Goal: Task Accomplishment & Management: Use online tool/utility

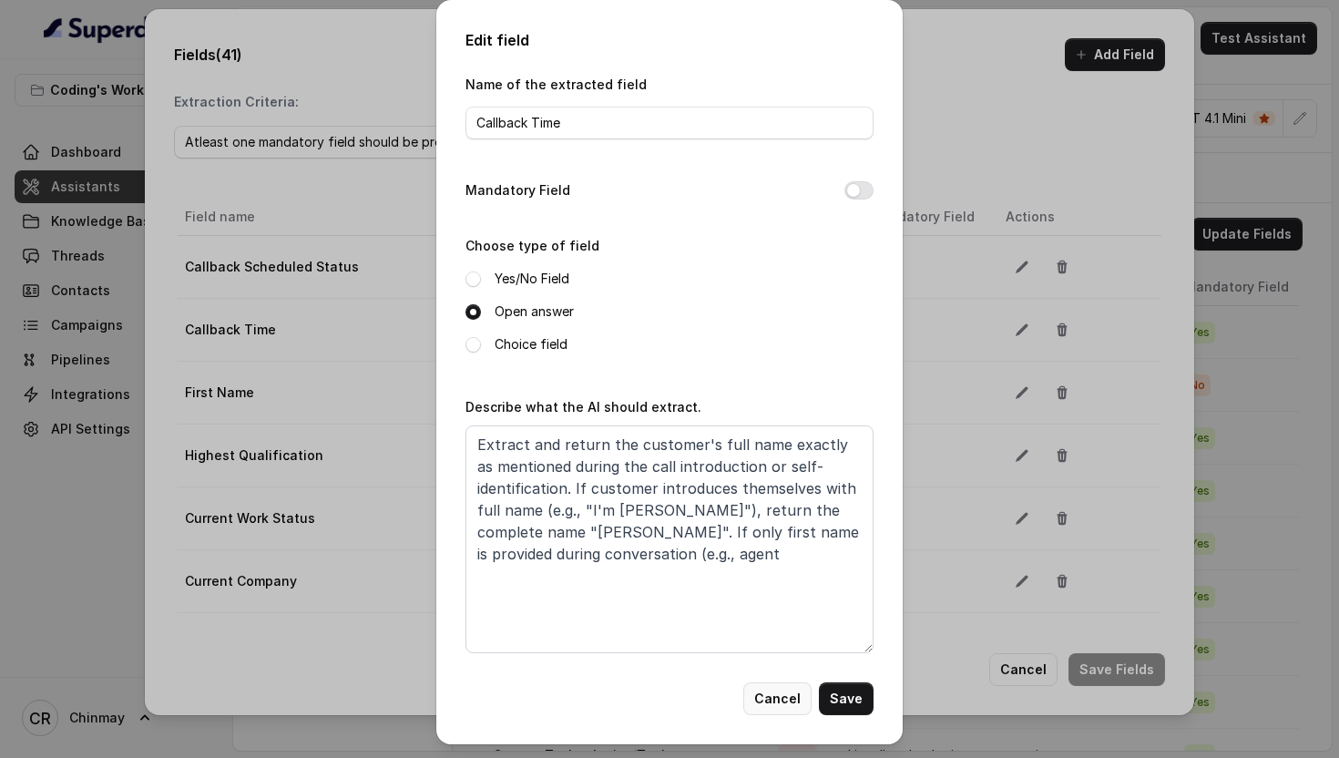
click at [792, 700] on button "Cancel" at bounding box center [777, 698] width 68 height 33
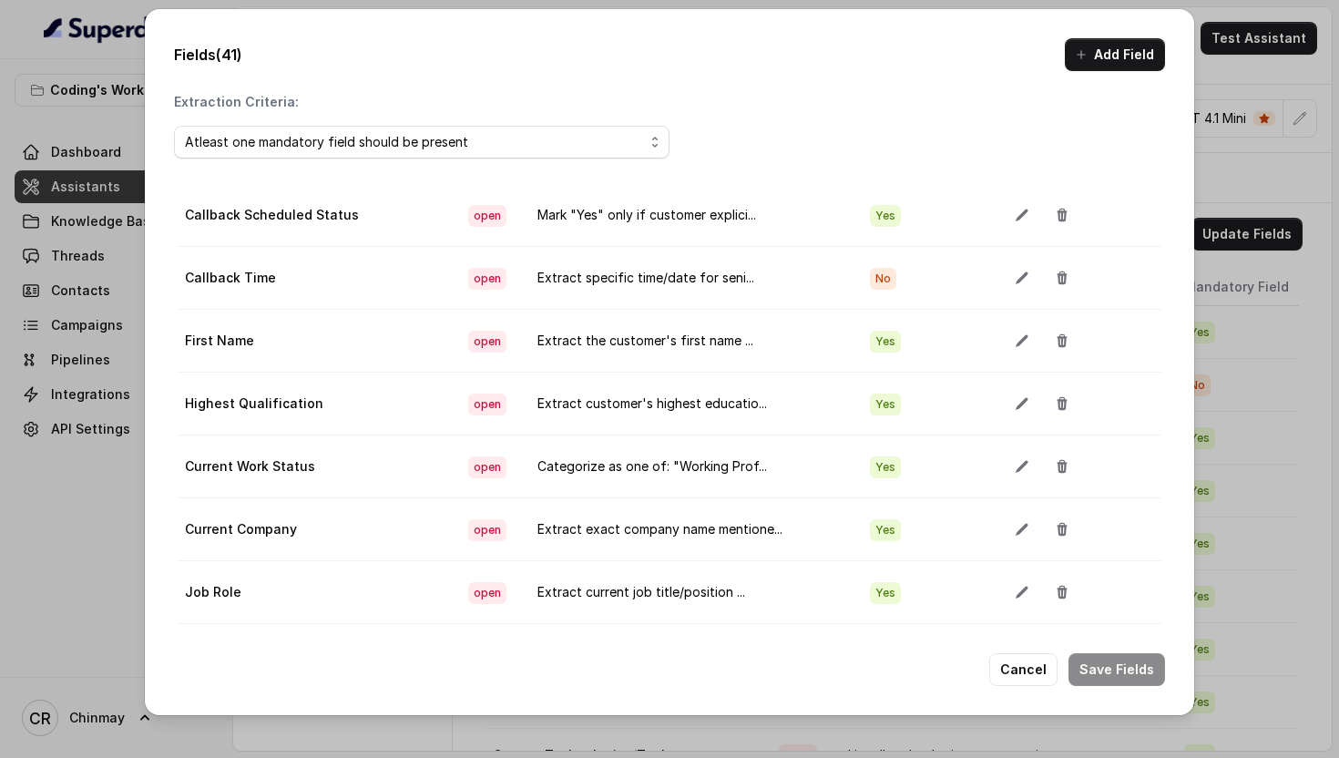
scroll to position [60, 0]
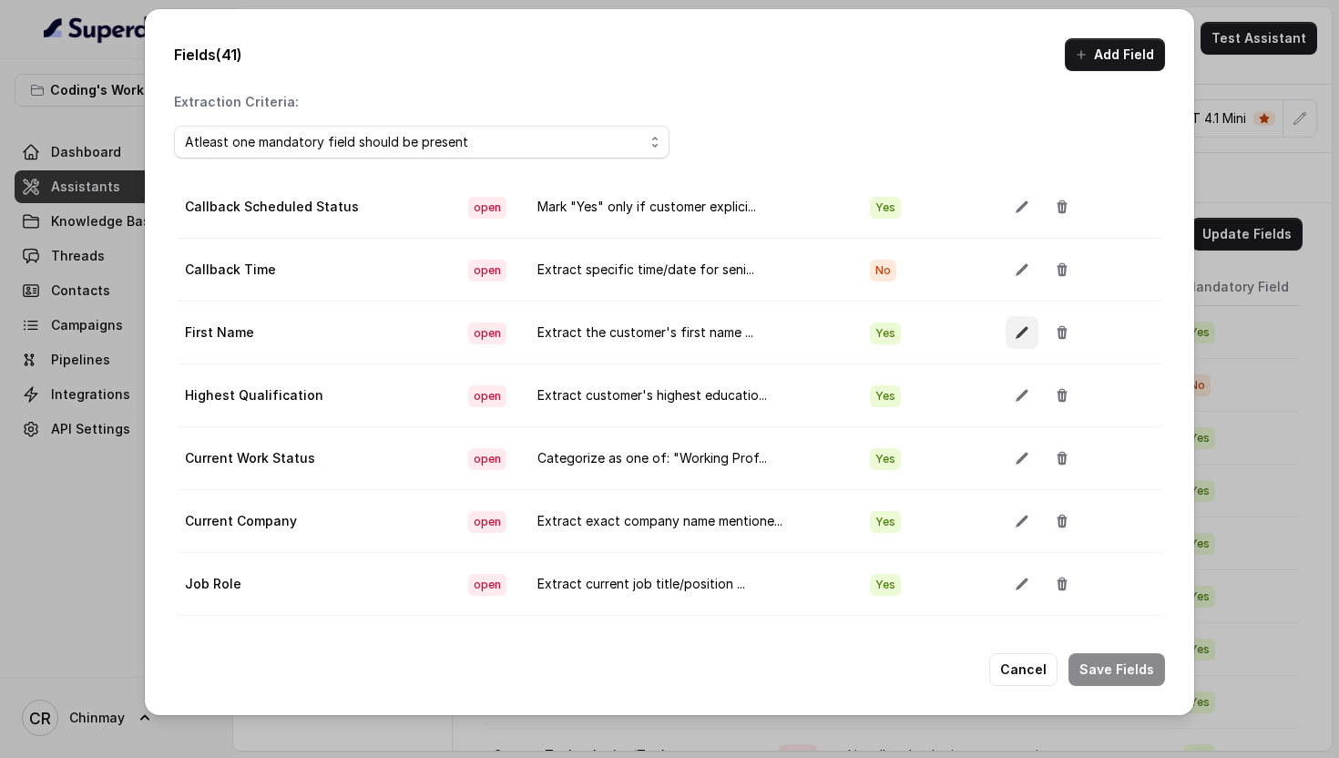
click at [1015, 333] on icon "button" at bounding box center [1022, 332] width 15 height 15
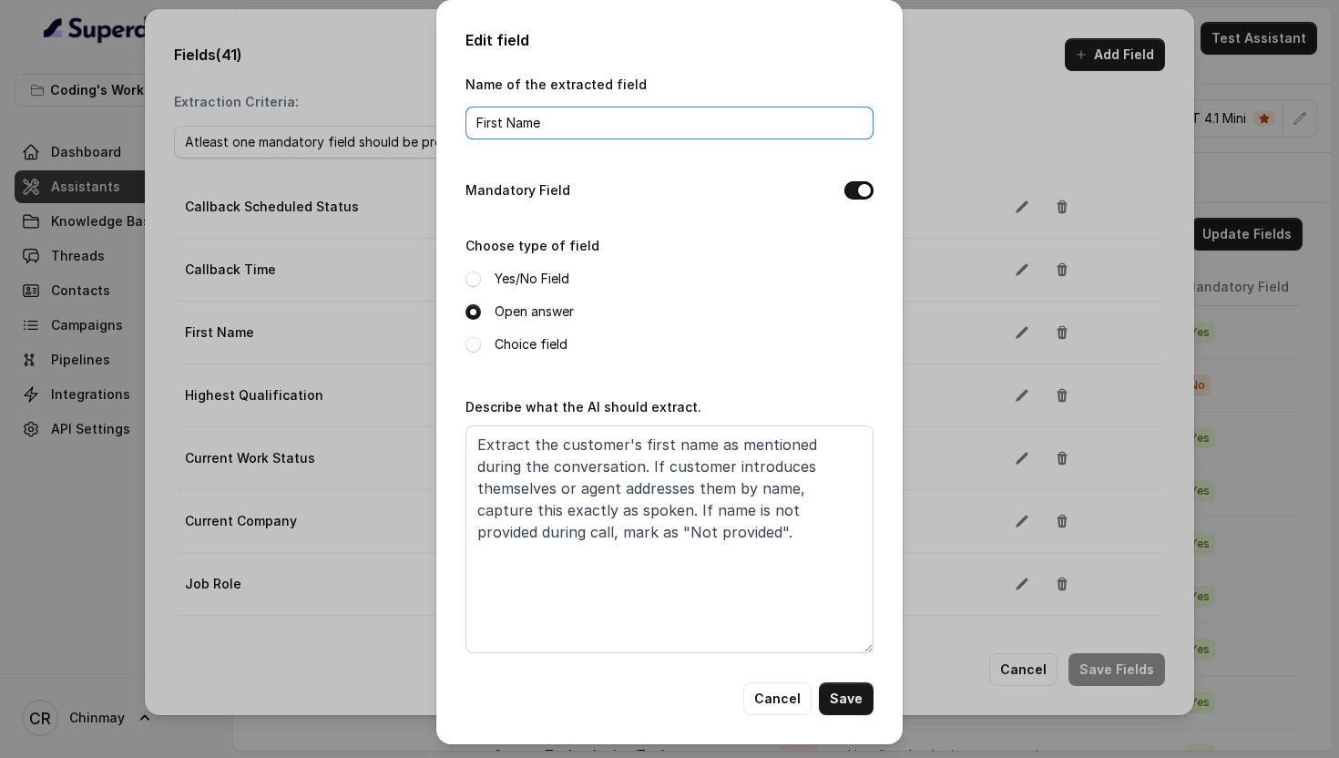
click at [509, 123] on input "First Name" at bounding box center [670, 123] width 408 height 33
type input "Name"
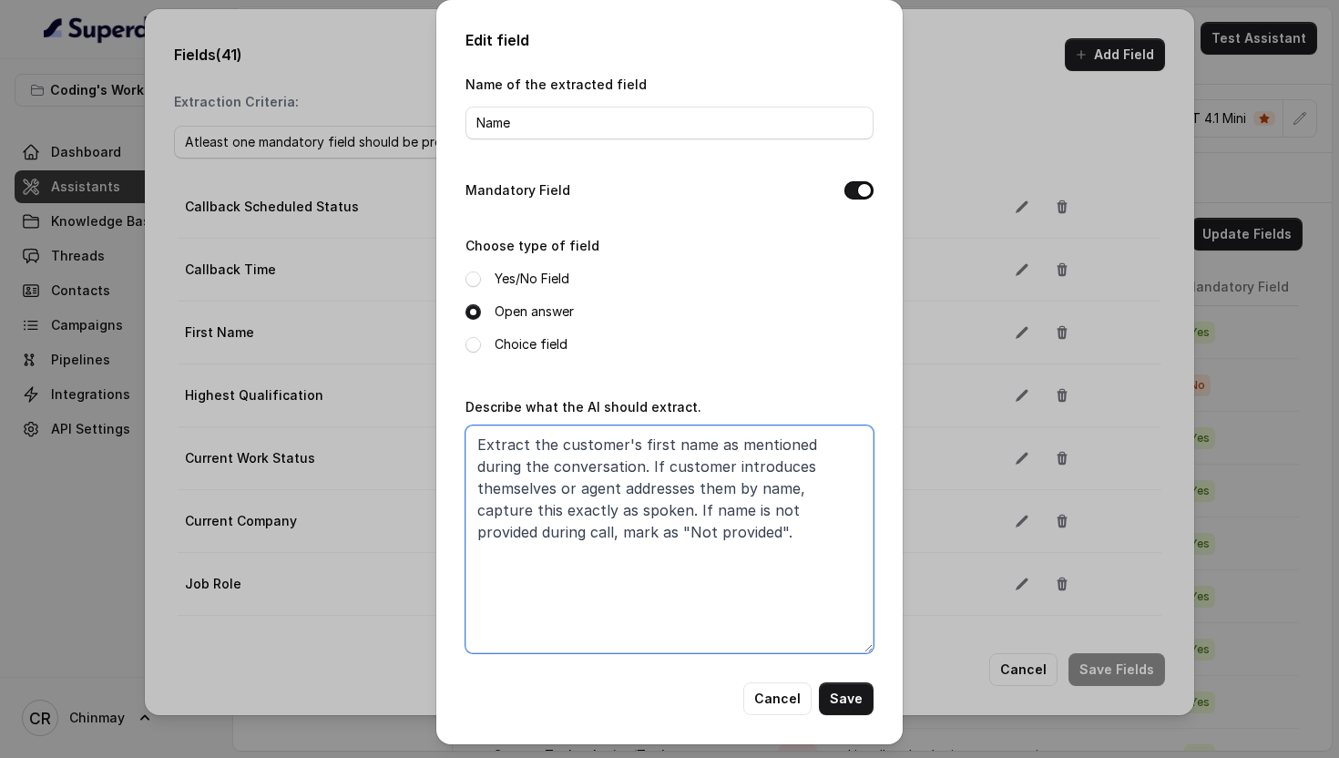
click at [697, 536] on textarea "Extract the customer's first name as mentioned during the conversation. If cust…" at bounding box center [670, 539] width 408 height 228
paste textarea "Extract customer's complete name from introduction/self-identification. Return …"
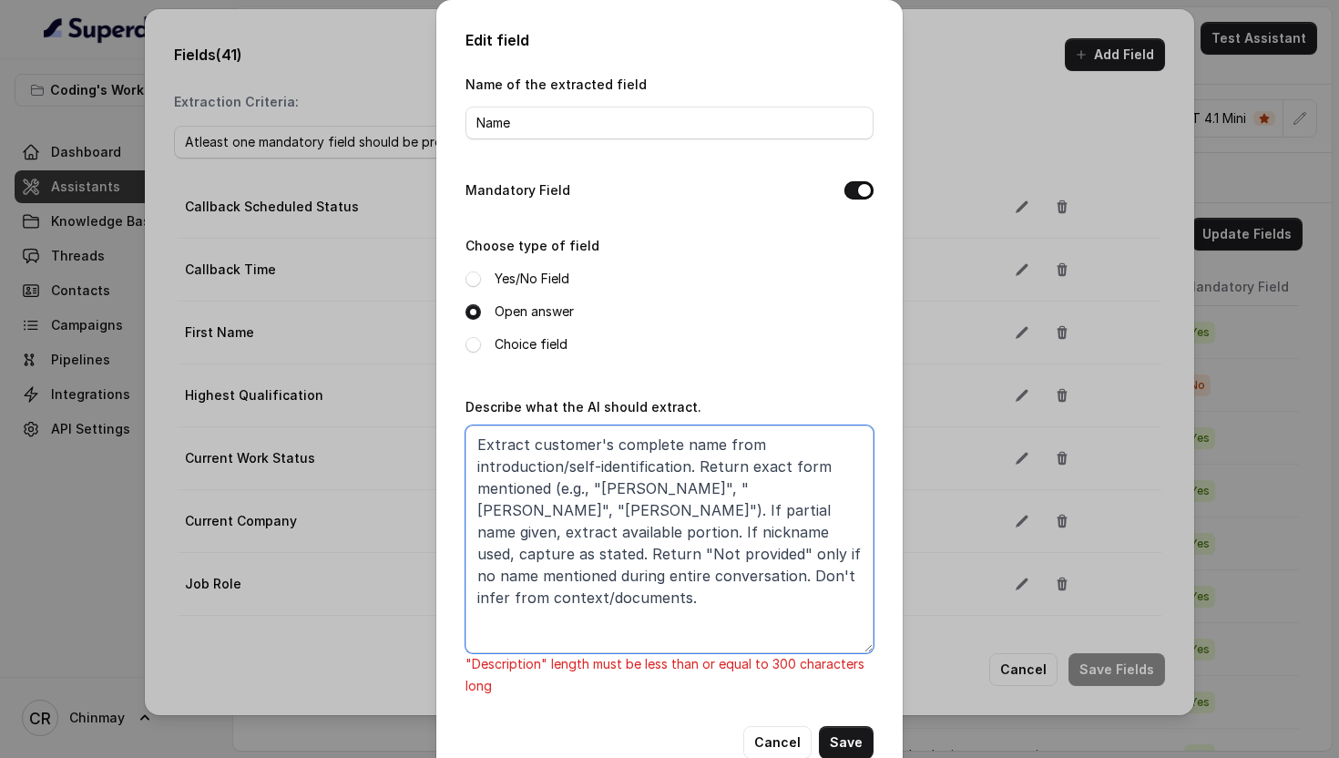
click at [575, 573] on textarea "Extract customer's complete name from introduction/self-identification. Return …" at bounding box center [670, 539] width 408 height 228
click at [706, 512] on textarea "Extract customer's complete name from introduction/self-identification. Return …" at bounding box center [670, 539] width 408 height 228
click at [537, 506] on textarea "Extract customer's complete name from introduction/self-identification. Return …" at bounding box center [670, 539] width 408 height 228
click at [795, 483] on textarea "Extract customer's complete name from introduction/self-identification. Return …" at bounding box center [670, 539] width 408 height 228
drag, startPoint x: 572, startPoint y: 573, endPoint x: 851, endPoint y: 584, distance: 279.0
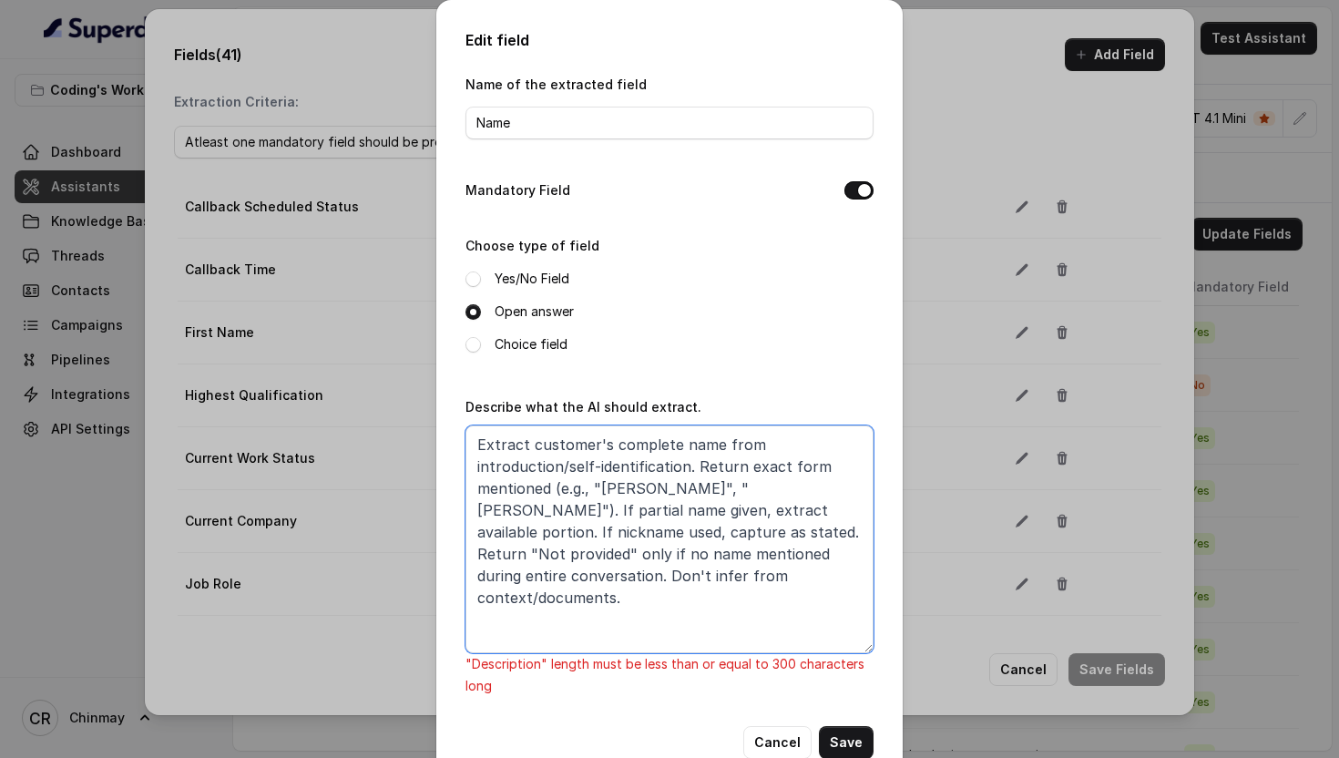
click at [852, 584] on textarea "Extract customer's complete name from introduction/self-identification. Return …" at bounding box center [670, 539] width 408 height 228
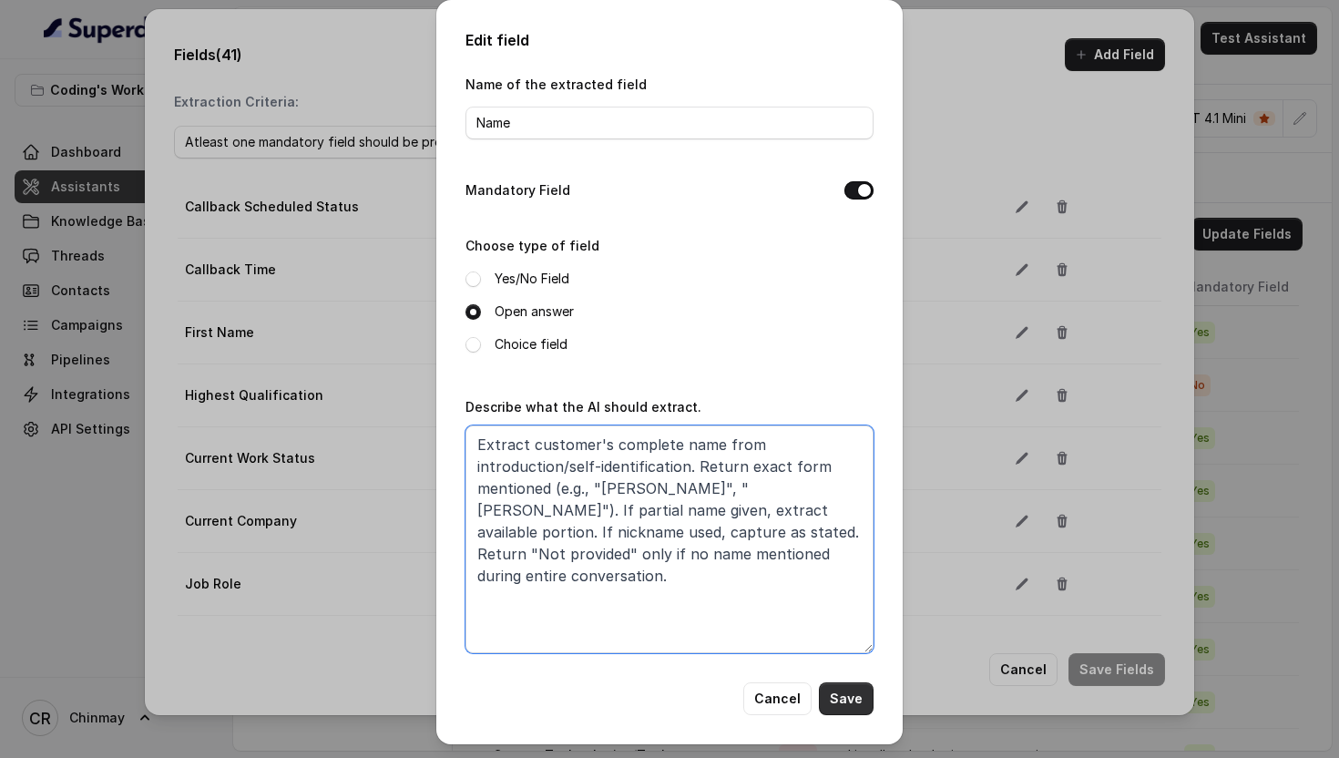
type textarea "Extract customer's complete name from introduction/self-identification. Return …"
click at [853, 697] on button "Save" at bounding box center [846, 698] width 55 height 33
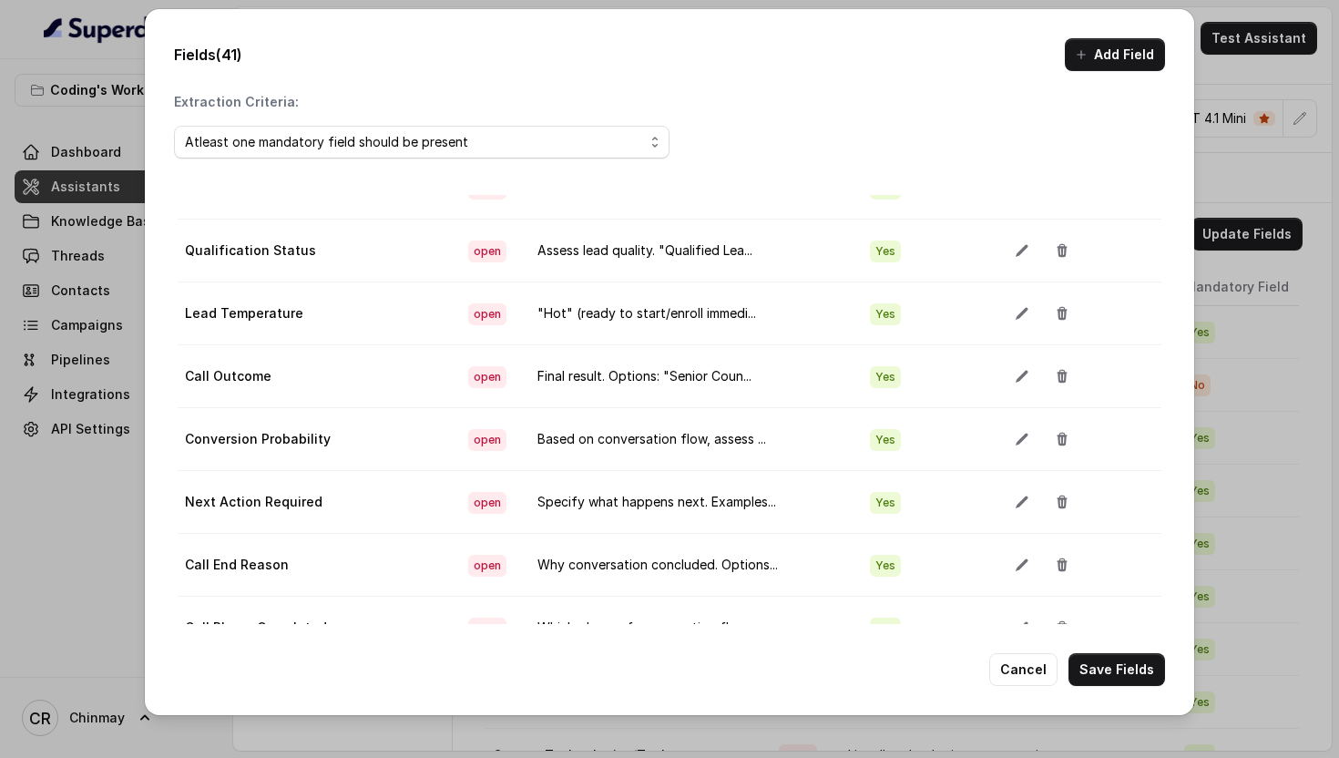
scroll to position [102, 0]
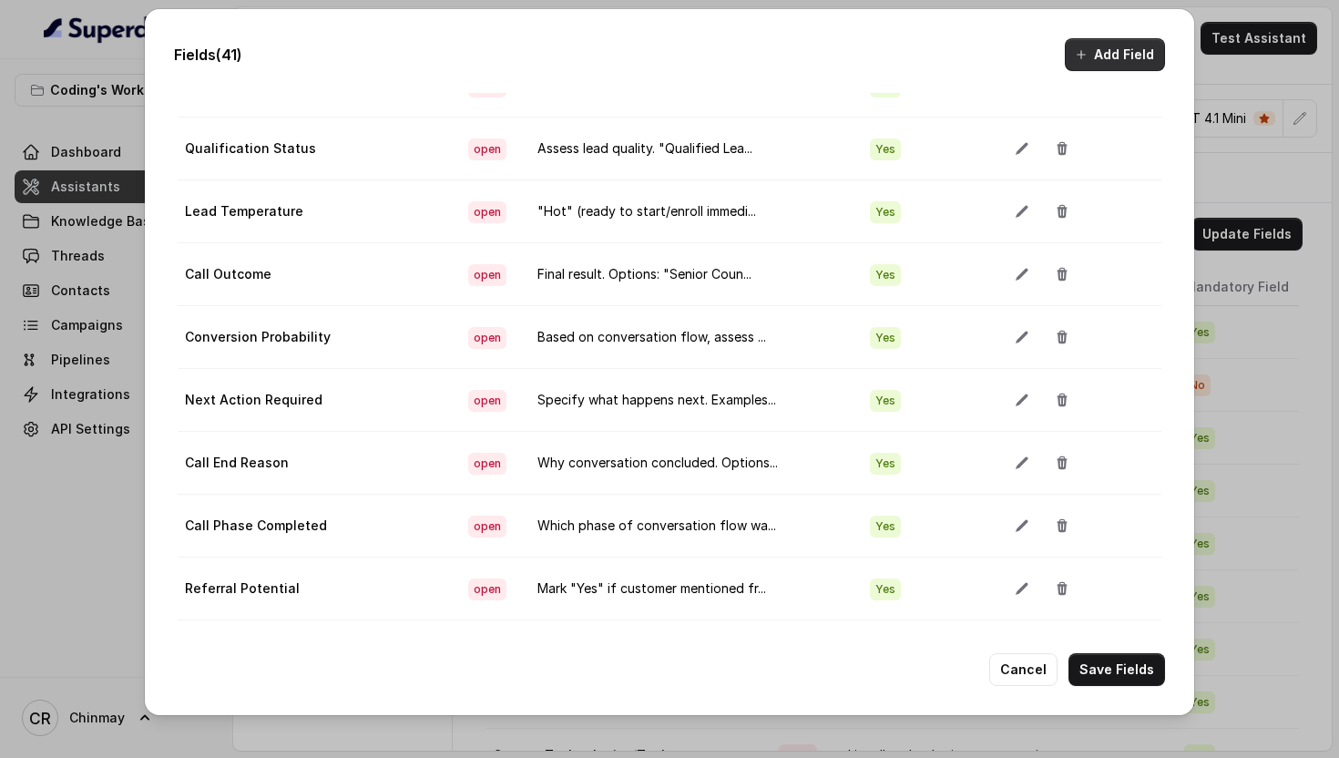
click at [1126, 53] on button "Add Field" at bounding box center [1115, 54] width 100 height 33
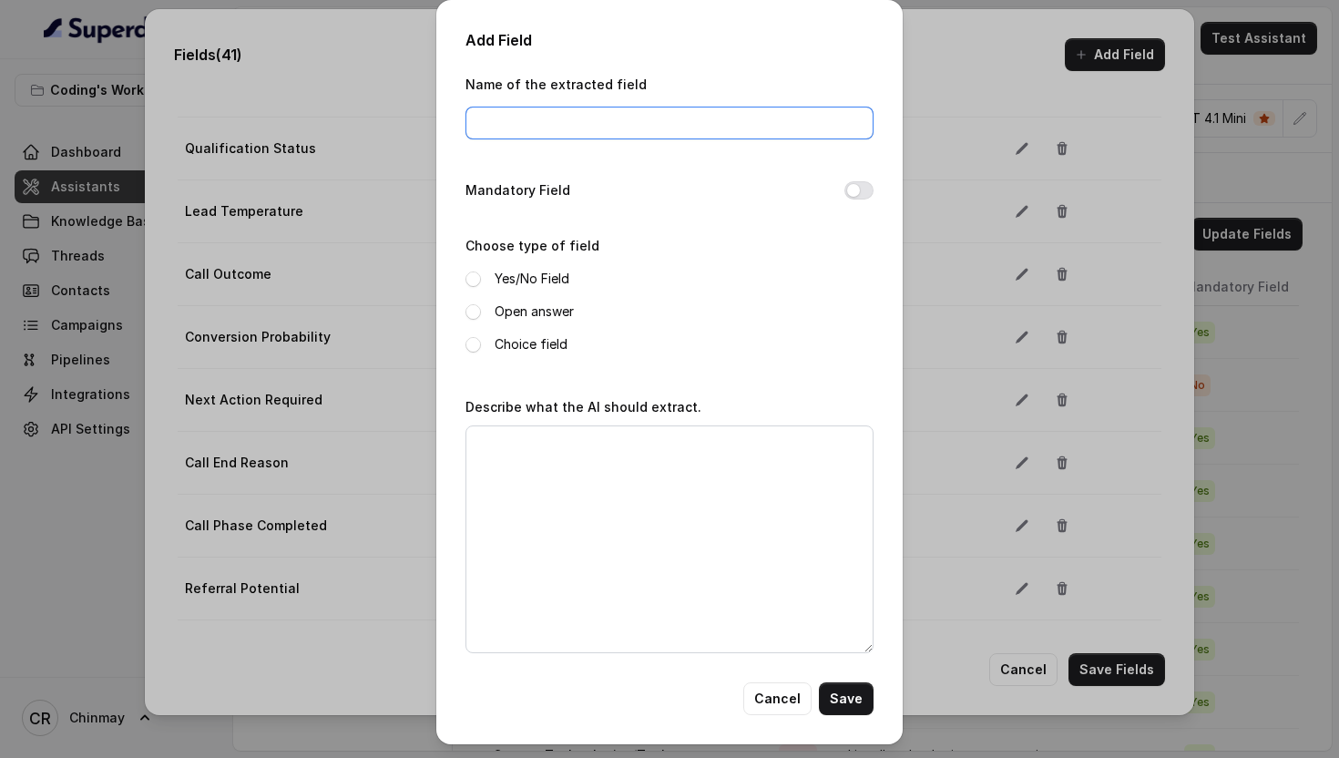
click at [538, 134] on input "Name of the extracted field" at bounding box center [670, 123] width 408 height 33
type input "Age"
click at [859, 191] on button "Mandatory Field" at bounding box center [858, 190] width 29 height 18
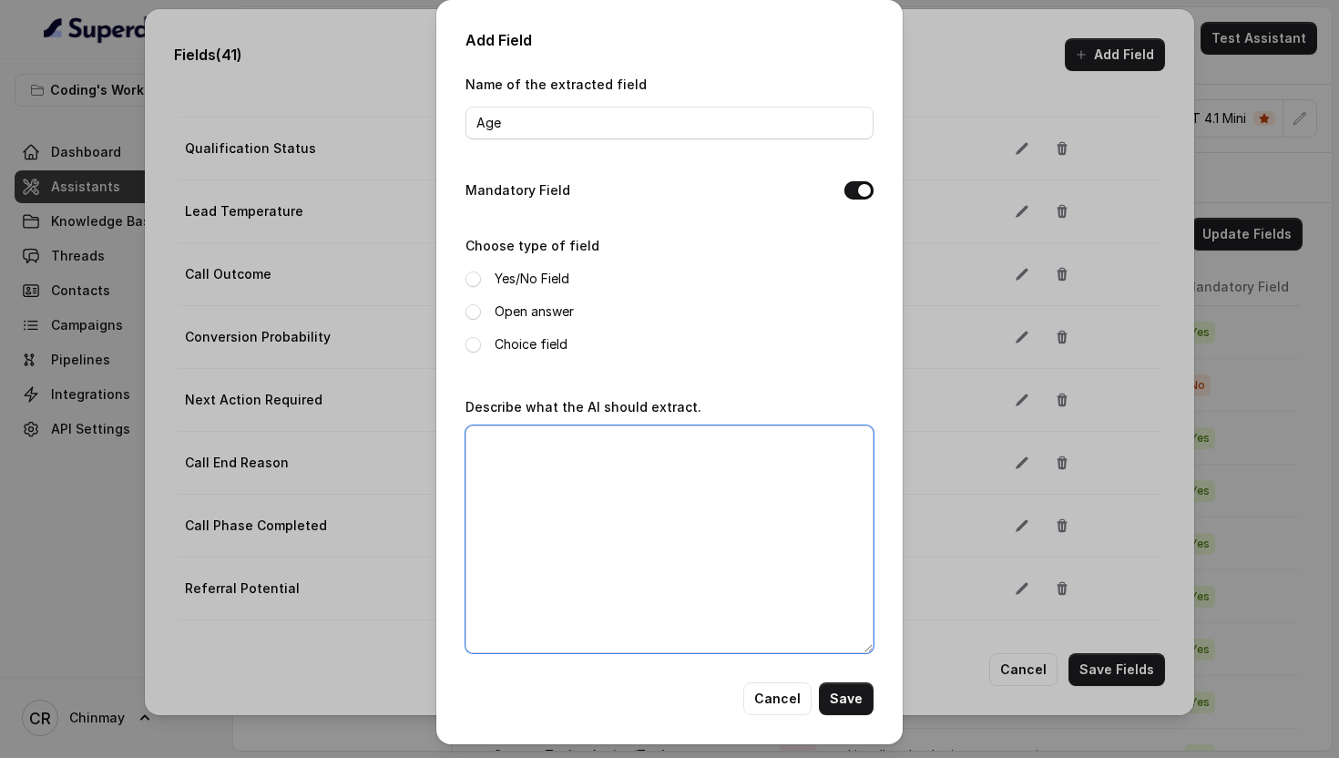
click at [671, 511] on textarea "Describe what the AI should extract." at bounding box center [670, 539] width 408 height 228
paste textarea "Extract numerical age only if explicitly stated in conversation (e.g., "25", "t…"
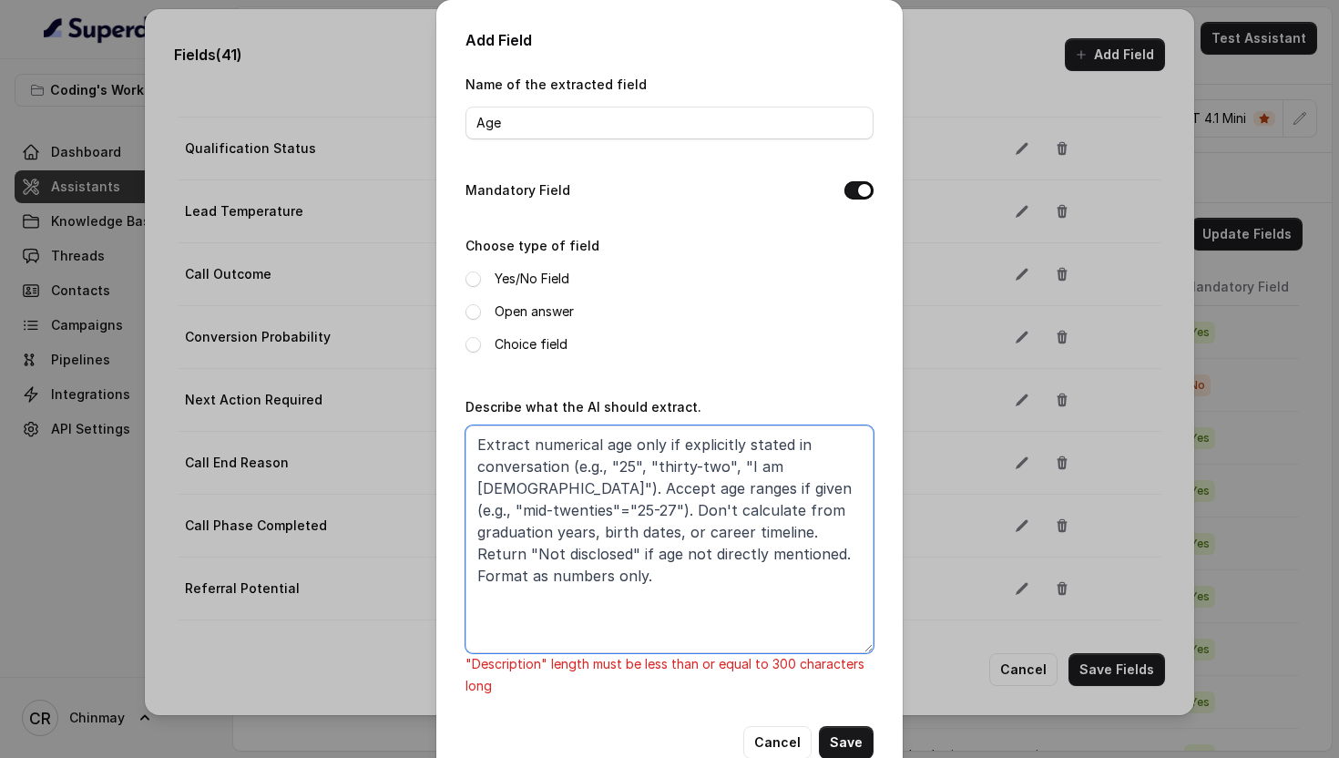
click at [762, 553] on textarea "Extract numerical age only if explicitly stated in conversation (e.g., "25", "t…" at bounding box center [670, 539] width 408 height 228
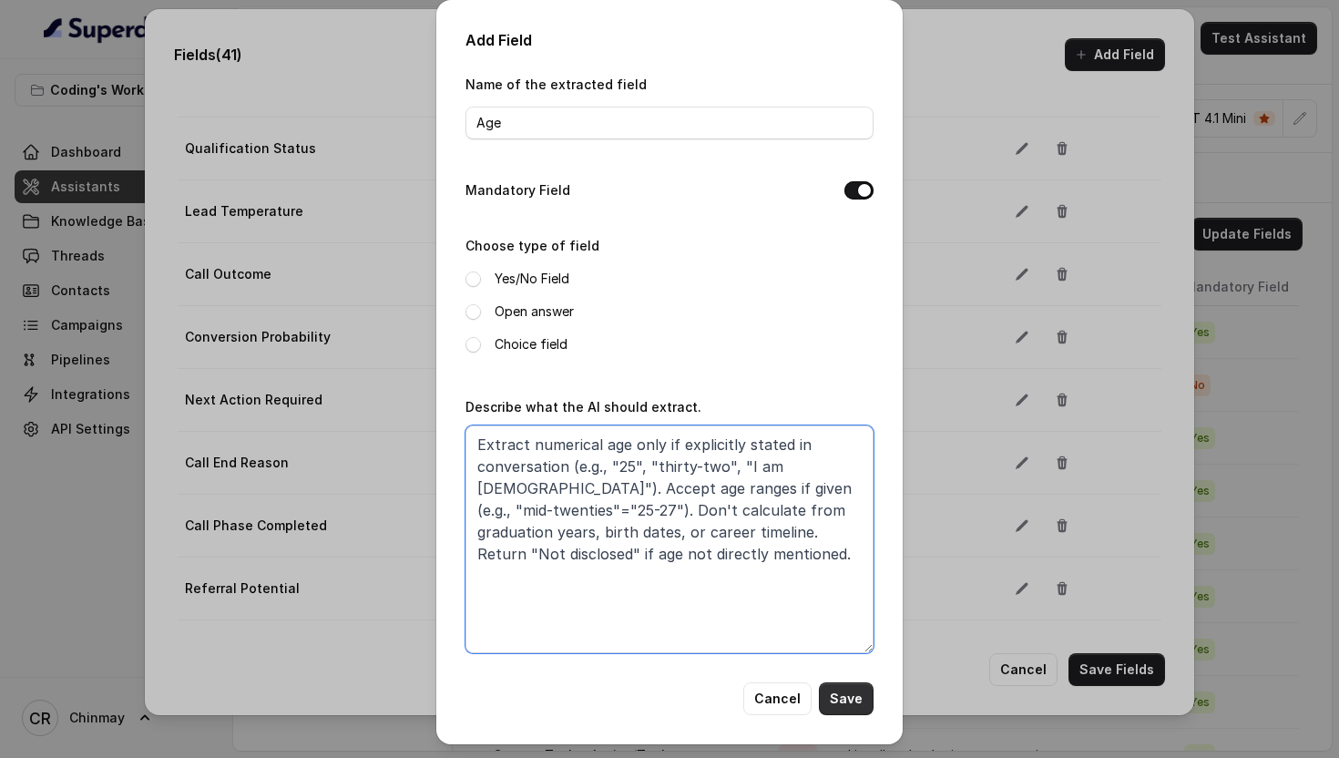
type textarea "Extract numerical age only if explicitly stated in conversation (e.g., "25", "t…"
click at [855, 695] on button "Save" at bounding box center [846, 698] width 55 height 33
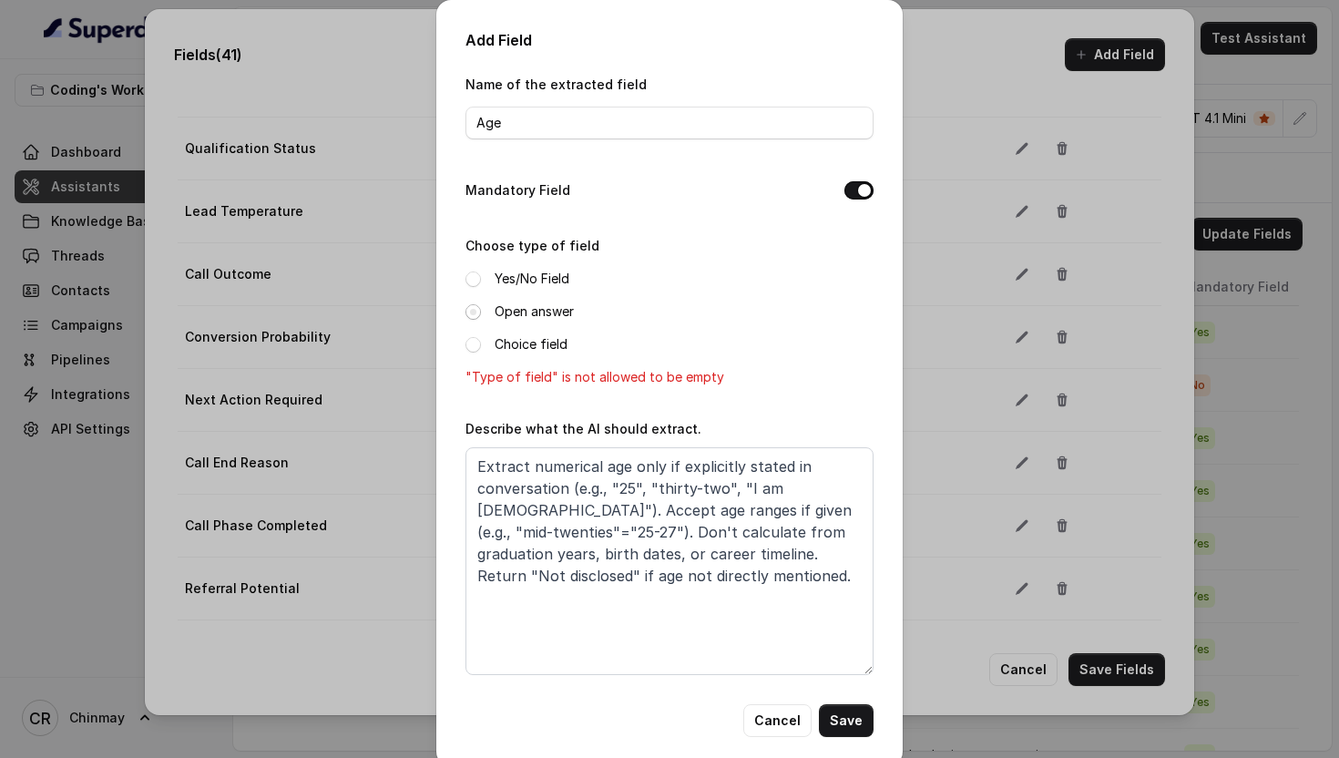
click at [475, 308] on span at bounding box center [473, 311] width 15 height 15
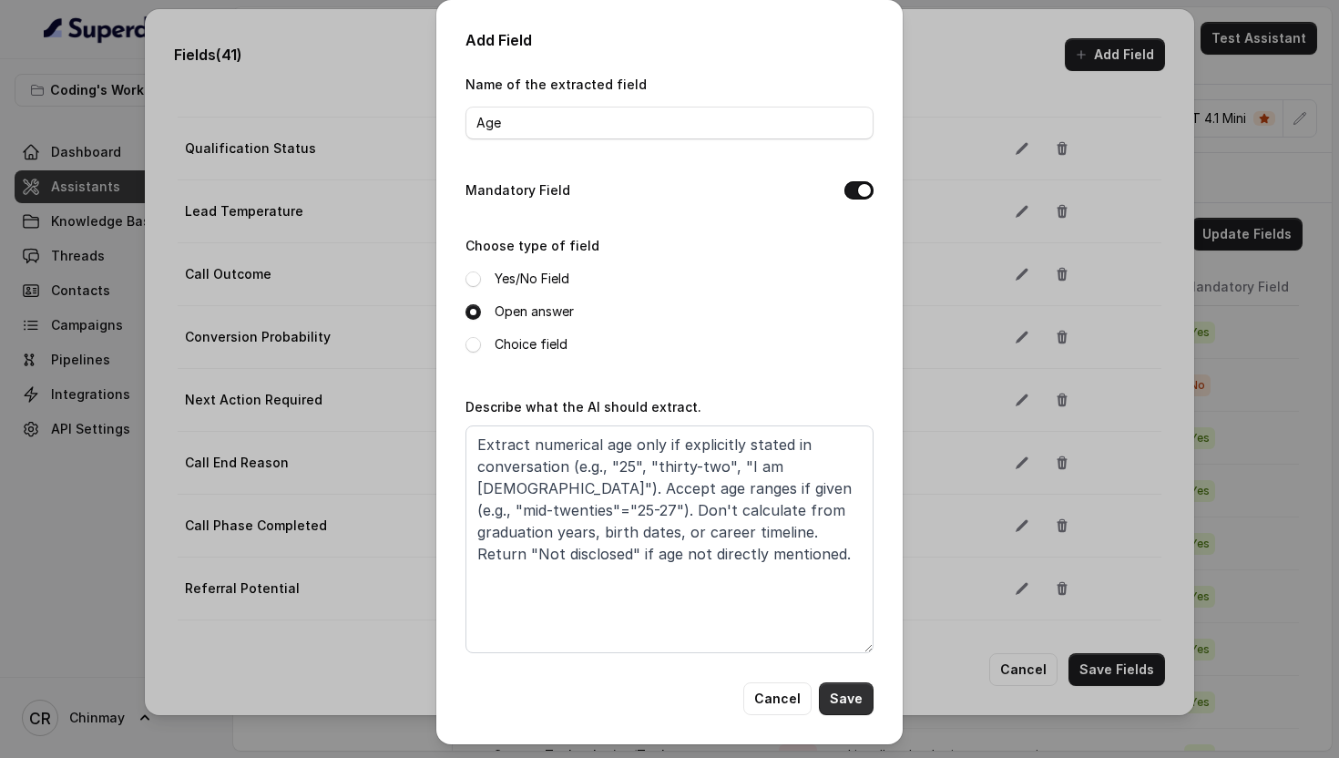
click at [845, 705] on button "Save" at bounding box center [846, 698] width 55 height 33
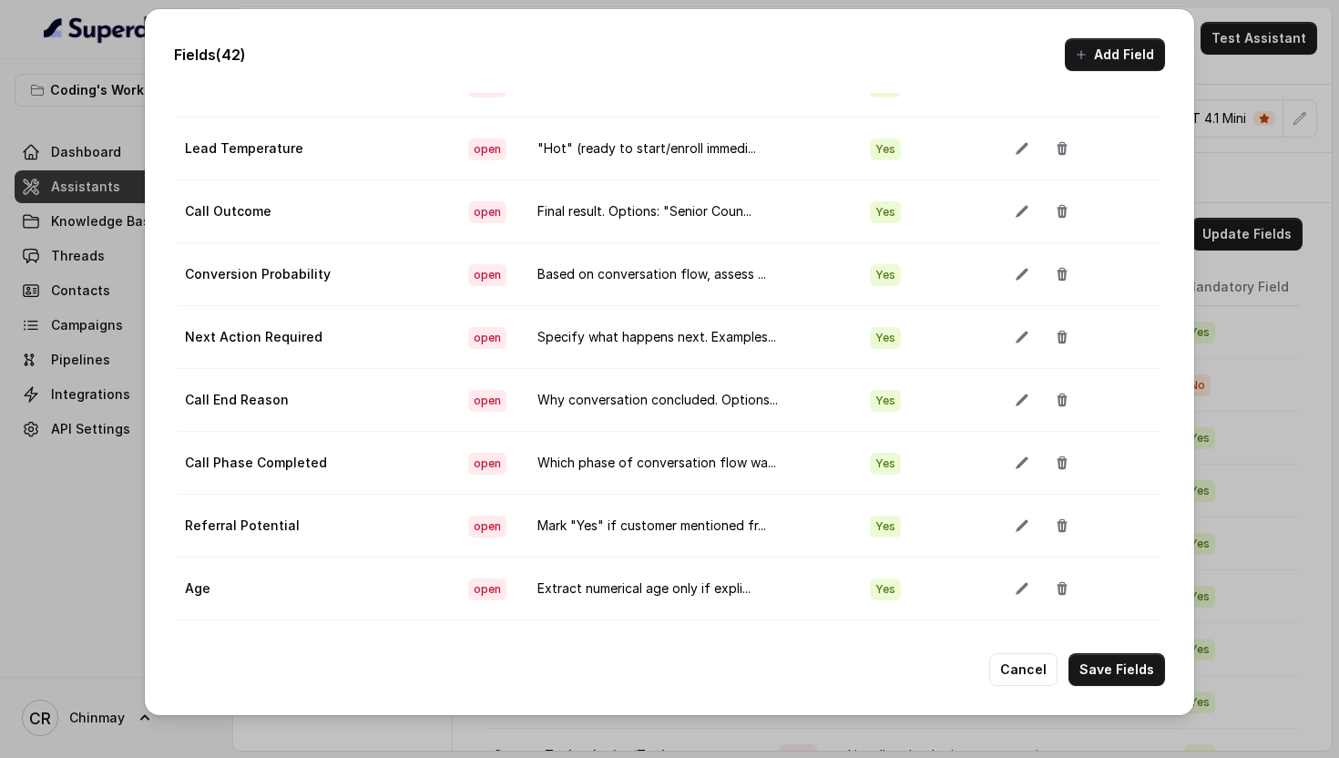
scroll to position [0, 0]
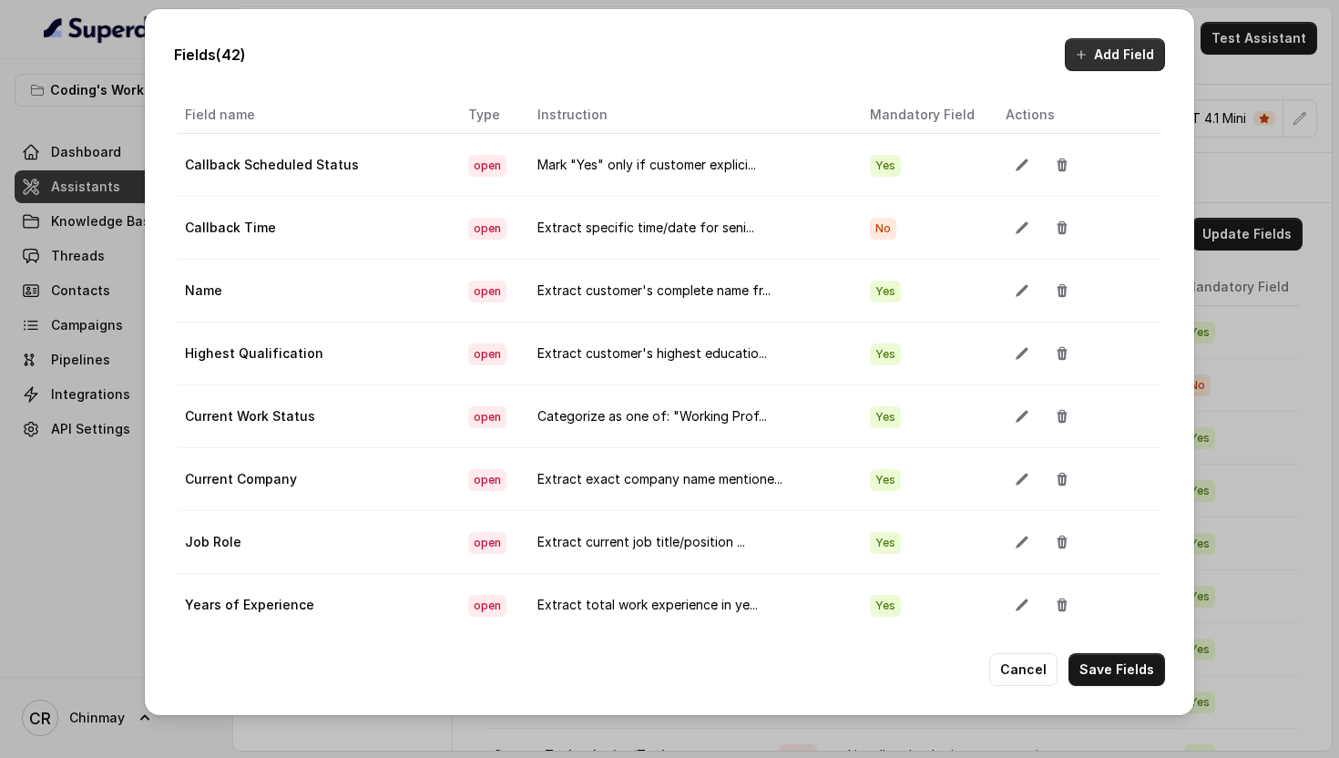
click at [1087, 53] on icon "button" at bounding box center [1081, 54] width 15 height 15
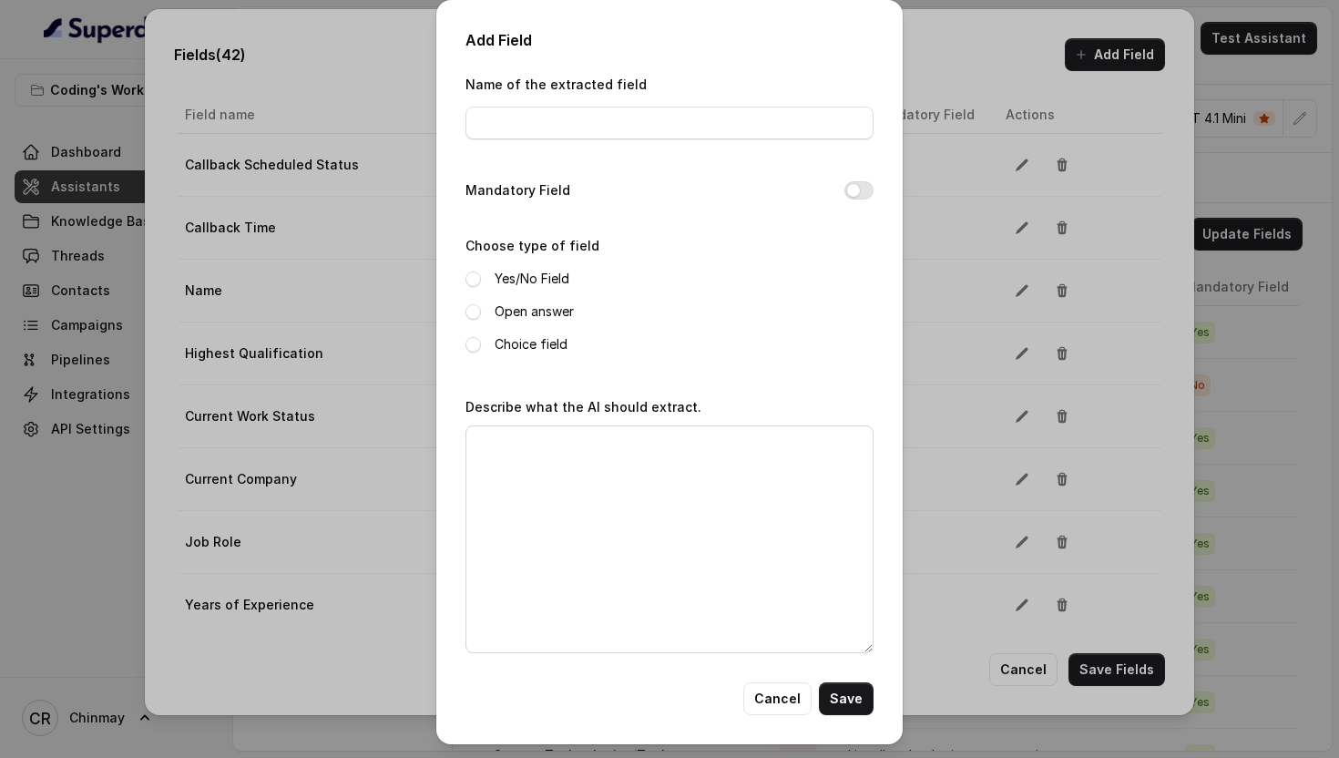
click at [603, 139] on div "Name of the extracted field" at bounding box center [670, 111] width 408 height 77
click at [586, 128] on input "Name of the extracted field" at bounding box center [670, 123] width 408 height 33
paste input "Location"
type input "Location"
click at [855, 188] on button "Mandatory Field" at bounding box center [858, 190] width 29 height 18
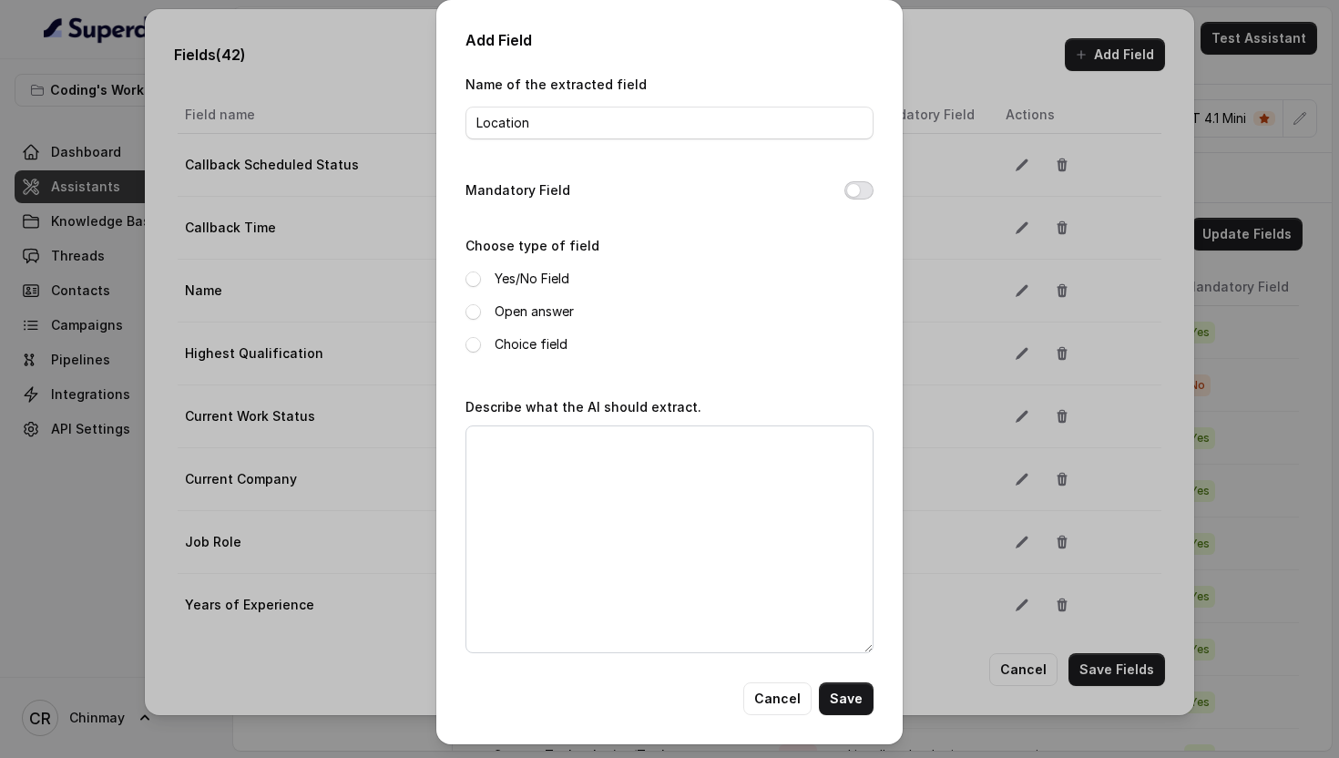
click at [855, 188] on button "Mandatory Field" at bounding box center [858, 190] width 29 height 18
click at [858, 188] on button "Mandatory Field" at bounding box center [858, 190] width 29 height 18
click at [470, 306] on span at bounding box center [473, 311] width 15 height 15
click at [708, 519] on textarea "Describe what the AI should extract." at bounding box center [670, 539] width 408 height 228
paste textarea "Extract city/state/region mentioned by customer (e.g., "[GEOGRAPHIC_DATA]", "[G…"
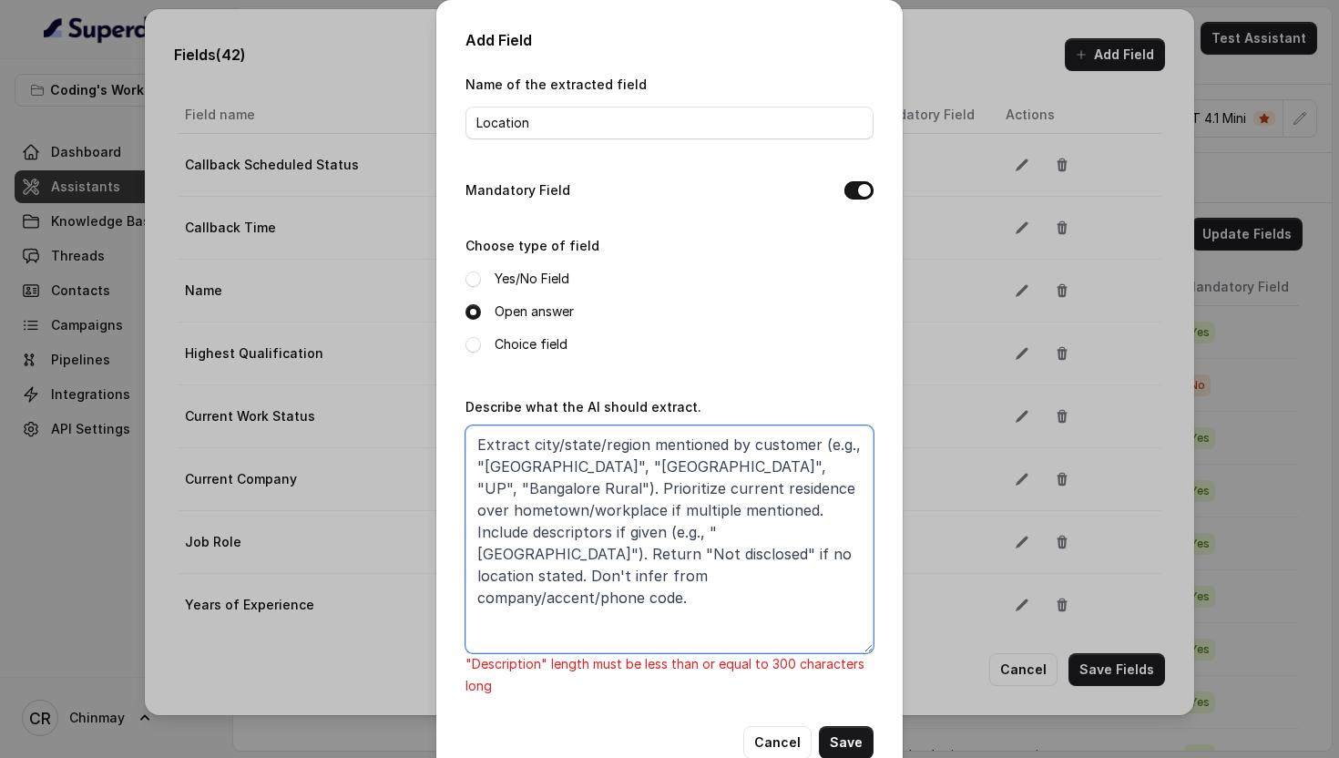
click at [527, 491] on textarea "Extract city/state/region mentioned by customer (e.g., "[GEOGRAPHIC_DATA]", "[G…" at bounding box center [670, 539] width 408 height 228
click at [629, 510] on textarea "Extract city/state/region mentioned by customer (e.g., "[GEOGRAPHIC_DATA]", "[G…" at bounding box center [670, 539] width 408 height 228
click at [602, 528] on textarea "Extract city/state/region mentioned by customer (e.g., "[GEOGRAPHIC_DATA]", "[G…" at bounding box center [670, 539] width 408 height 228
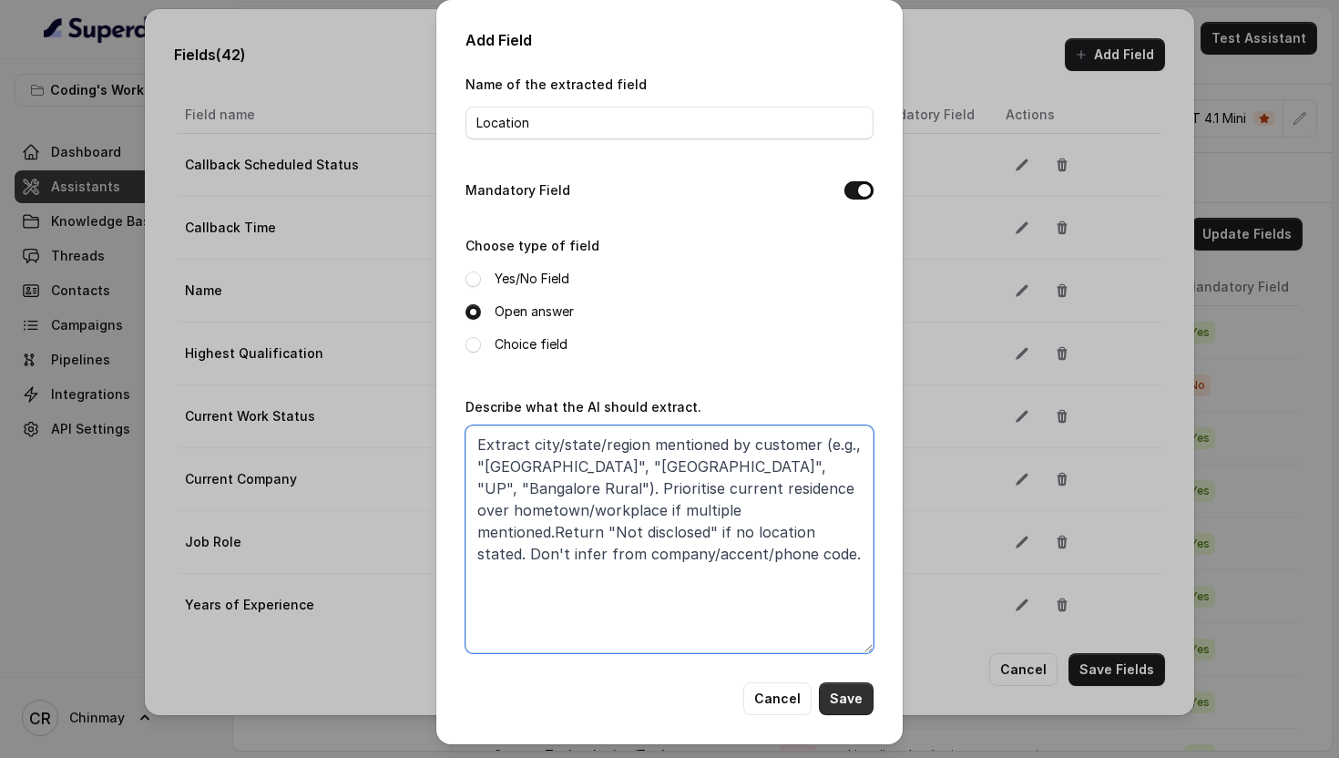
type textarea "Extract city/state/region mentioned by customer (e.g., "[GEOGRAPHIC_DATA]", "[G…"
click at [845, 702] on button "Save" at bounding box center [846, 698] width 55 height 33
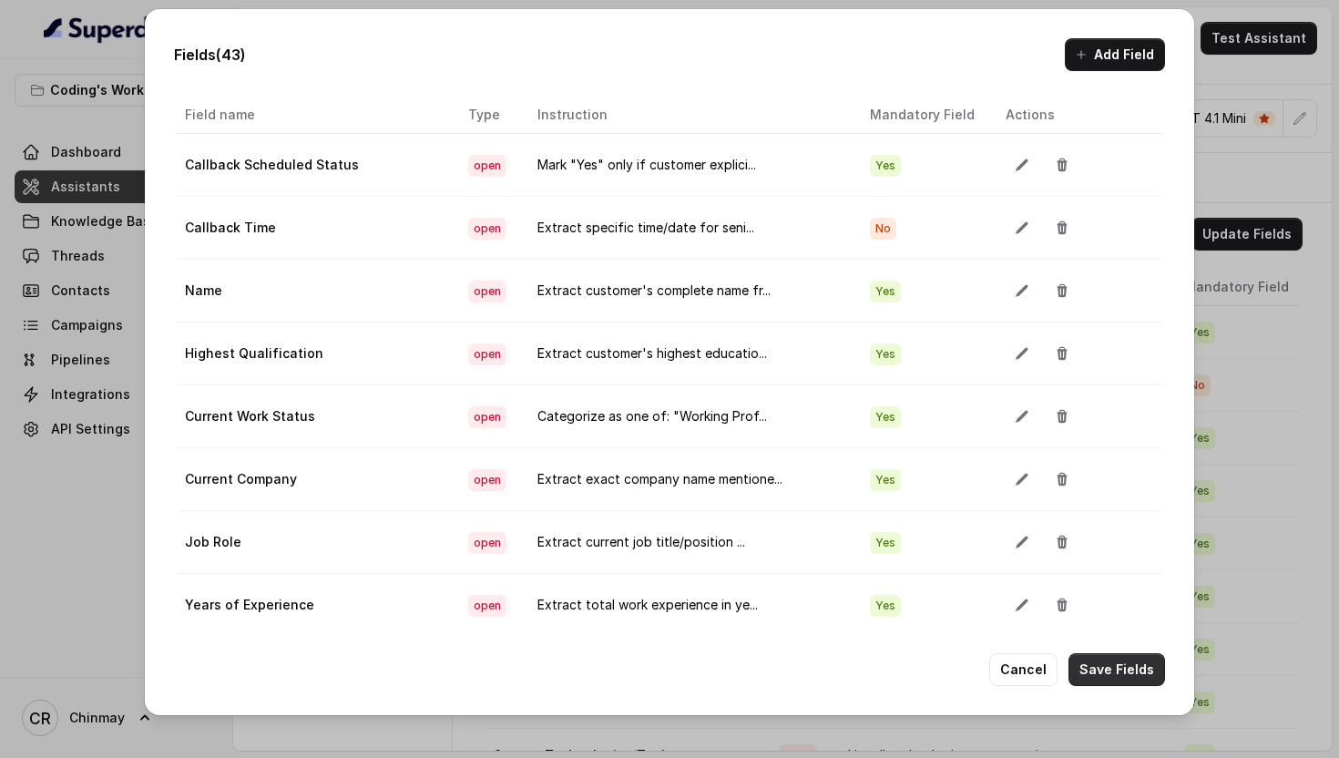
click at [1141, 666] on button "Save Fields" at bounding box center [1117, 669] width 97 height 33
click at [900, 75] on div "Fields (43) Add Field Extraction Criteria: Atleast one mandatory field should b…" at bounding box center [669, 361] width 1049 height 705
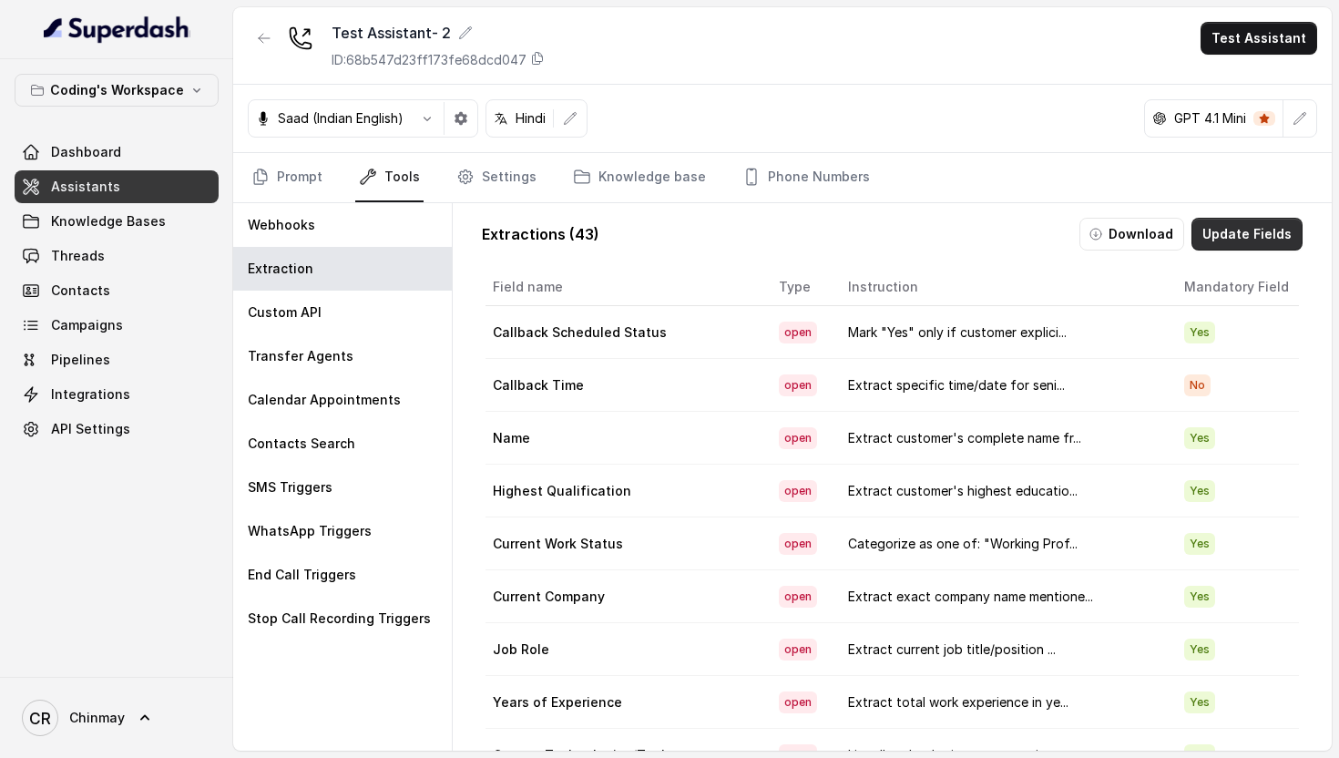
click at [1235, 250] on button "Update Fields" at bounding box center [1247, 234] width 111 height 33
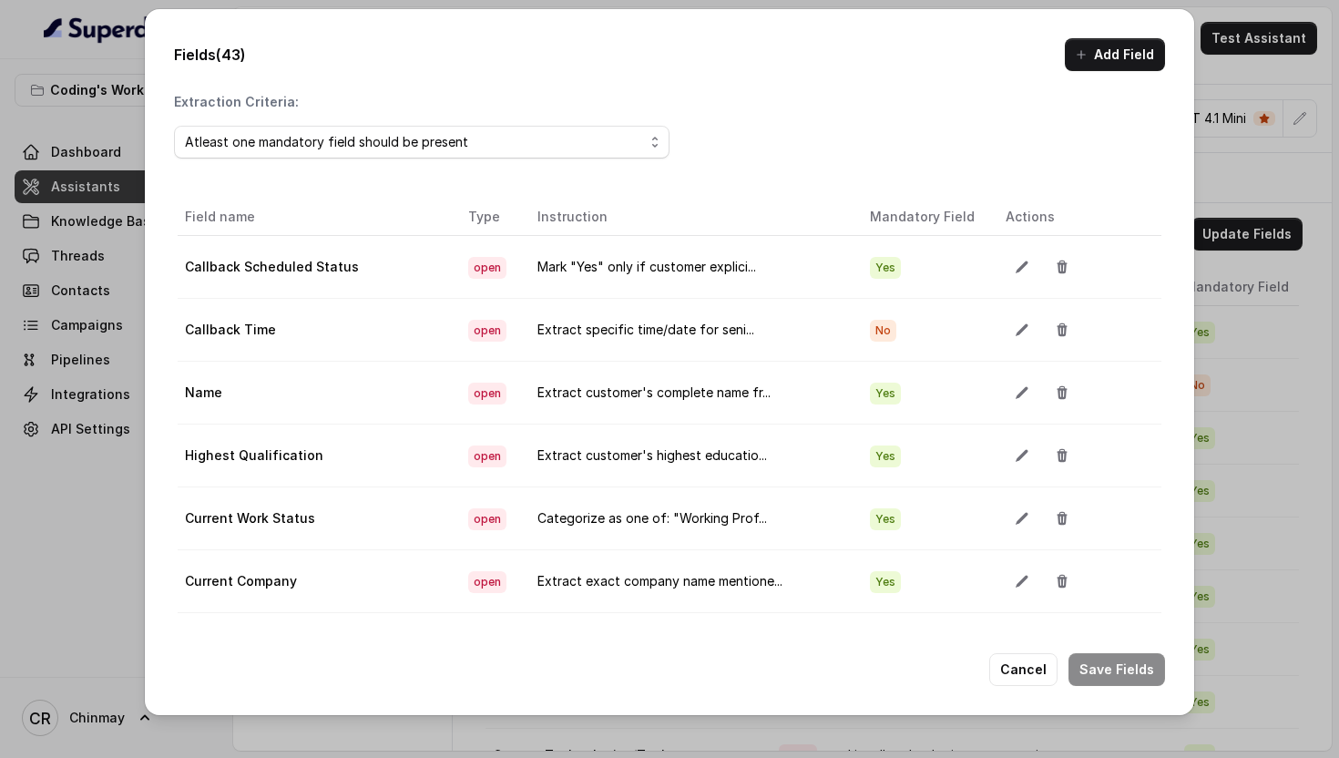
click at [1236, 240] on div "Fields (43) Add Field Extraction Criteria: Atleast one mandatory field should b…" at bounding box center [669, 379] width 1339 height 758
click at [1125, 62] on button "Add Field" at bounding box center [1115, 54] width 100 height 33
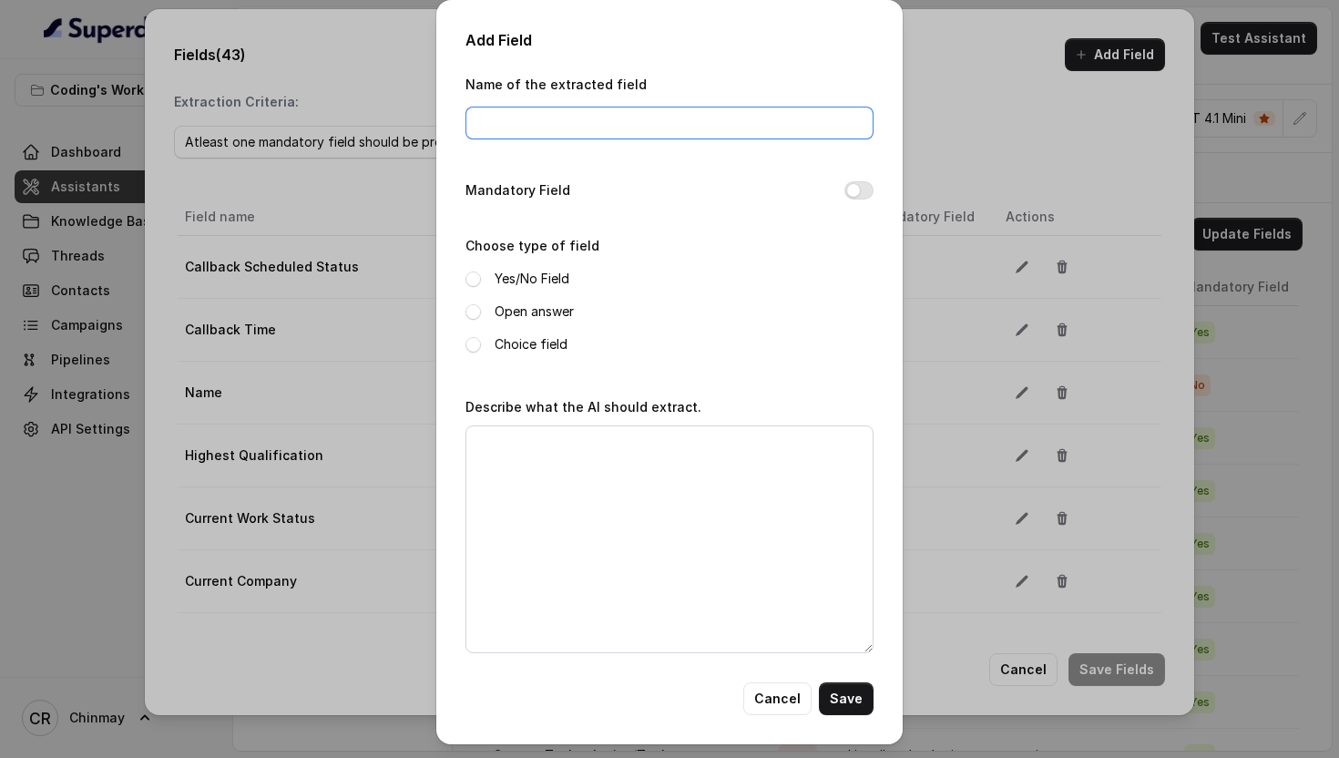
click at [593, 128] on input "Name of the extracted field" at bounding box center [670, 123] width 408 height 33
paste input "Call Connection Quality"
type input "Call Connection Quality"
click at [861, 195] on button "Mandatory Field" at bounding box center [858, 190] width 29 height 18
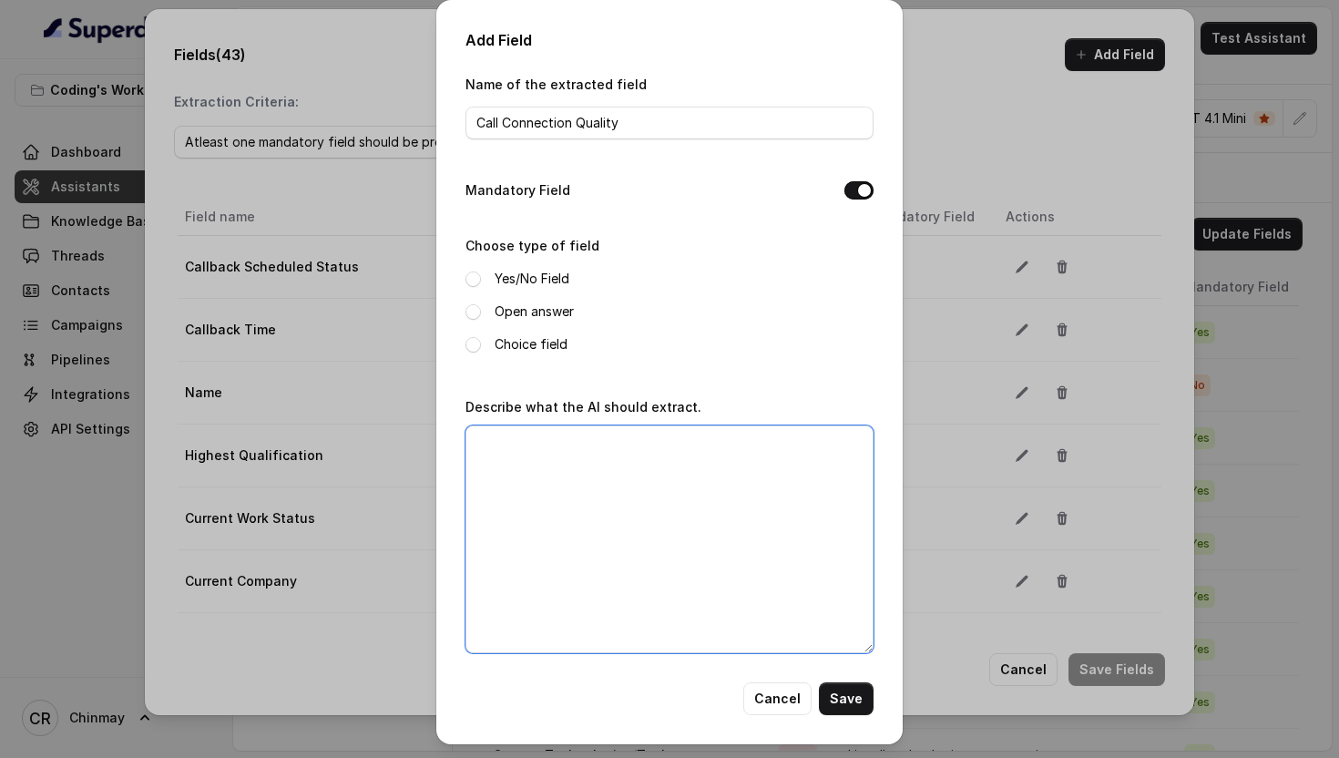
click at [579, 448] on textarea "Describe what the AI should extract." at bounding box center [670, 539] width 408 height 228
paste textarea "Assess based on conversation patterns and technical issues. Return: "Good" (cle…"
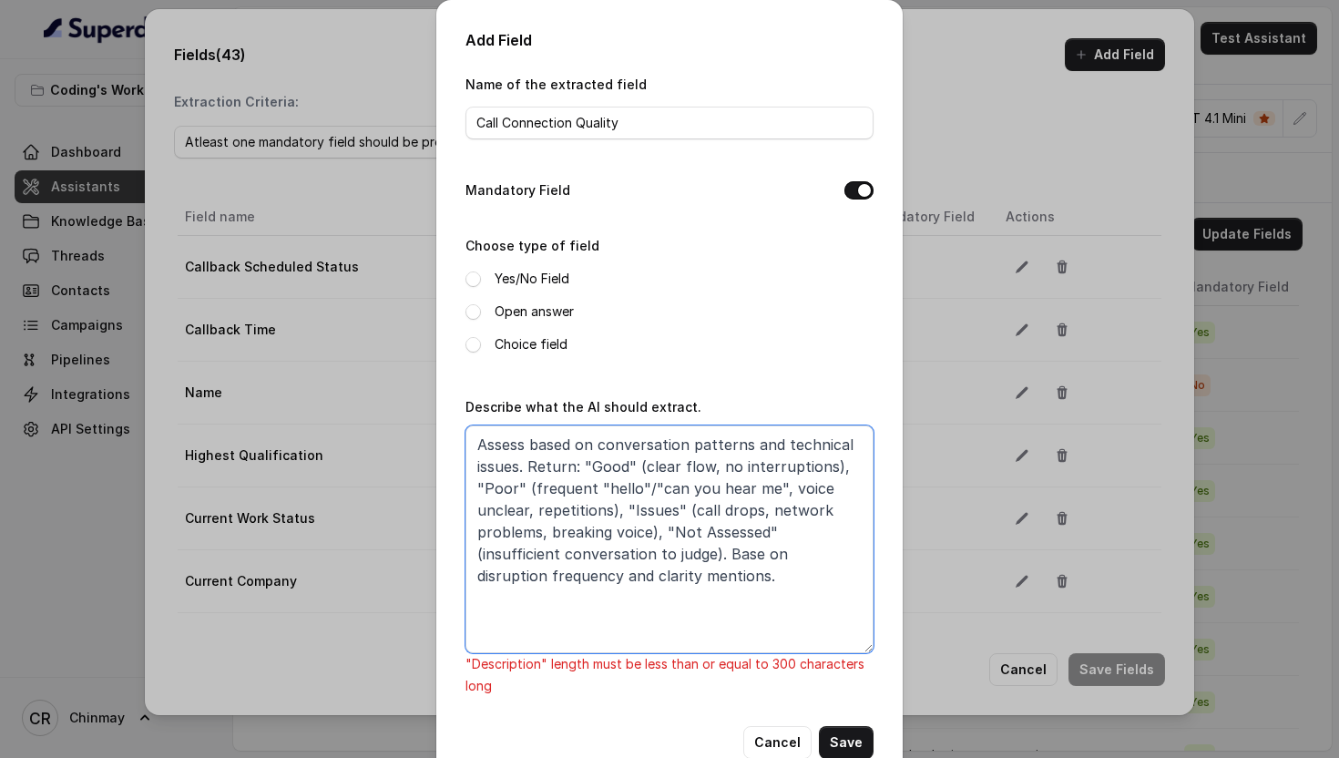
scroll to position [43, 0]
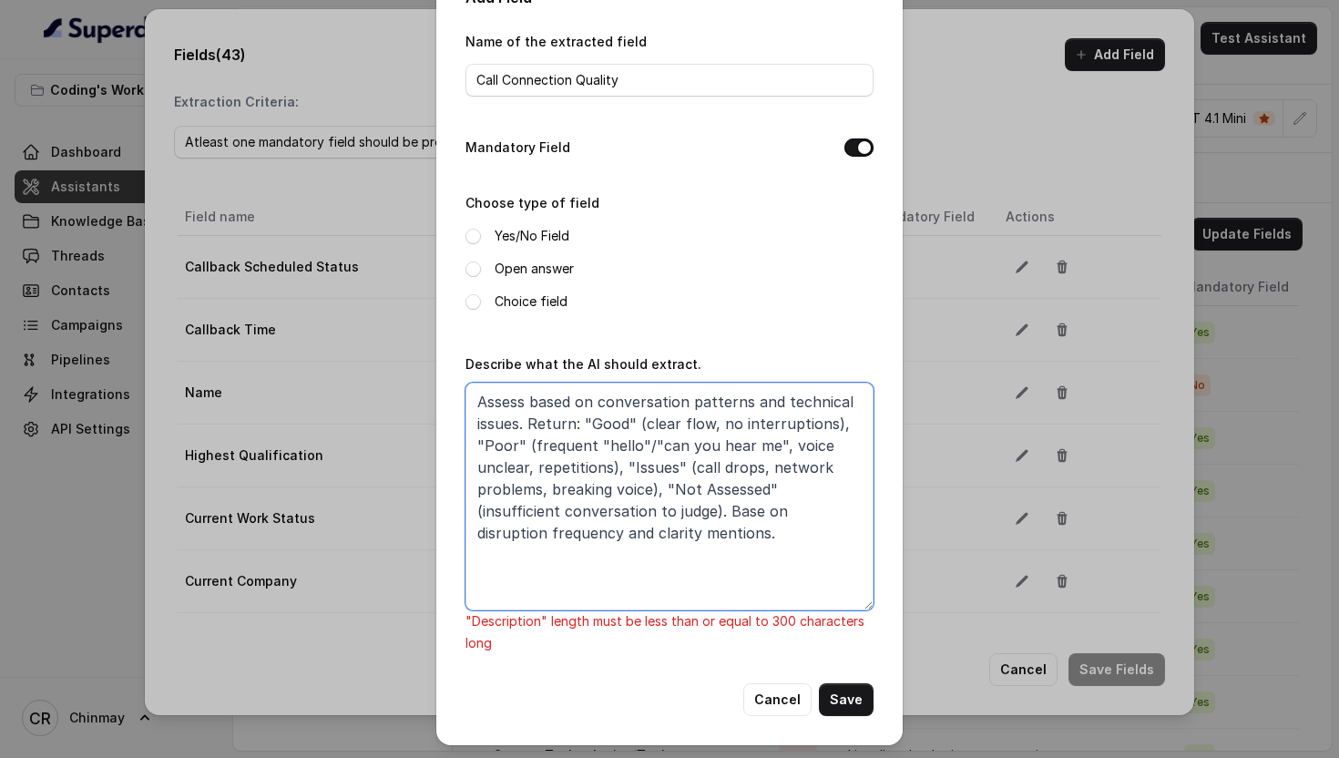
click at [642, 443] on textarea "Assess based on conversation patterns and technical issues. Return: "Good" (cle…" at bounding box center [670, 497] width 408 height 228
click at [772, 442] on textarea "Assess based on conversation patterns and technical issues. Return: "Good" (cle…" at bounding box center [670, 497] width 408 height 228
click at [598, 443] on textarea "Assess based on conversation patterns and technical issues. Return: "Good" (cle…" at bounding box center [670, 497] width 408 height 228
click at [650, 441] on textarea "Assess based on conversation patterns and technical issues. Return: "Good" (cle…" at bounding box center [670, 497] width 408 height 228
click at [535, 439] on textarea "Assess based on conversation patterns and technical issues. Return: "Good" (cle…" at bounding box center [670, 497] width 408 height 228
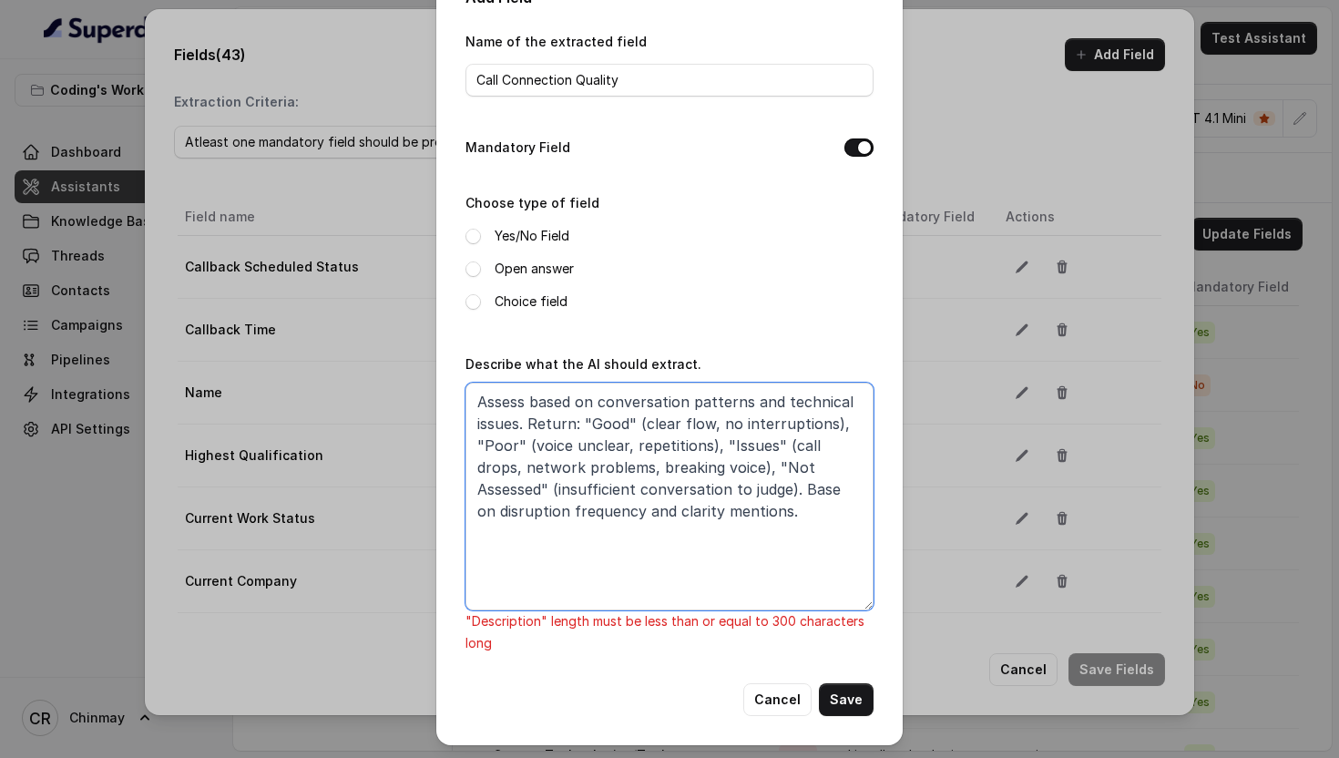
click at [719, 446] on textarea "Assess based on conversation patterns and technical issues. Return: "Good" (cle…" at bounding box center [670, 497] width 408 height 228
click at [711, 468] on textarea "Assess based on conversation patterns and technical issues. Return: "Good" (cle…" at bounding box center [670, 497] width 408 height 228
drag, startPoint x: 710, startPoint y: 487, endPoint x: 655, endPoint y: 490, distance: 54.7
click at [655, 490] on textarea "Assess based on conversation patterns and technical issues. Return: "Good" (cle…" at bounding box center [670, 497] width 408 height 228
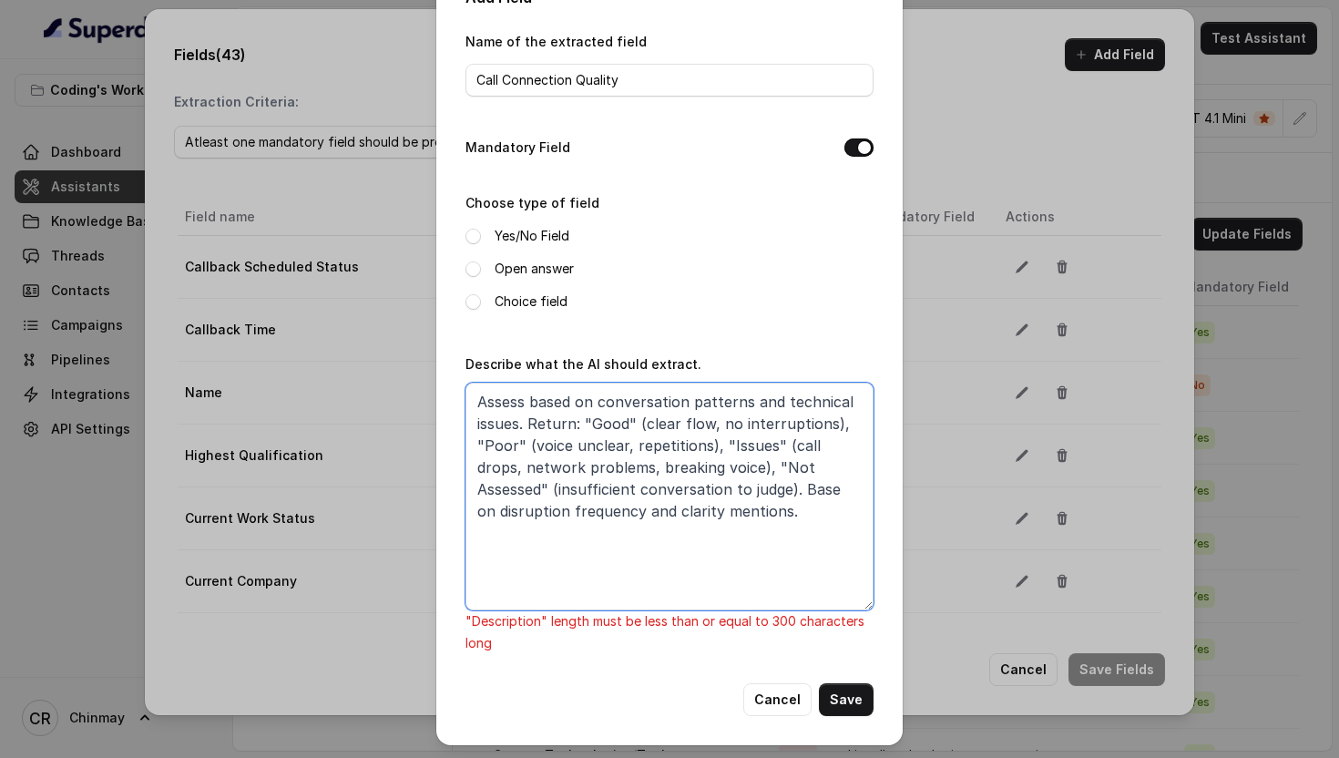
click at [566, 488] on textarea "Assess based on conversation patterns and technical issues. Return: "Good" (cle…" at bounding box center [670, 497] width 408 height 228
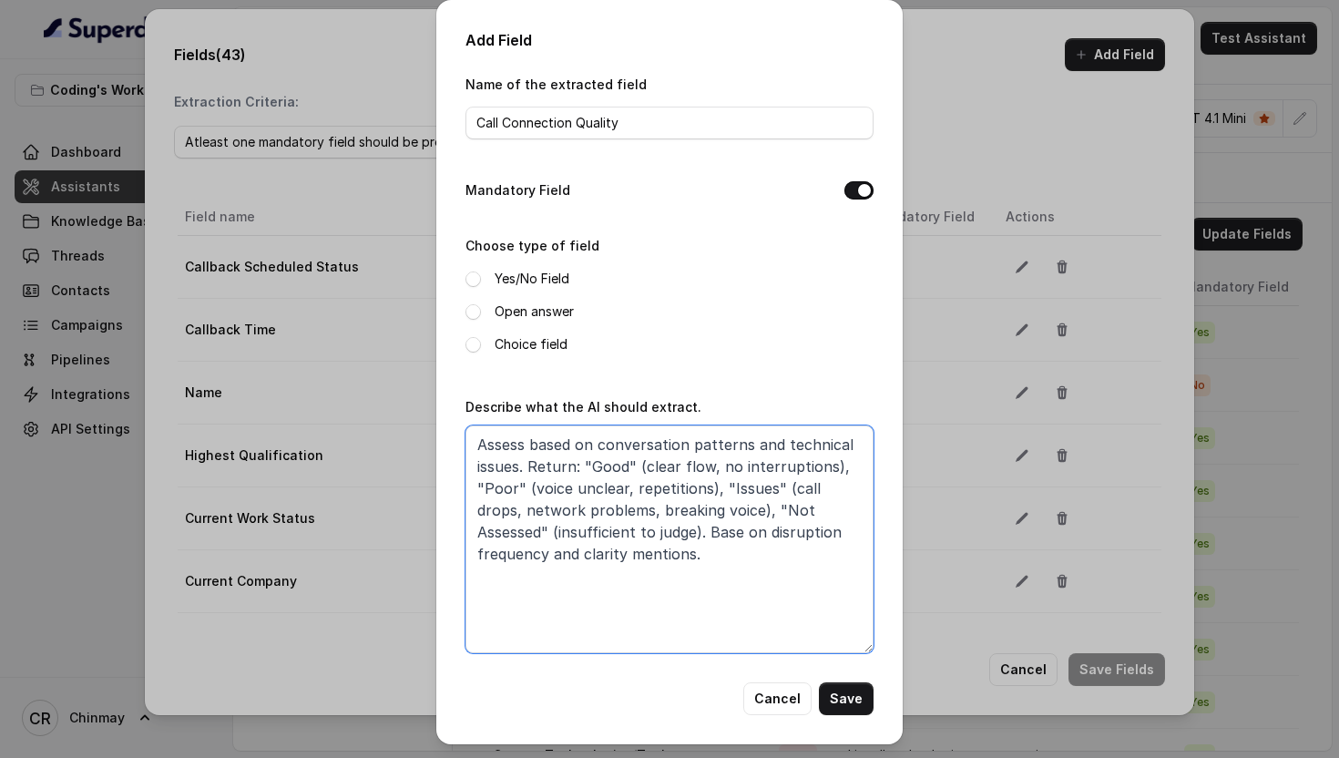
click at [670, 579] on textarea "Assess based on conversation patterns and technical issues. Return: "Good" (cle…" at bounding box center [670, 539] width 408 height 228
type textarea "Assess based on conversation patterns and technical issues. Return: "Good" (cle…"
click at [468, 341] on span at bounding box center [473, 344] width 15 height 15
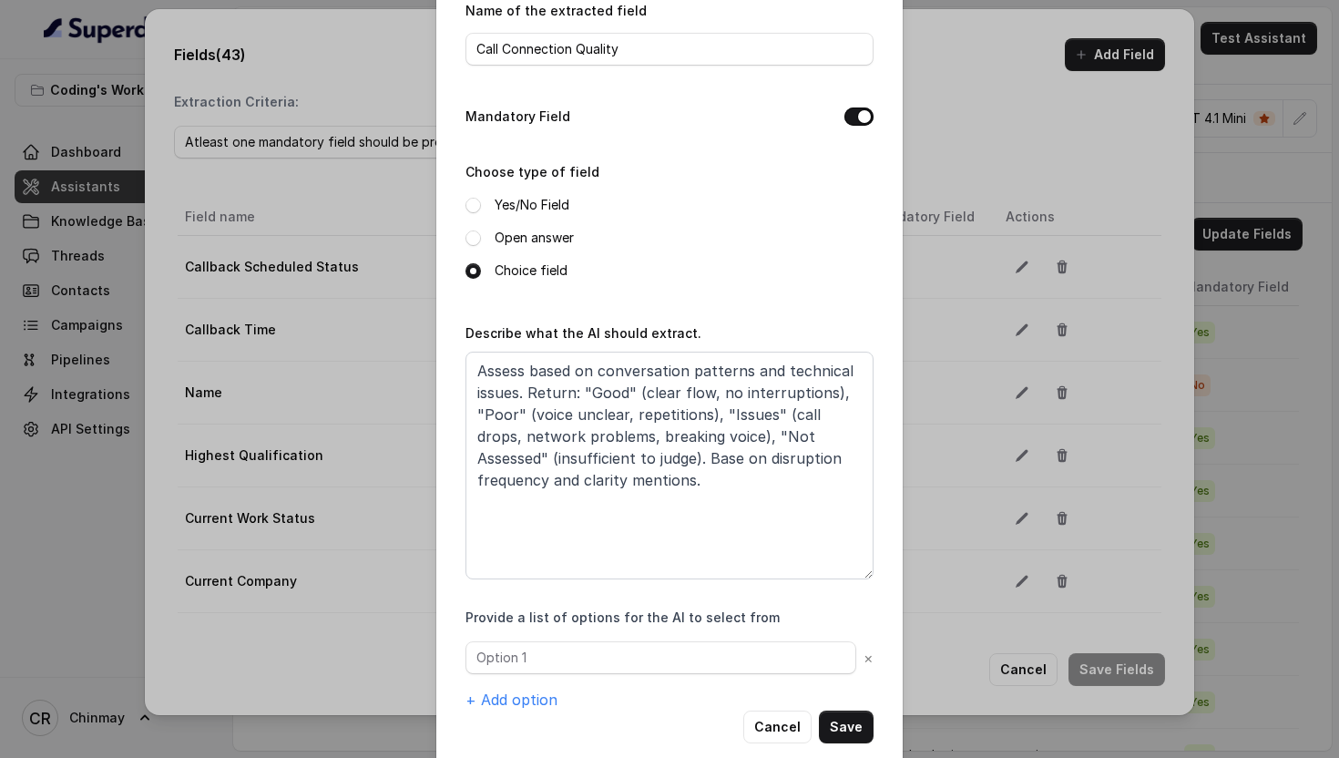
scroll to position [101, 0]
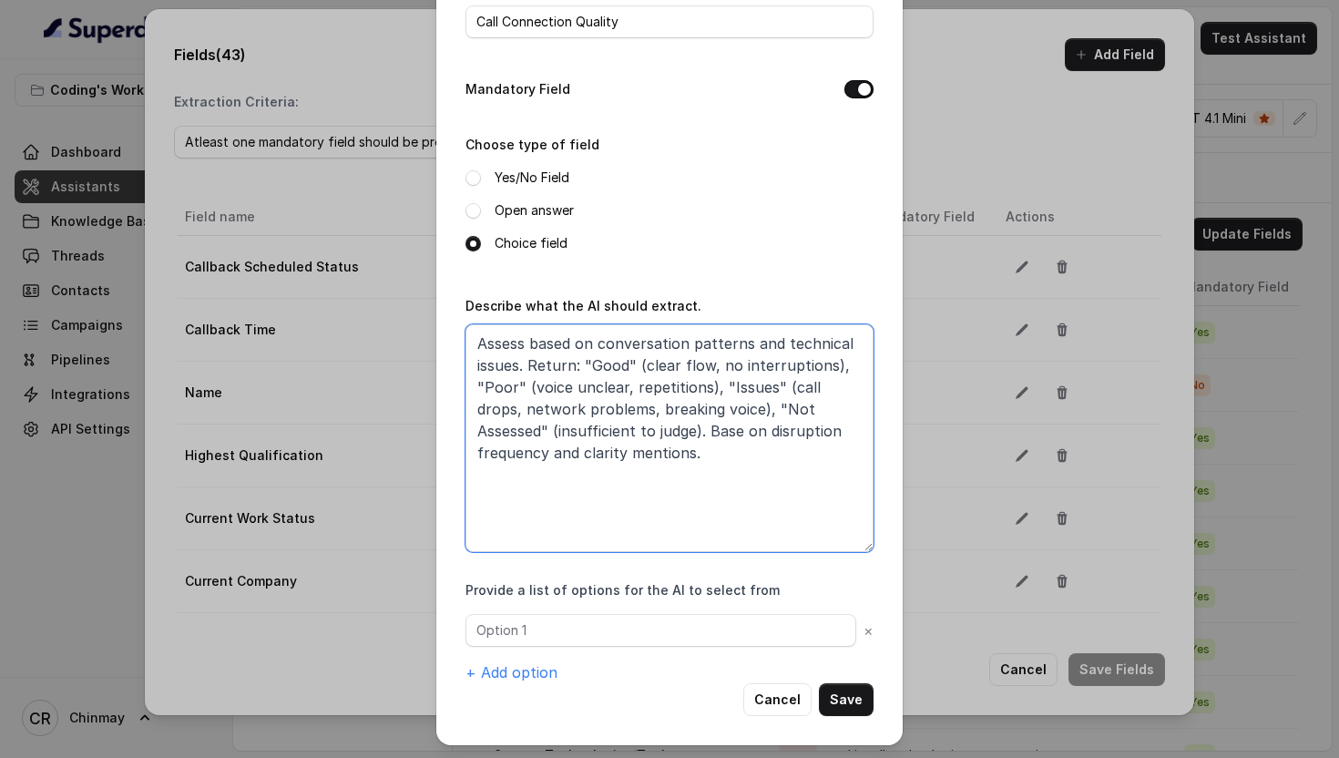
click at [606, 365] on textarea "Assess based on conversation patterns and technical issues. Return: "Good" (cle…" at bounding box center [670, 438] width 408 height 228
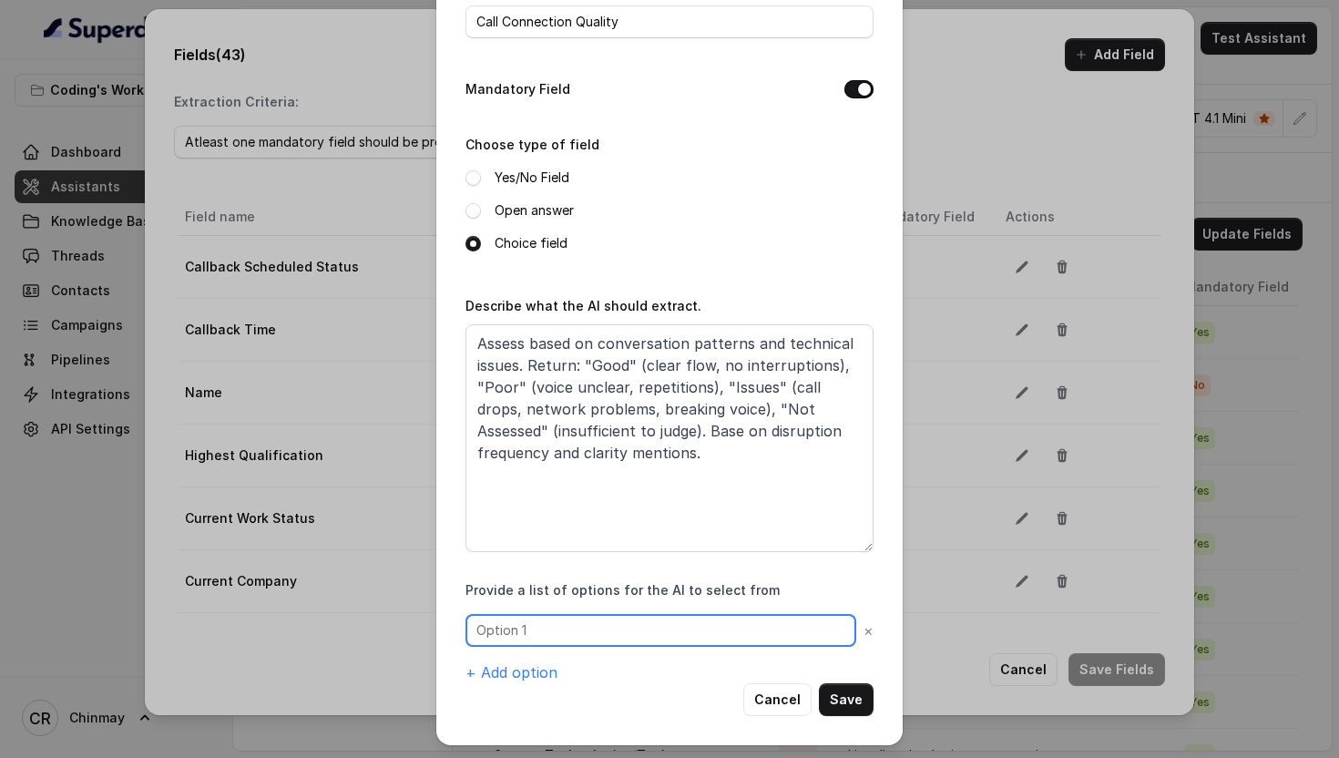
click at [546, 631] on input "text" at bounding box center [661, 630] width 391 height 33
paste input "Good"
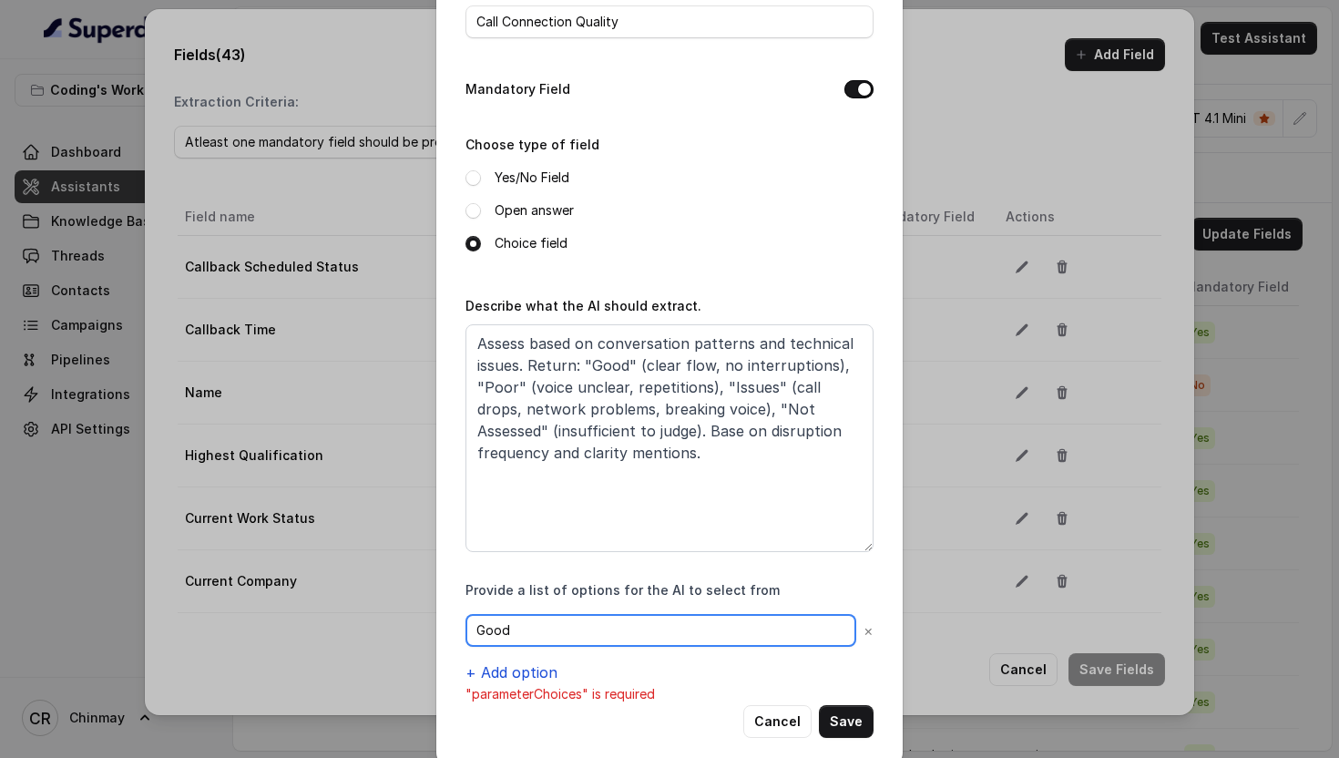
type input "Good"
click at [521, 671] on button "+ Add option" at bounding box center [512, 672] width 92 height 22
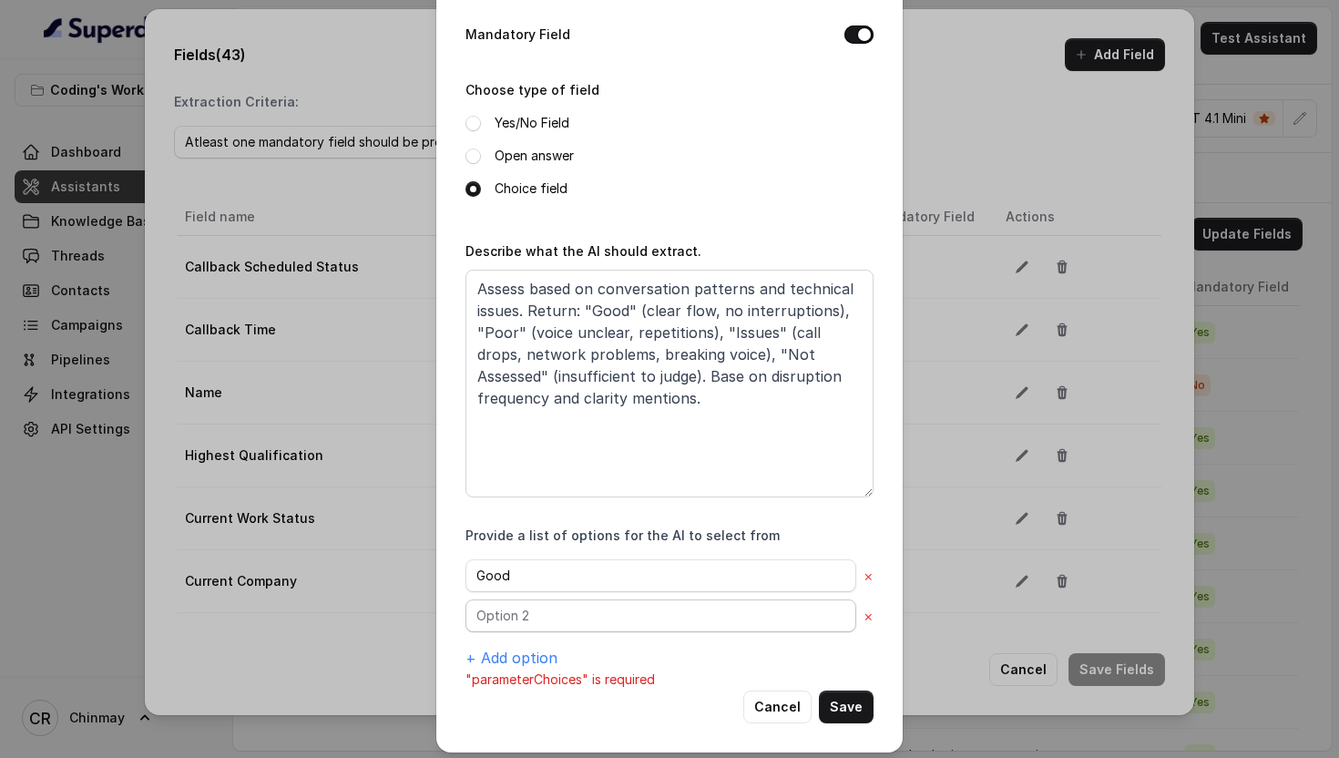
scroll to position [163, 0]
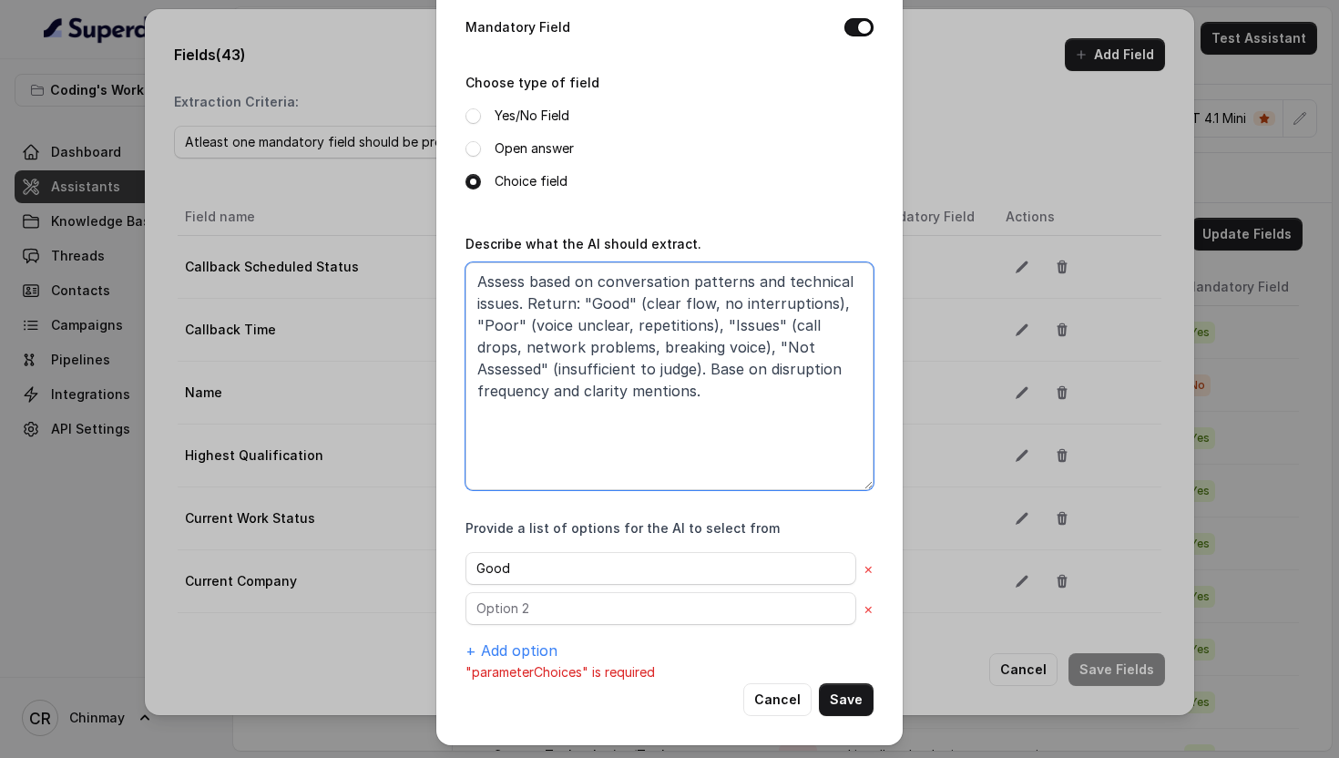
click at [493, 326] on textarea "Assess based on conversation patterns and technical issues. Return: "Good" (cle…" at bounding box center [670, 376] width 408 height 228
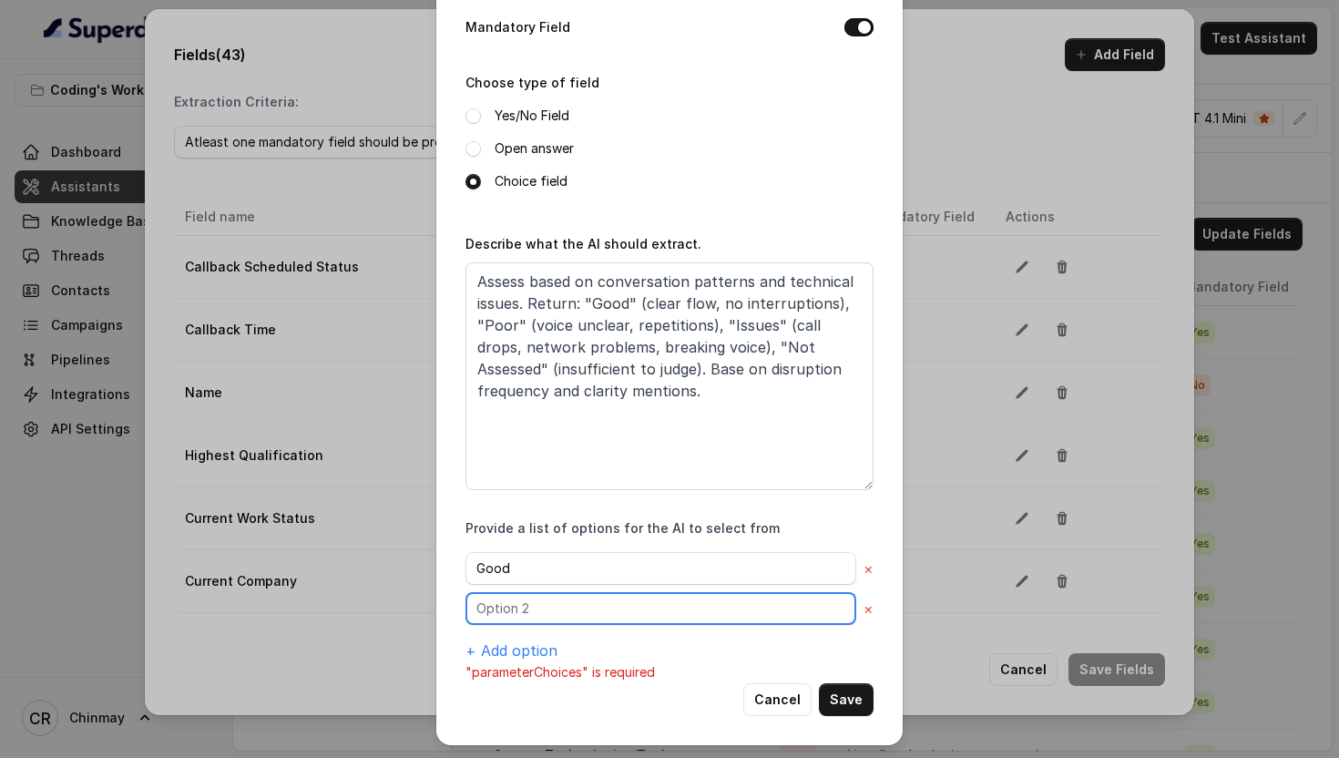
click at [541, 612] on input "text" at bounding box center [661, 608] width 391 height 33
paste input "Poor"
type input "Poor"
click at [522, 655] on button "+ Add option" at bounding box center [512, 651] width 92 height 22
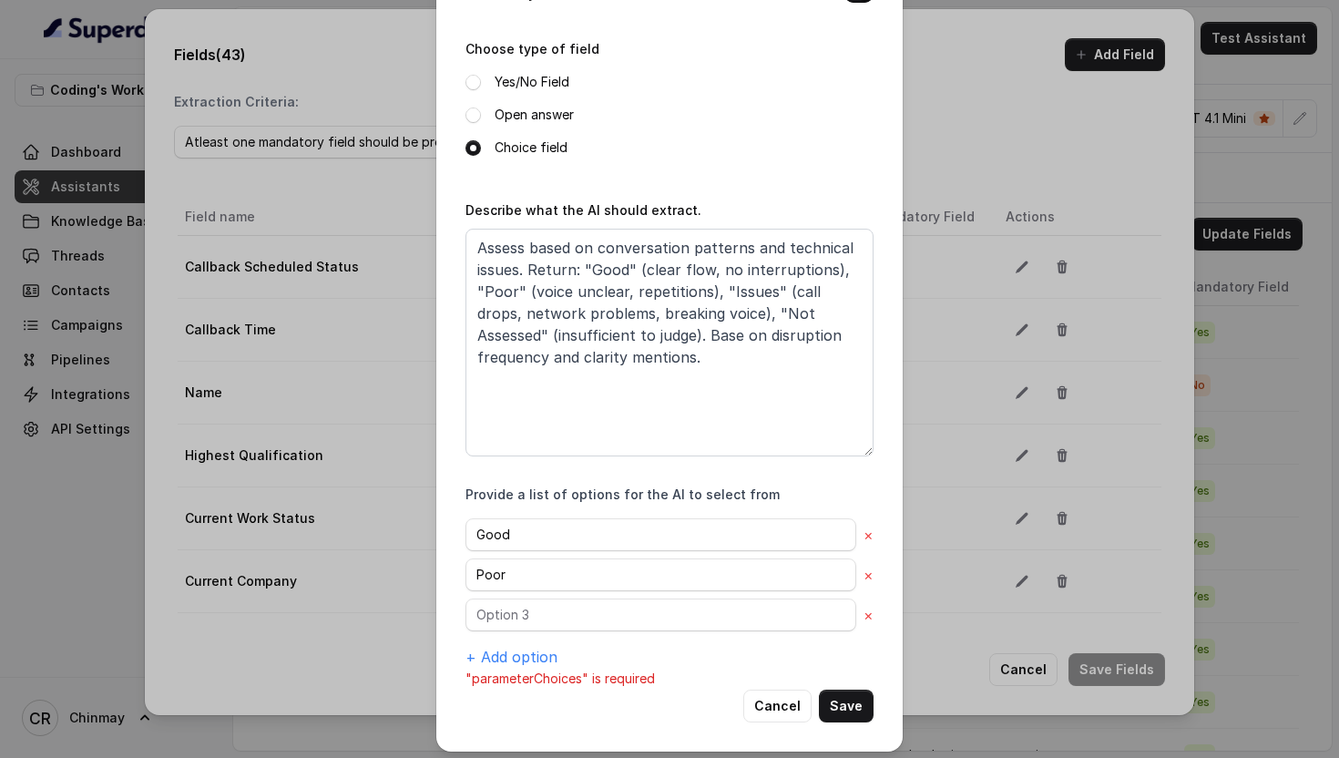
scroll to position [200, 0]
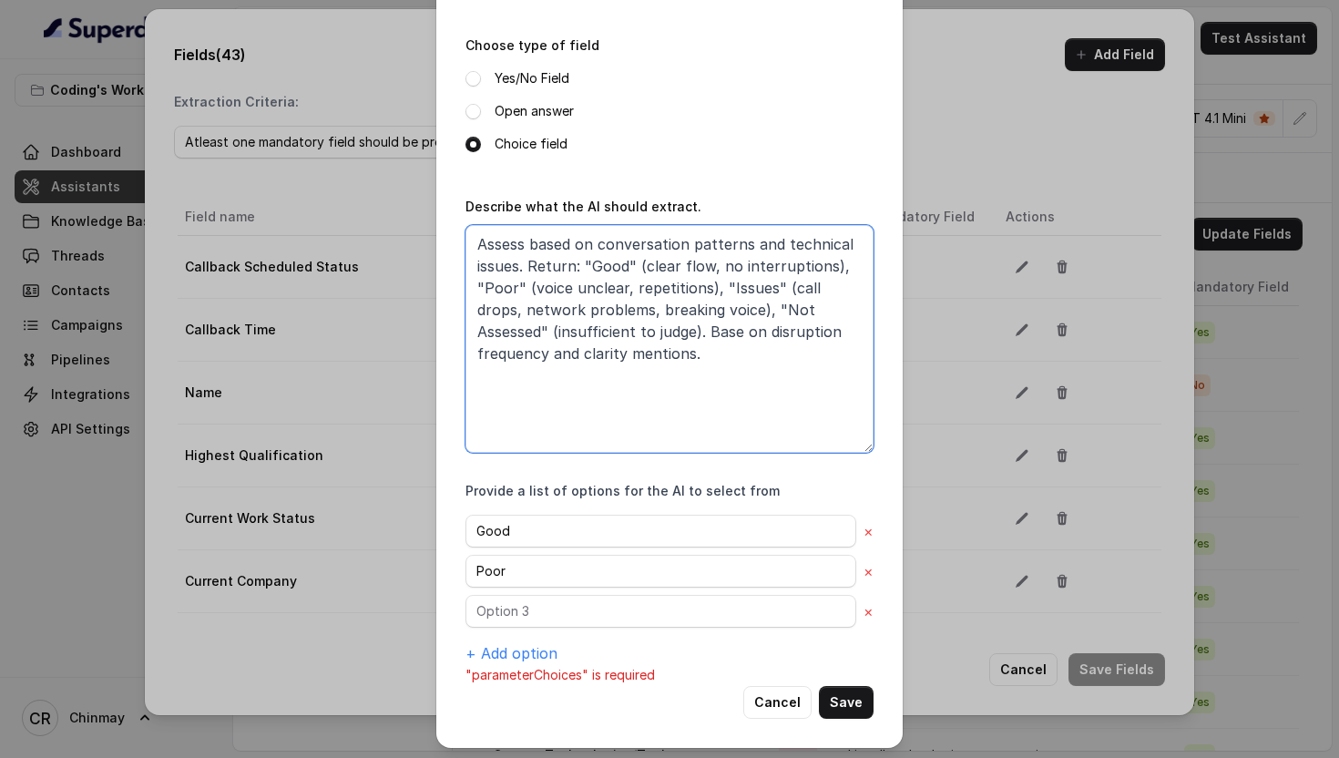
click at [739, 285] on textarea "Assess based on conversation patterns and technical issues. Return: "Good" (cle…" at bounding box center [670, 339] width 408 height 228
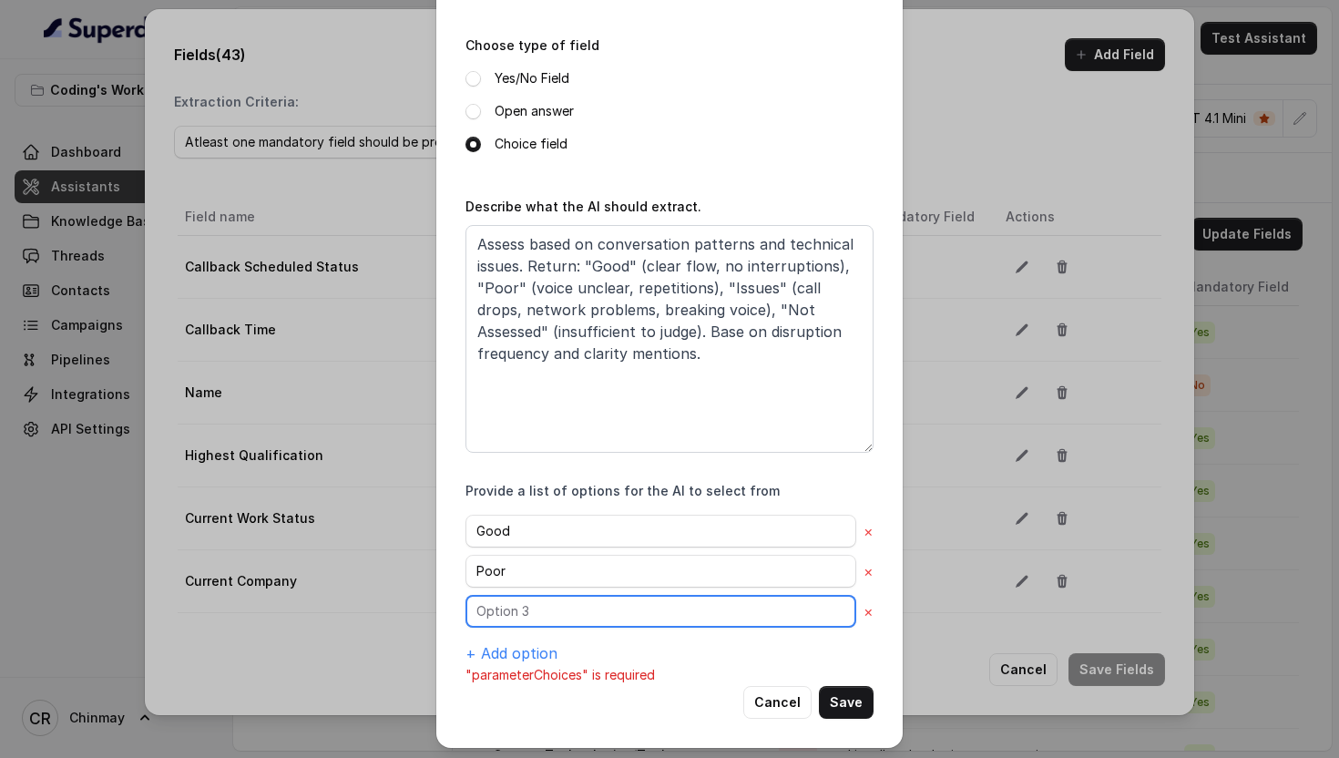
click at [528, 609] on input "text" at bounding box center [661, 611] width 391 height 33
paste input "Issues"
type input "Issues"
click at [528, 653] on button "+ Add option" at bounding box center [512, 653] width 92 height 22
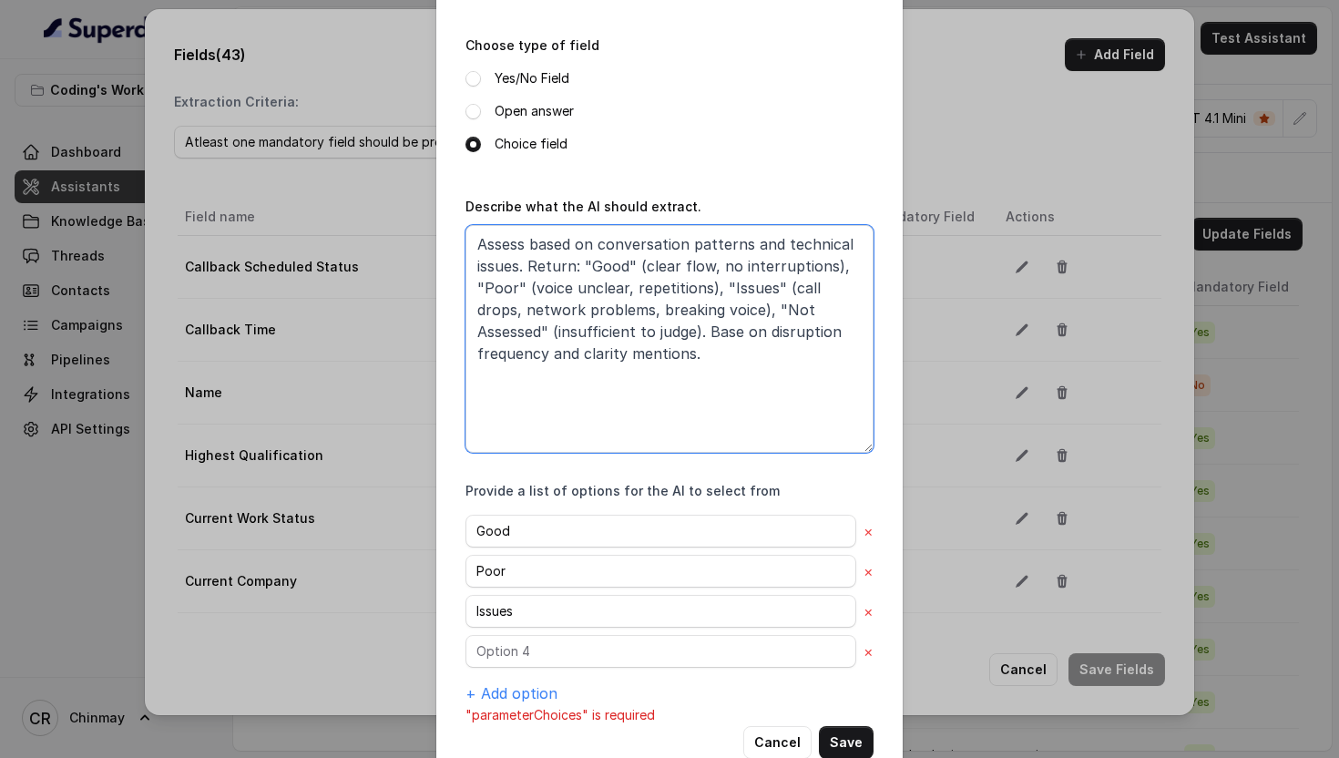
click at [733, 309] on textarea "Assess based on conversation patterns and technical issues. Return: "Good" (cle…" at bounding box center [670, 339] width 408 height 228
click at [827, 309] on textarea "Assess based on conversation patterns and technical issues. Return: "Good" (cle…" at bounding box center [670, 339] width 408 height 228
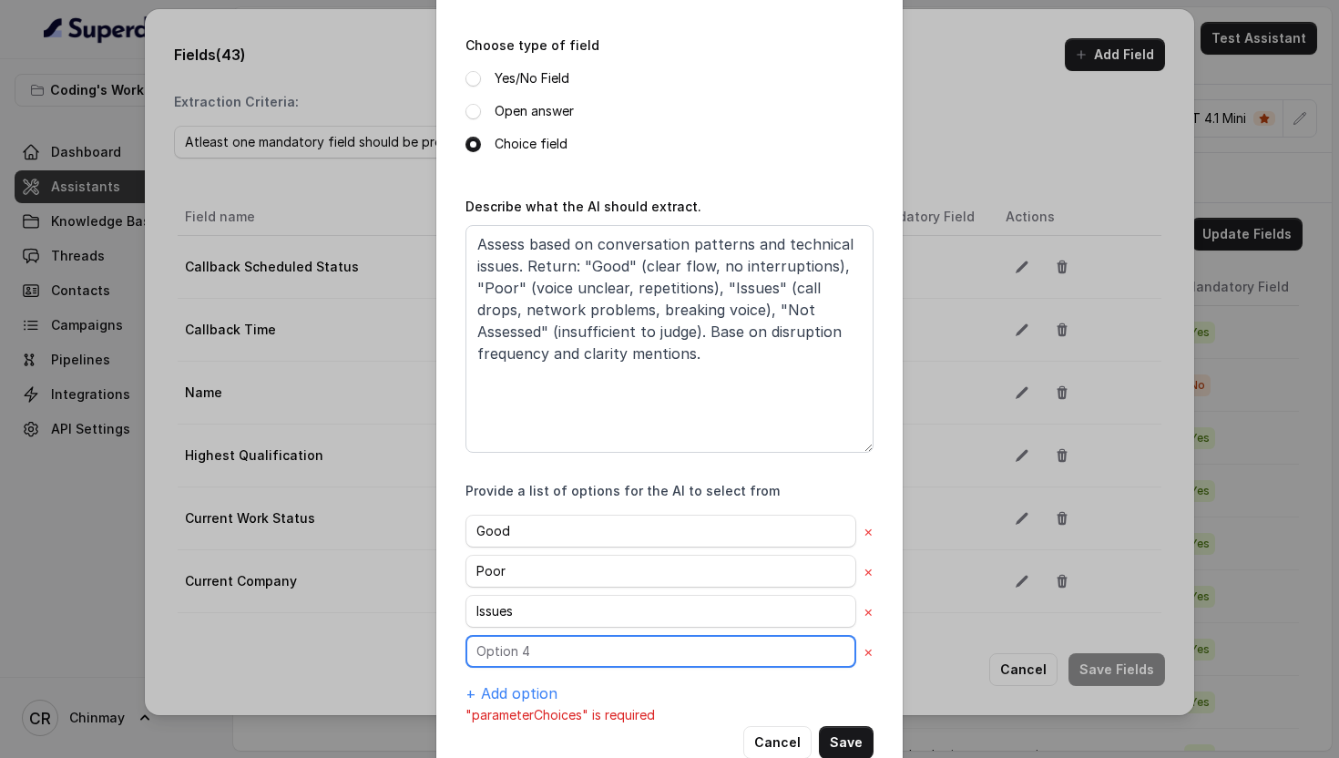
click at [551, 656] on input "text" at bounding box center [661, 651] width 391 height 33
paste input "Not Assessed"
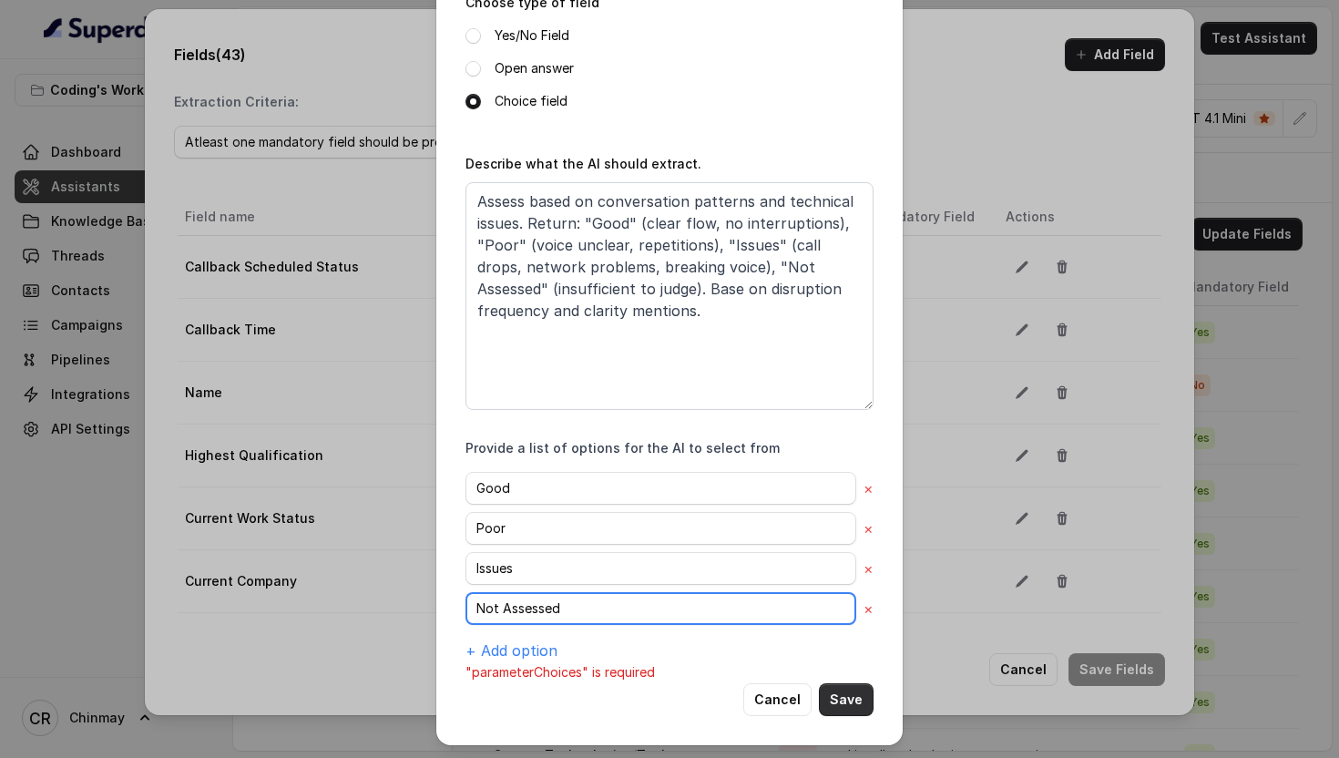
type input "Not Assessed"
click at [842, 701] on button "Save" at bounding box center [846, 699] width 55 height 33
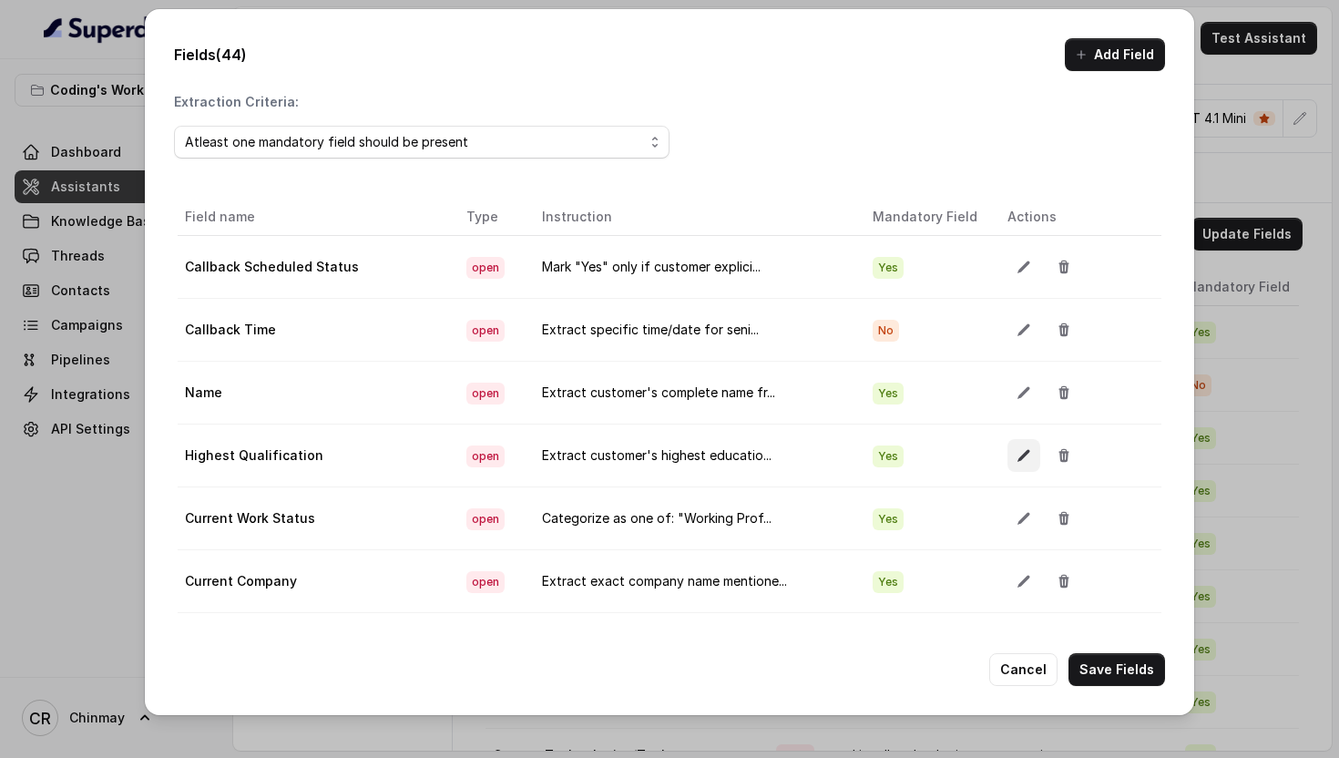
click at [1017, 455] on icon "button" at bounding box center [1024, 455] width 15 height 15
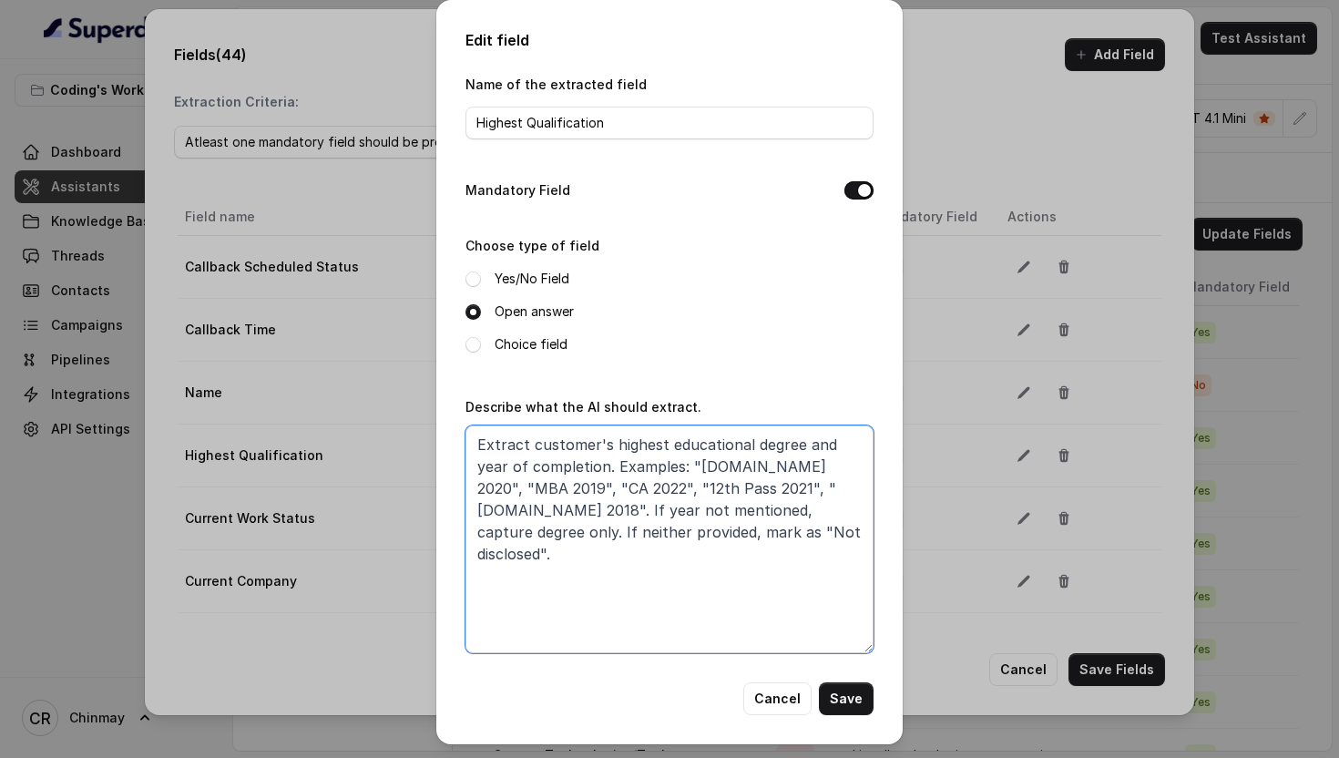
click at [747, 545] on textarea "Extract customer's highest educational degree and year of completion. Examples:…" at bounding box center [670, 539] width 408 height 228
paste textarea "highest completed formal education in standard abbreviations (e.g., "[DOMAIN_NA…"
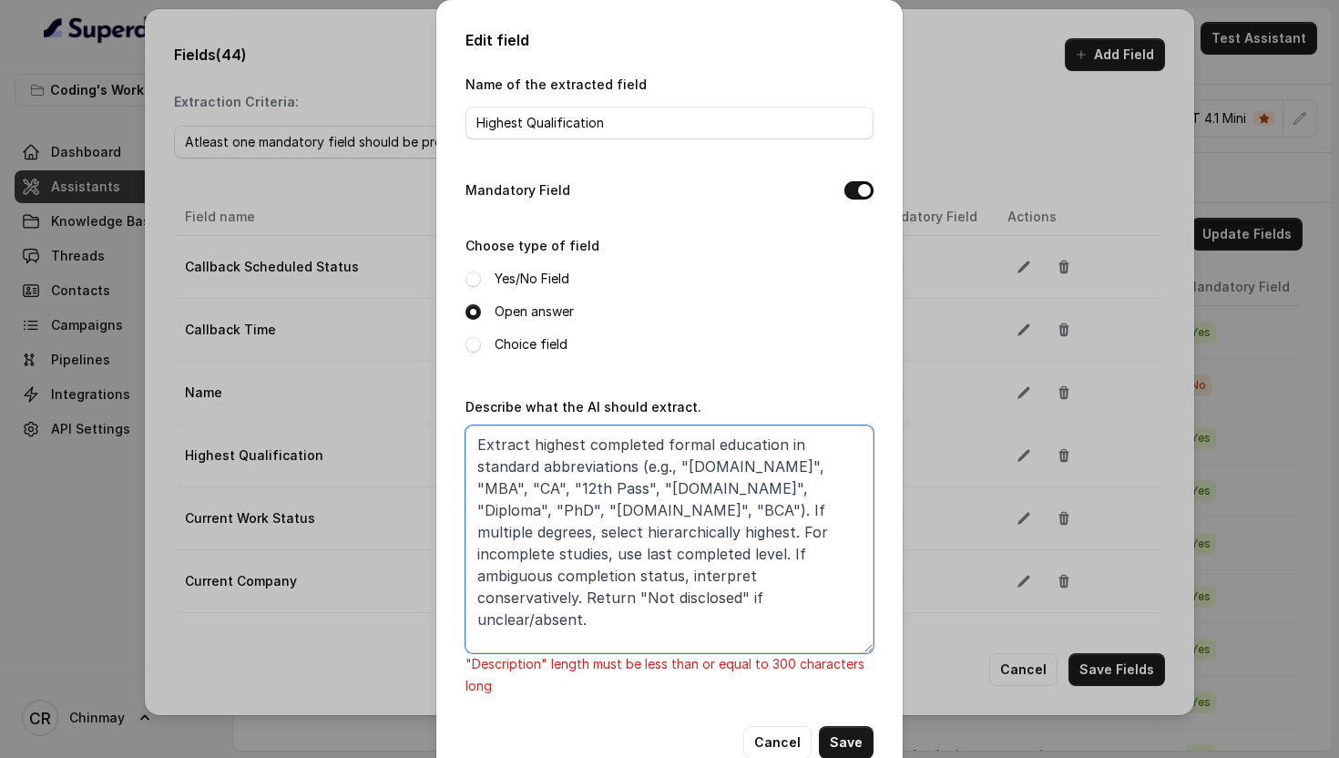
click at [710, 528] on textarea "Extract highest completed formal education in standard abbreviations (e.g., "[D…" at bounding box center [670, 539] width 408 height 228
click at [774, 556] on textarea "Extract highest completed formal education in standard abbreviations (e.g., "[D…" at bounding box center [670, 539] width 408 height 228
click at [749, 551] on textarea "Extract highest completed formal education in standard abbreviations (e.g., "[D…" at bounding box center [670, 539] width 408 height 228
click at [776, 551] on textarea "Extract highest completed formal education in standard abbreviations (e.g., "[D…" at bounding box center [670, 539] width 408 height 228
click at [603, 555] on textarea "Extract highest completed formal education in standard abbreviations (e.g., "[D…" at bounding box center [670, 539] width 408 height 228
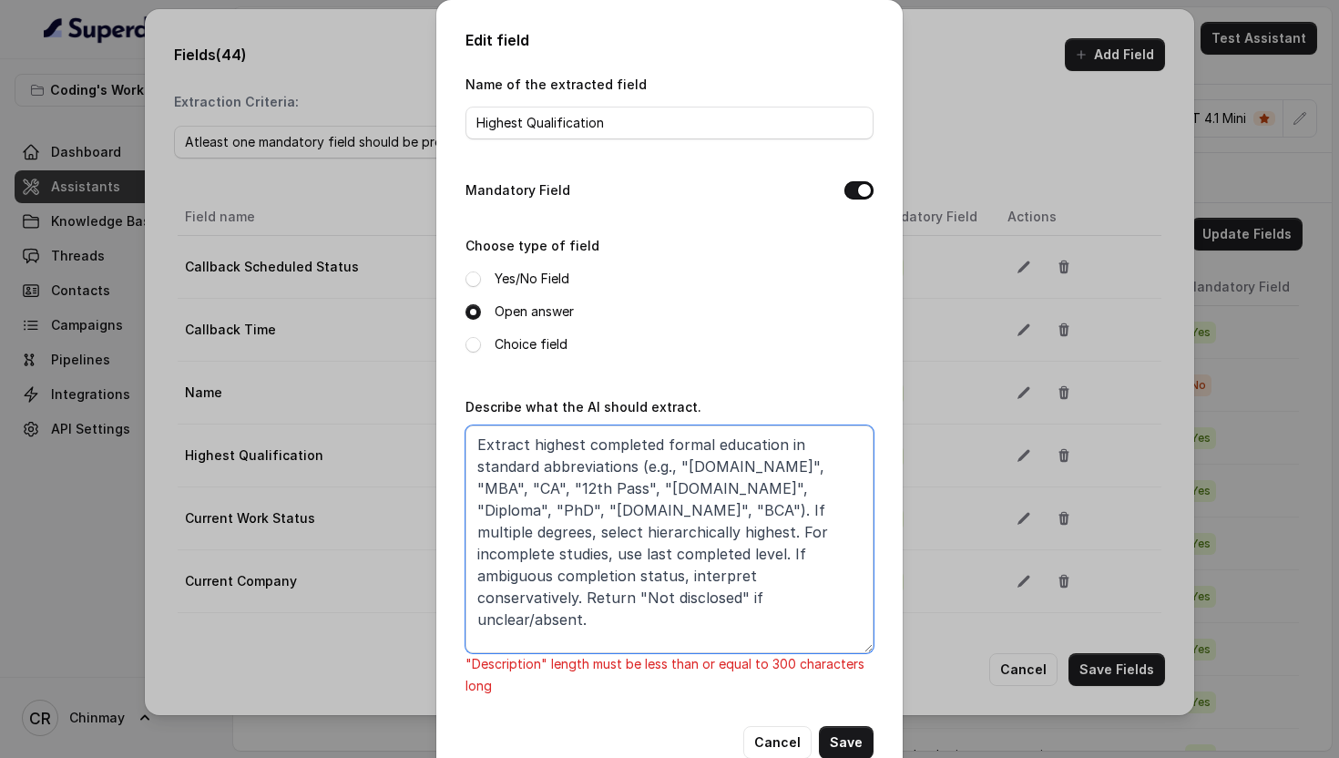
click at [480, 554] on textarea "Extract highest completed formal education in standard abbreviations (e.g., "[D…" at bounding box center [670, 539] width 408 height 228
click at [703, 531] on textarea "Extract highest completed formal education in standard abbreviations (e.g., "[D…" at bounding box center [670, 539] width 408 height 228
click at [588, 552] on textarea "Extract highest completed formal education in standard abbreviations (e.g., "[D…" at bounding box center [670, 539] width 408 height 228
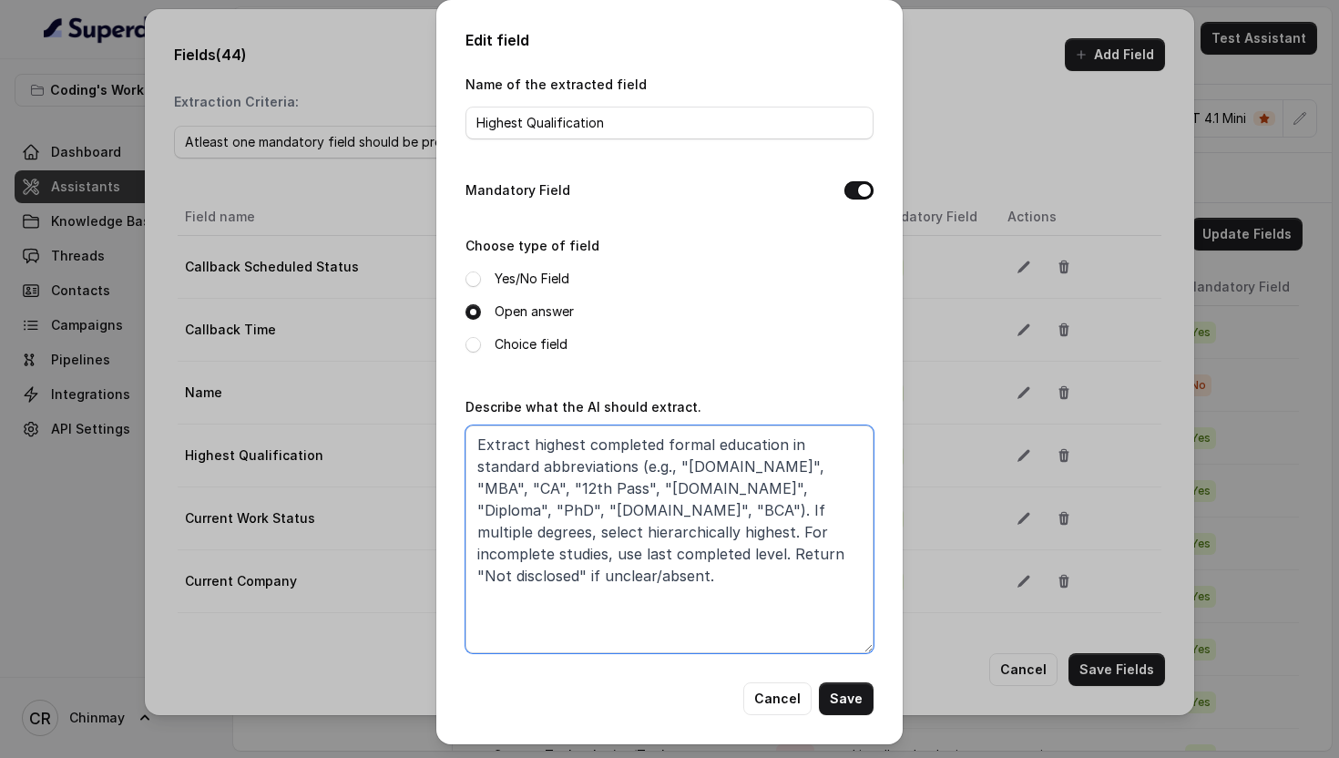
click at [723, 553] on textarea "Extract highest completed formal education in standard abbreviations (e.g., "[D…" at bounding box center [670, 539] width 408 height 228
type textarea "Extract highest completed formal education in standard abbreviations (e.g., "[D…"
click at [839, 700] on button "Save" at bounding box center [846, 698] width 55 height 33
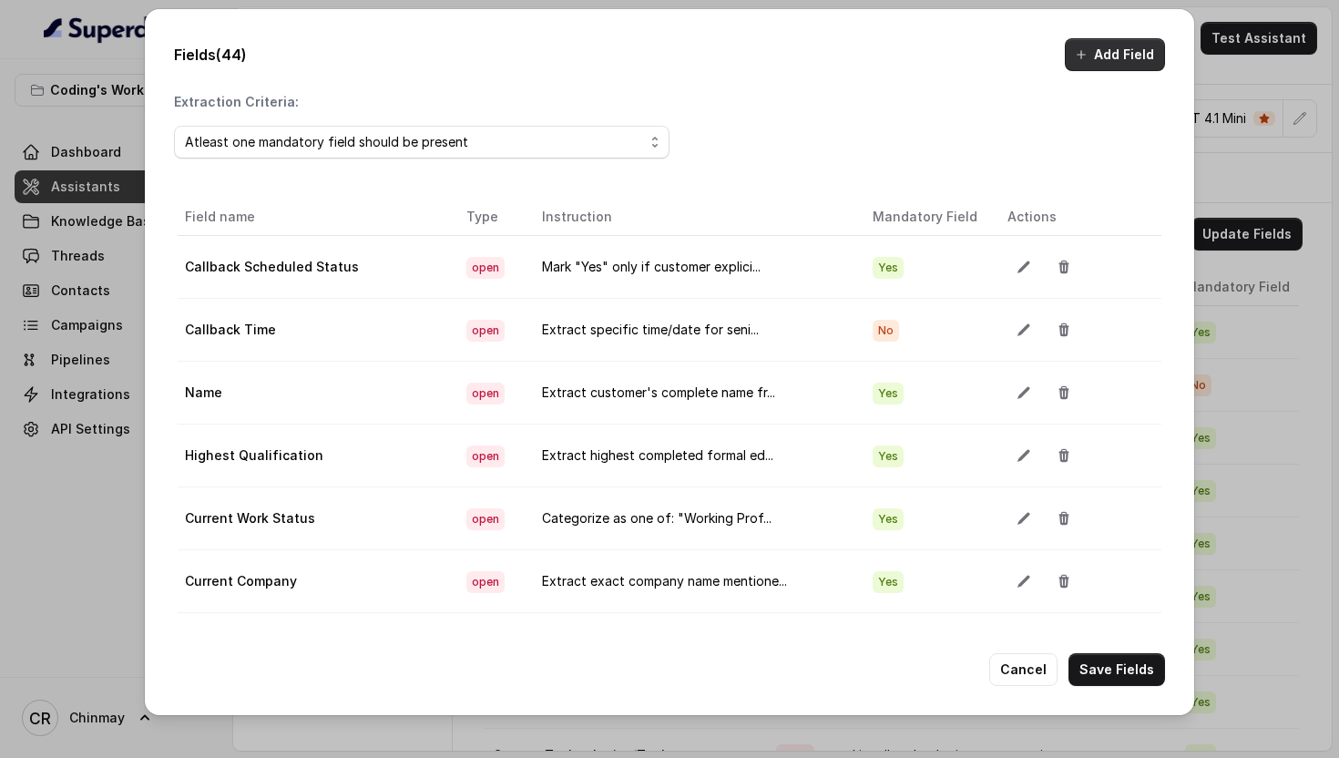
click at [1126, 38] on button "Add Field" at bounding box center [1115, 54] width 100 height 33
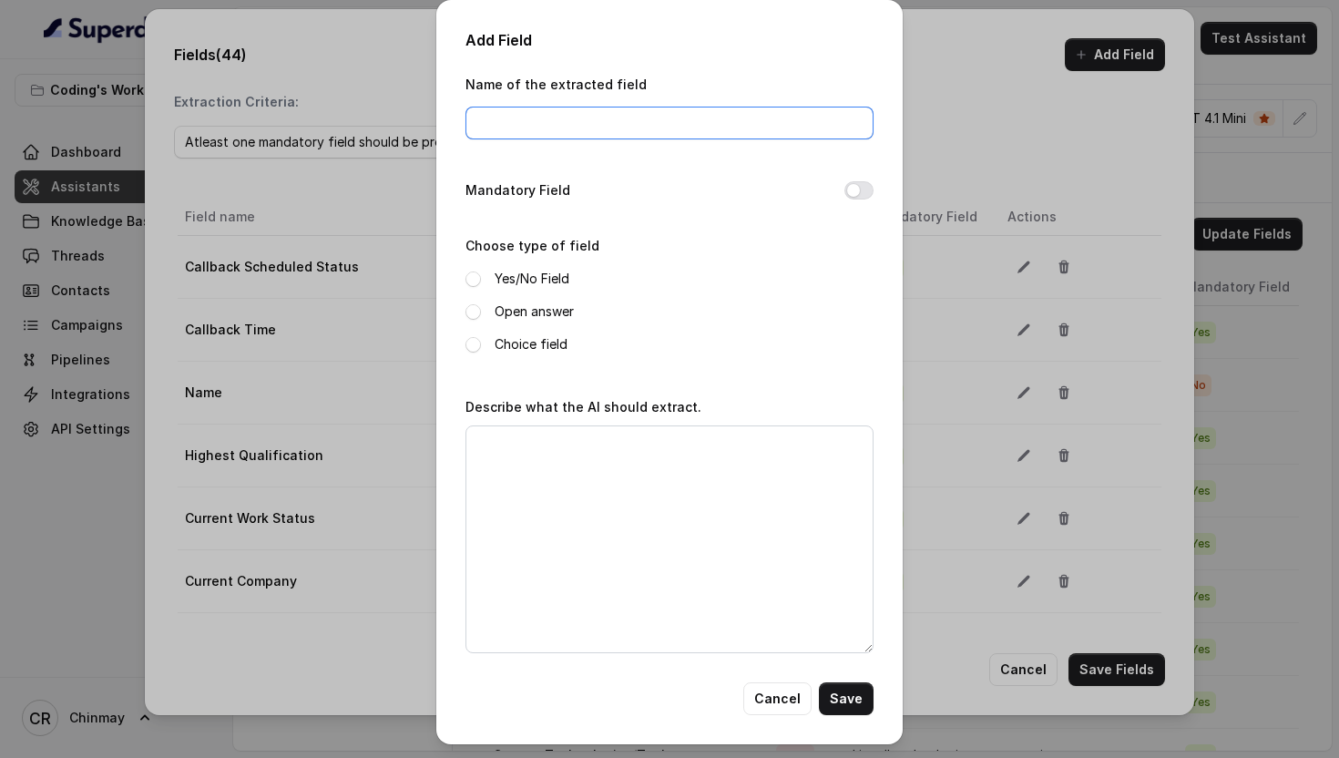
click at [569, 126] on input "Name of the extracted field" at bounding box center [670, 123] width 408 height 33
paste input "Degree Stream"
type input "Degree Stream"
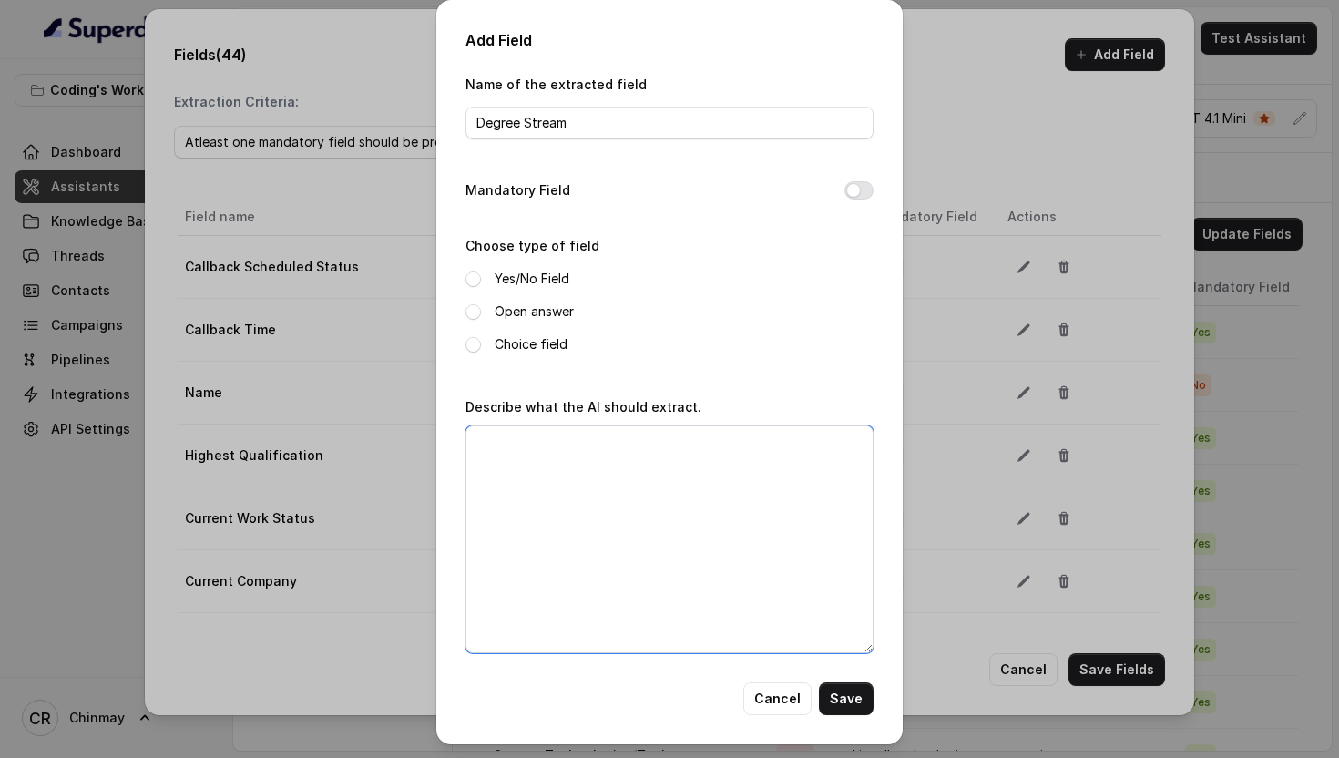
click at [579, 482] on textarea "Describe what the AI should extract." at bounding box center [670, 539] width 408 height 228
paste textarea "Extract specific field mentioned (e.g., "Computer Science Engineering", "Commer…"
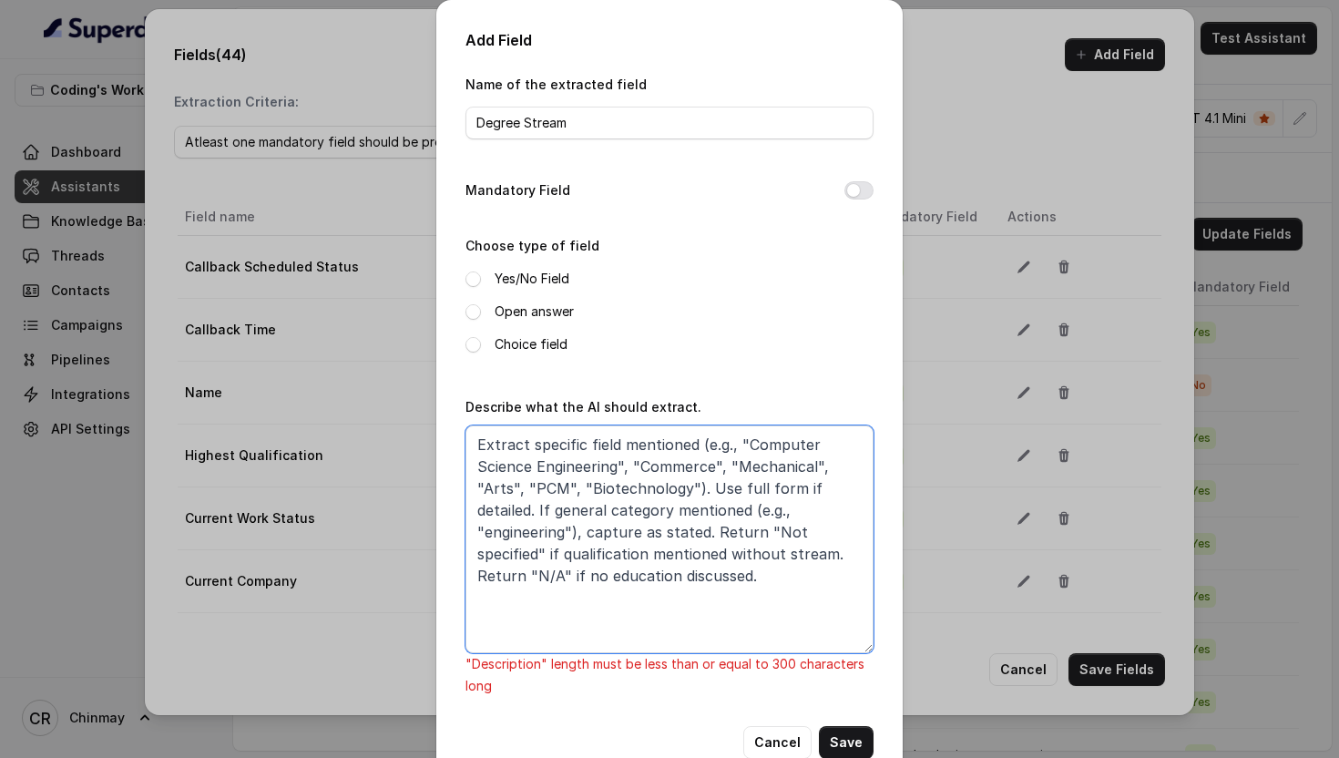
scroll to position [43, 0]
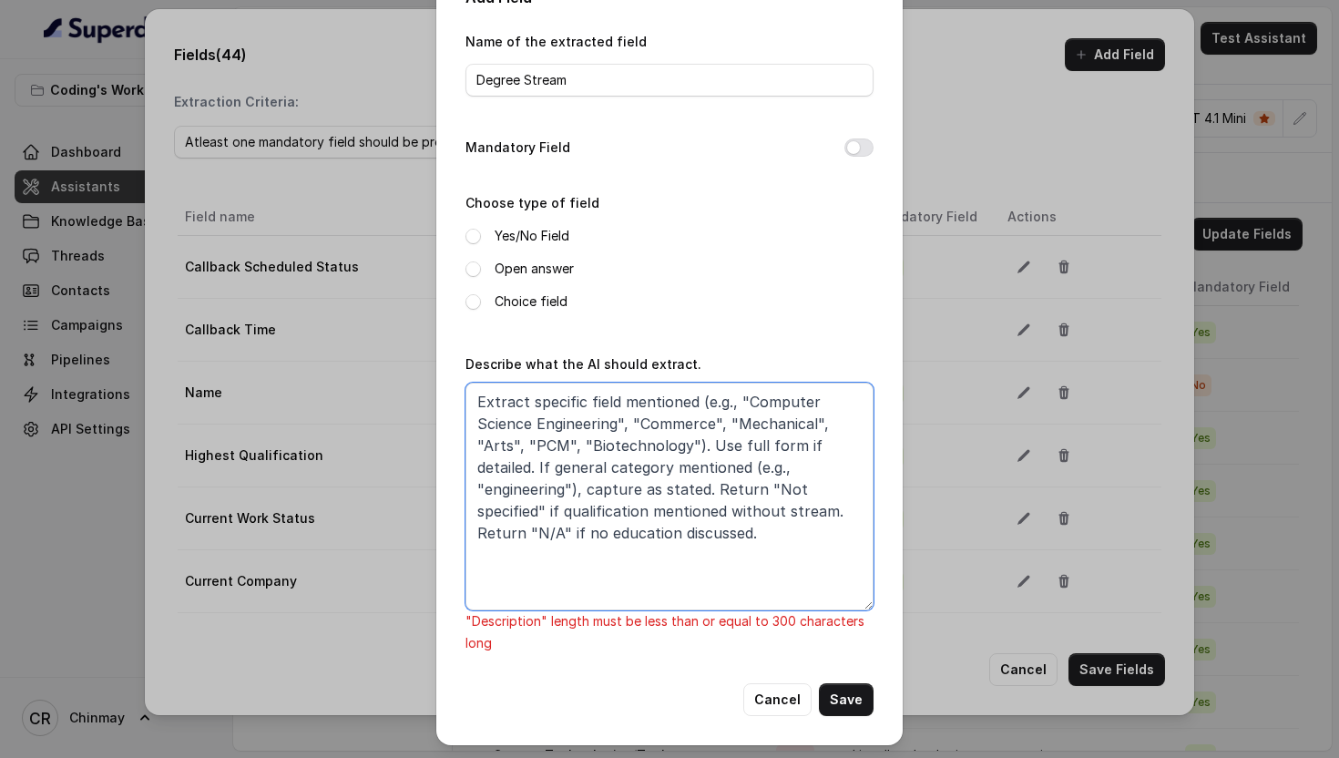
click at [705, 441] on textarea "Extract specific field mentioned (e.g., "Computer Science Engineering", "Commer…" at bounding box center [670, 497] width 408 height 228
click at [537, 466] on textarea "Extract specific field mentioned (e.g., "Computer Science Engineering", "Commer…" at bounding box center [670, 497] width 408 height 228
click at [773, 531] on textarea "Extract specific field mentioned (e.g., "Computer Science Engineering", "Commer…" at bounding box center [670, 497] width 408 height 228
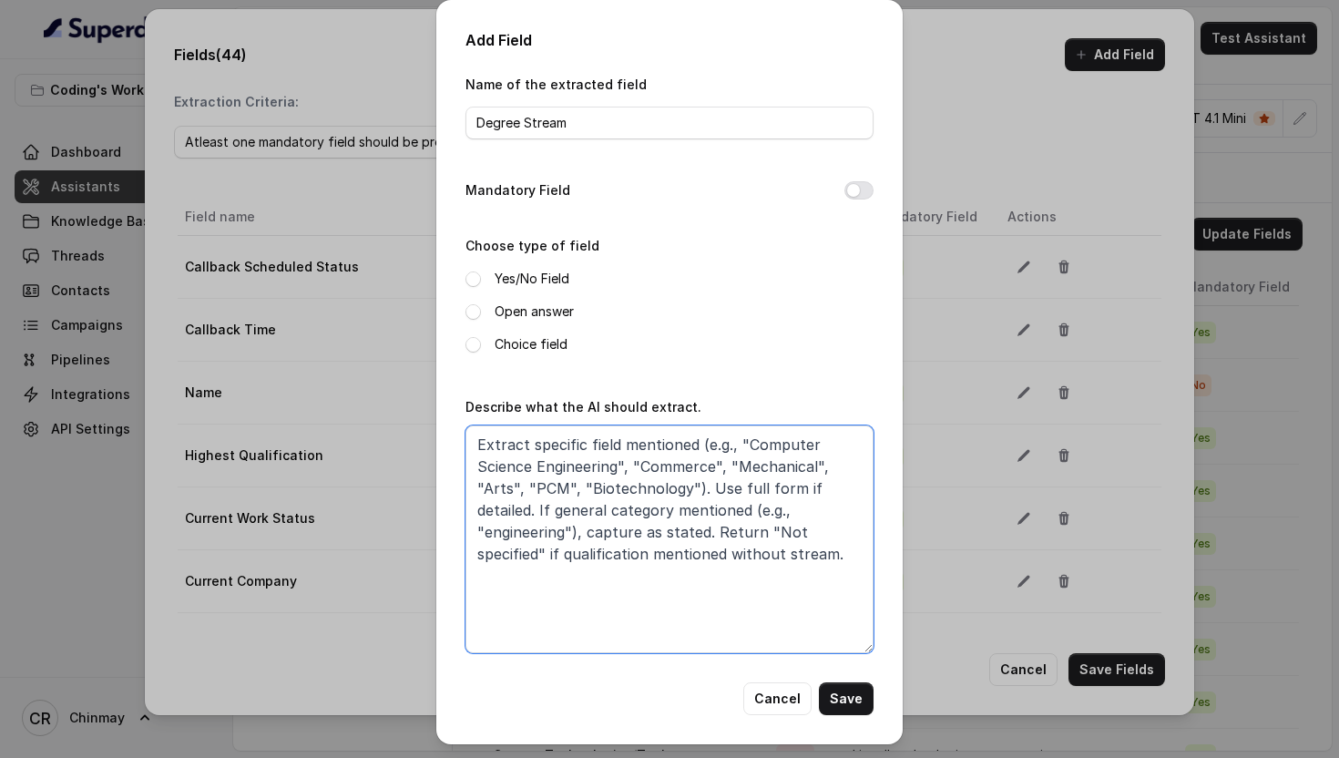
click at [562, 555] on textarea "Extract specific field mentioned (e.g., "Computer Science Engineering", "Commer…" at bounding box center [670, 539] width 408 height 228
click at [748, 555] on textarea "Extract specific field mentioned (e.g., "Computer Science Engineering", "Commer…" at bounding box center [670, 539] width 408 height 228
type textarea "Extract specific field mentioned (e.g., "Computer Science Engineering", "Commer…"
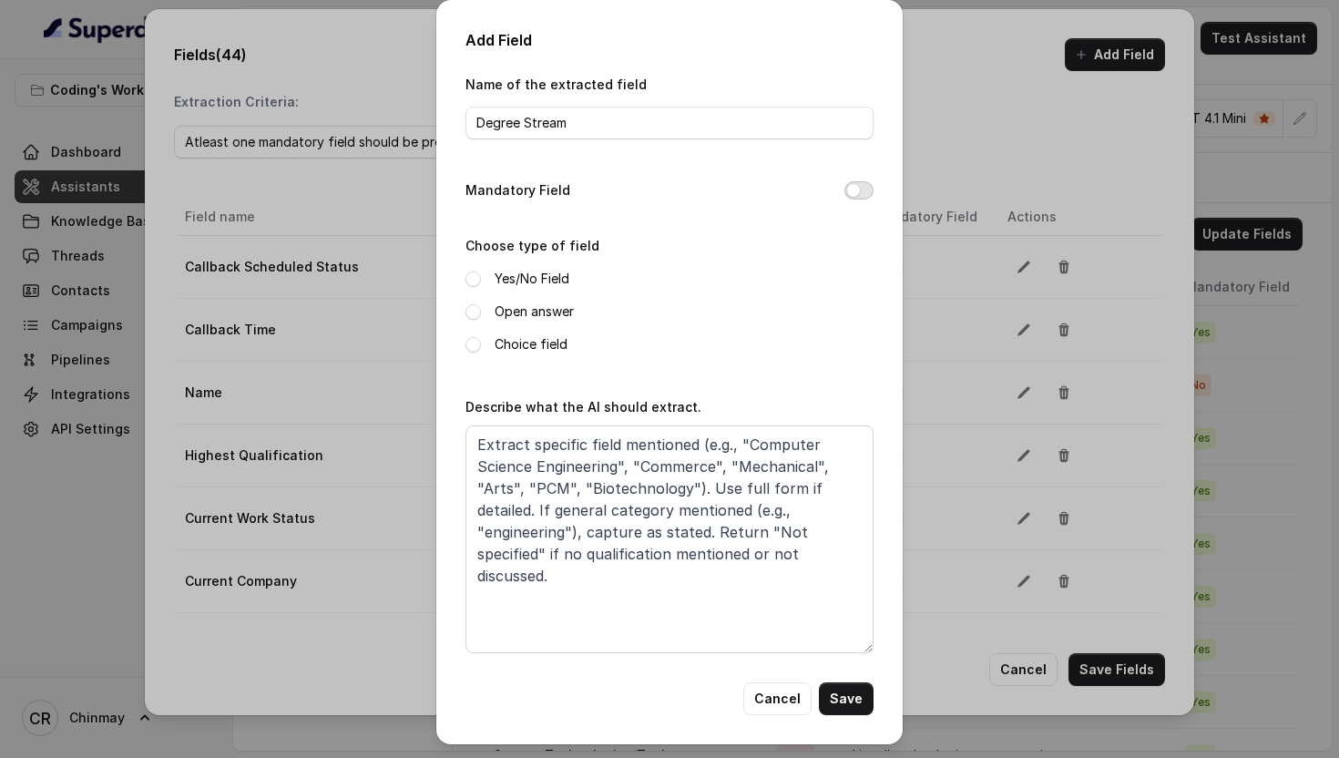
click at [857, 190] on button "Mandatory Field" at bounding box center [858, 190] width 29 height 18
click at [471, 310] on span at bounding box center [473, 311] width 15 height 15
click at [845, 698] on button "Save" at bounding box center [846, 698] width 55 height 33
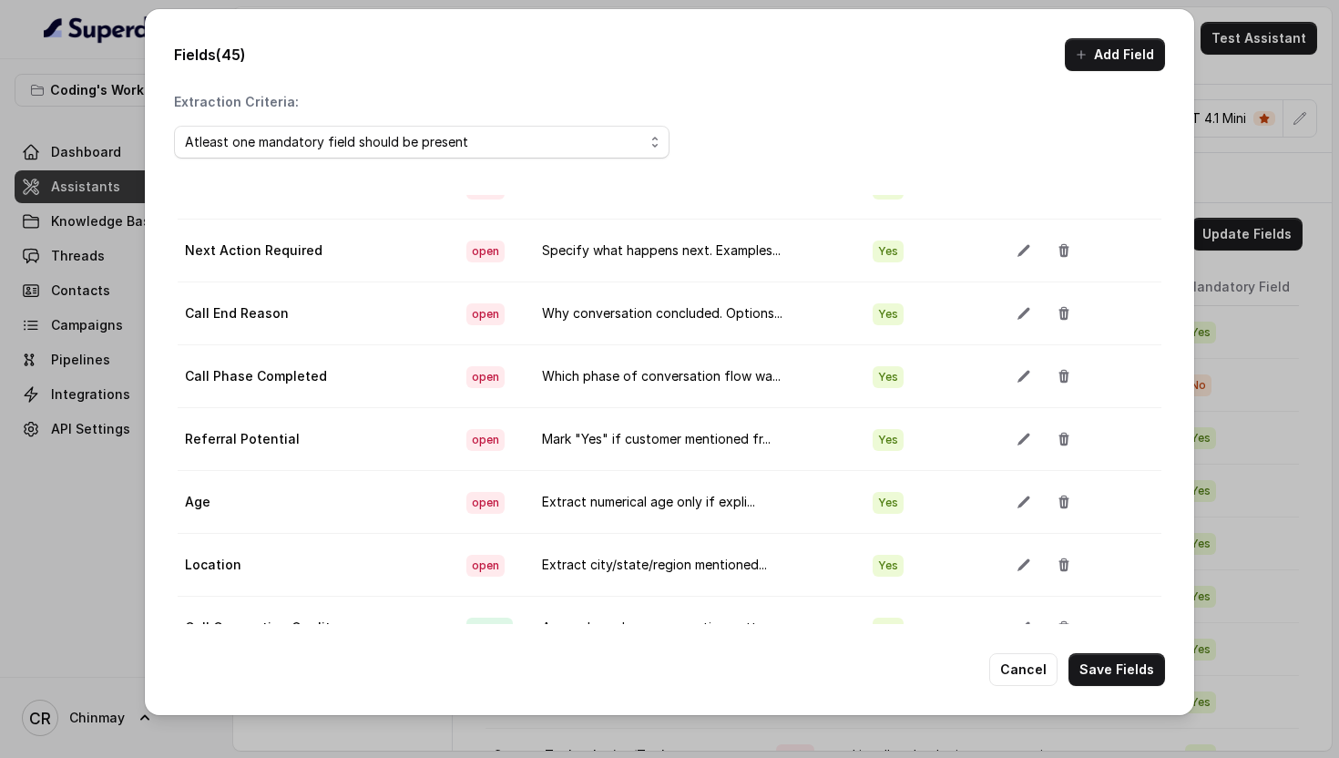
scroll to position [102, 0]
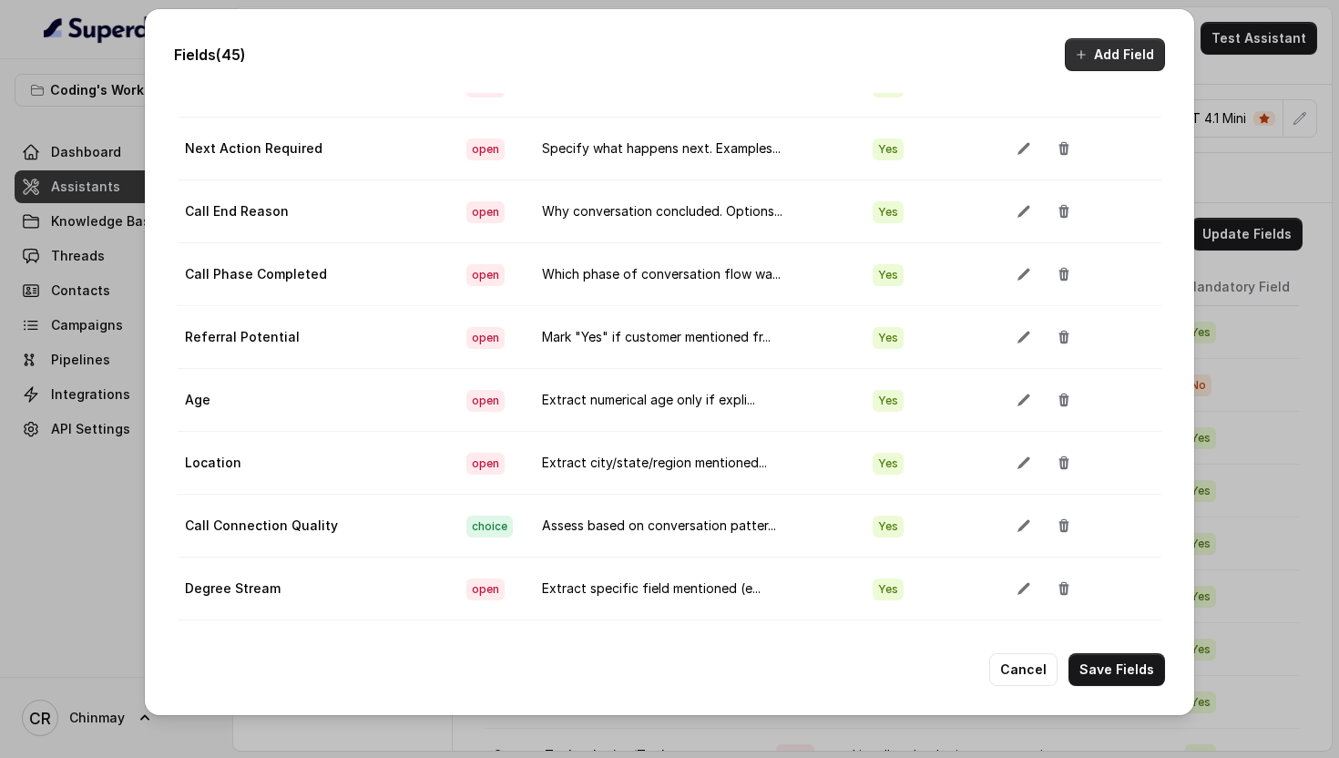
click at [1117, 54] on button "Add Field" at bounding box center [1115, 54] width 100 height 33
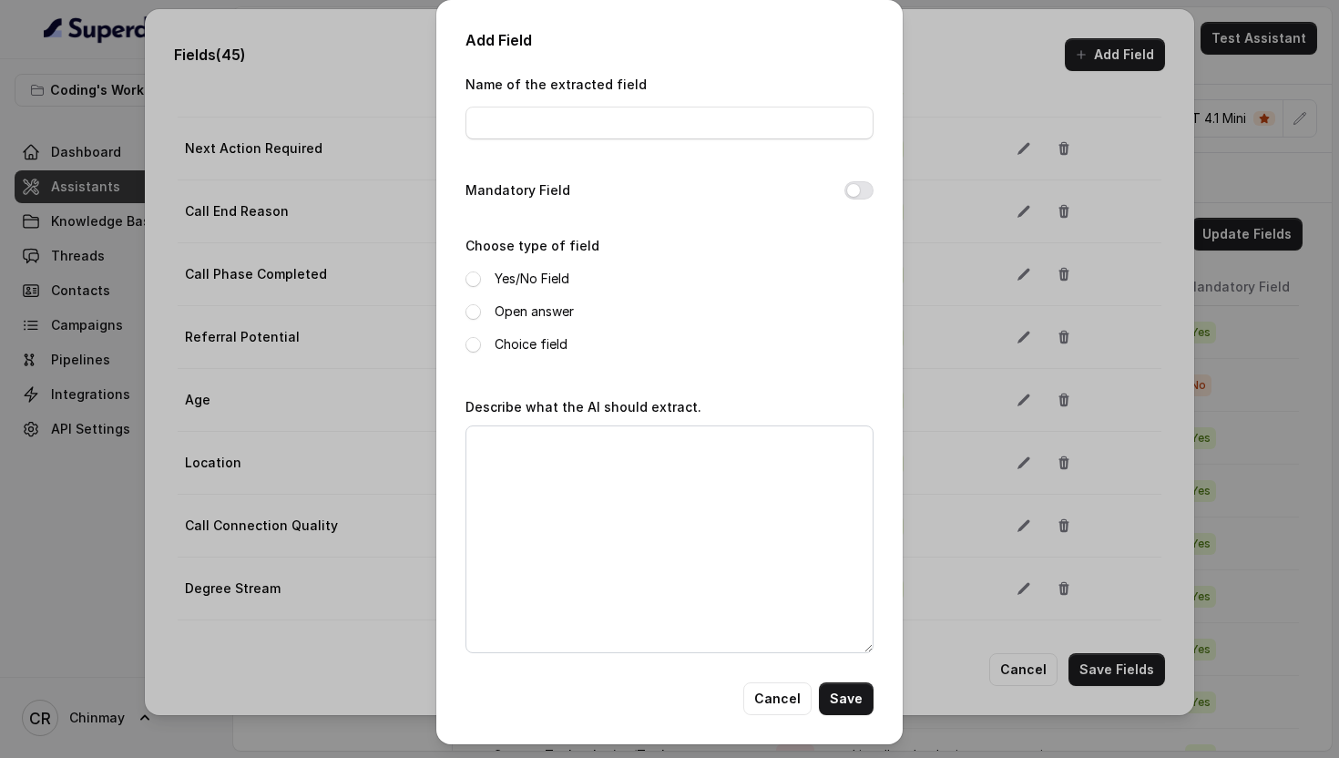
click at [928, 79] on div "Add Field Name of the extracted field Mandatory Field Choose type of field Yes/…" at bounding box center [669, 379] width 1339 height 758
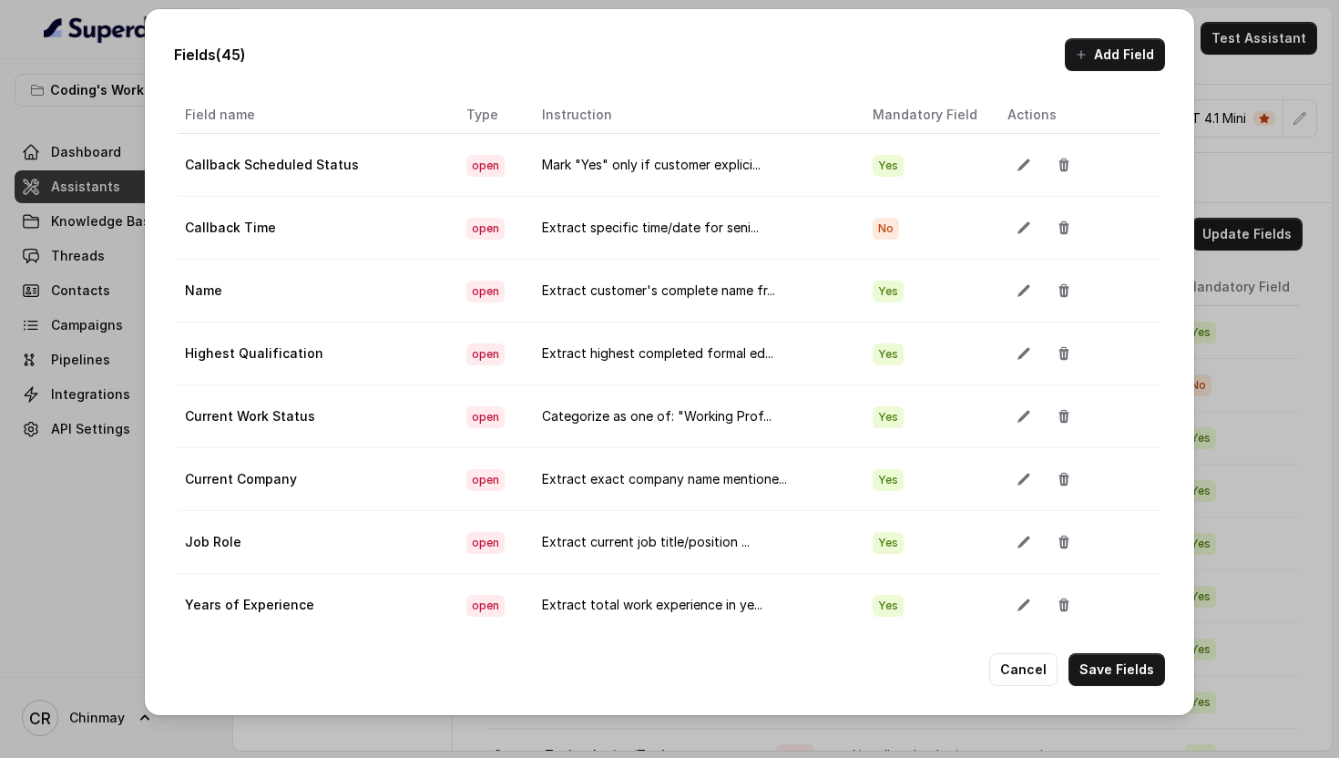
scroll to position [0, 0]
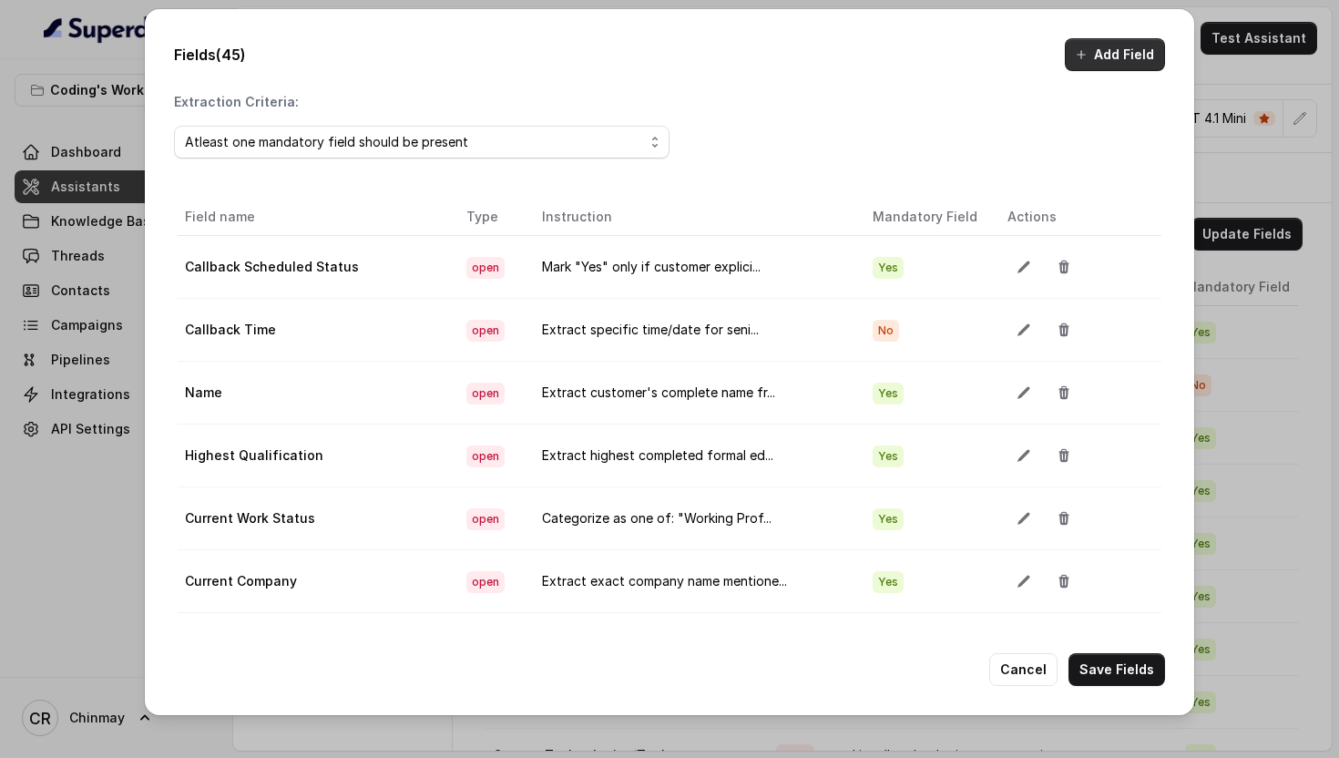
click at [1084, 68] on button "Add Field" at bounding box center [1115, 54] width 100 height 33
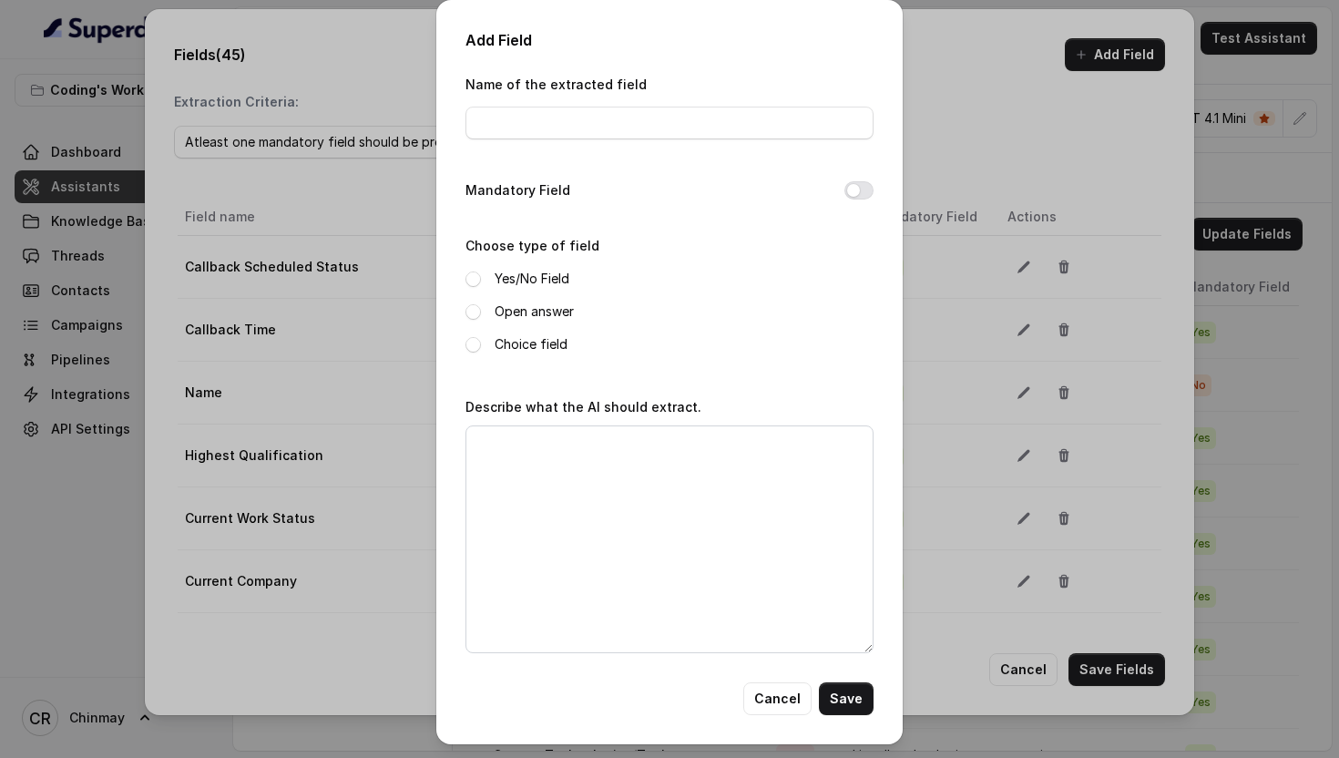
click at [619, 146] on div "Name of the extracted field" at bounding box center [670, 111] width 408 height 77
click at [618, 132] on input "Name of the extracted field" at bounding box center [670, 123] width 408 height 33
paste input "College Name"
type input "College Name"
click at [606, 514] on textarea "Describe what the AI should extract." at bounding box center [670, 539] width 408 height 228
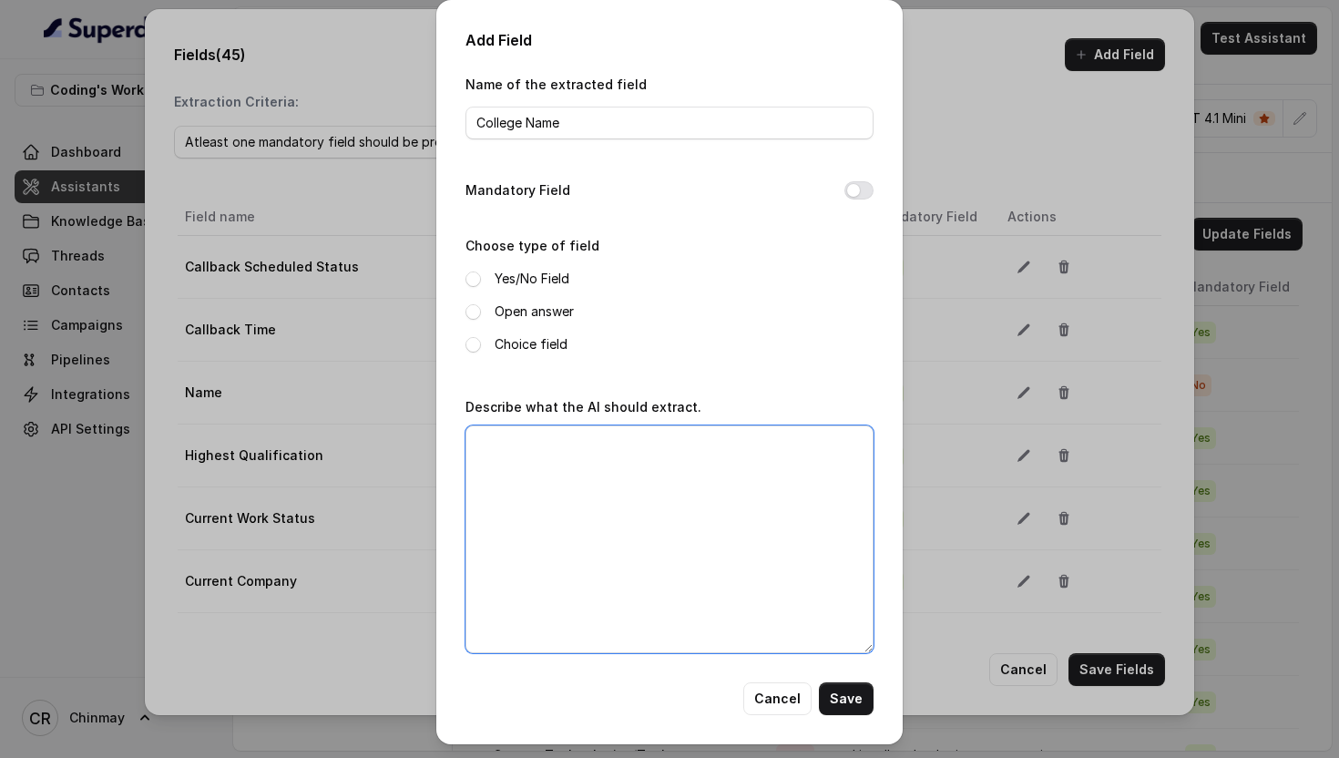
paste textarea "Extract exact institution name (e.g., "IIT Delhi", "[GEOGRAPHIC_DATA]", "[PERSO…"
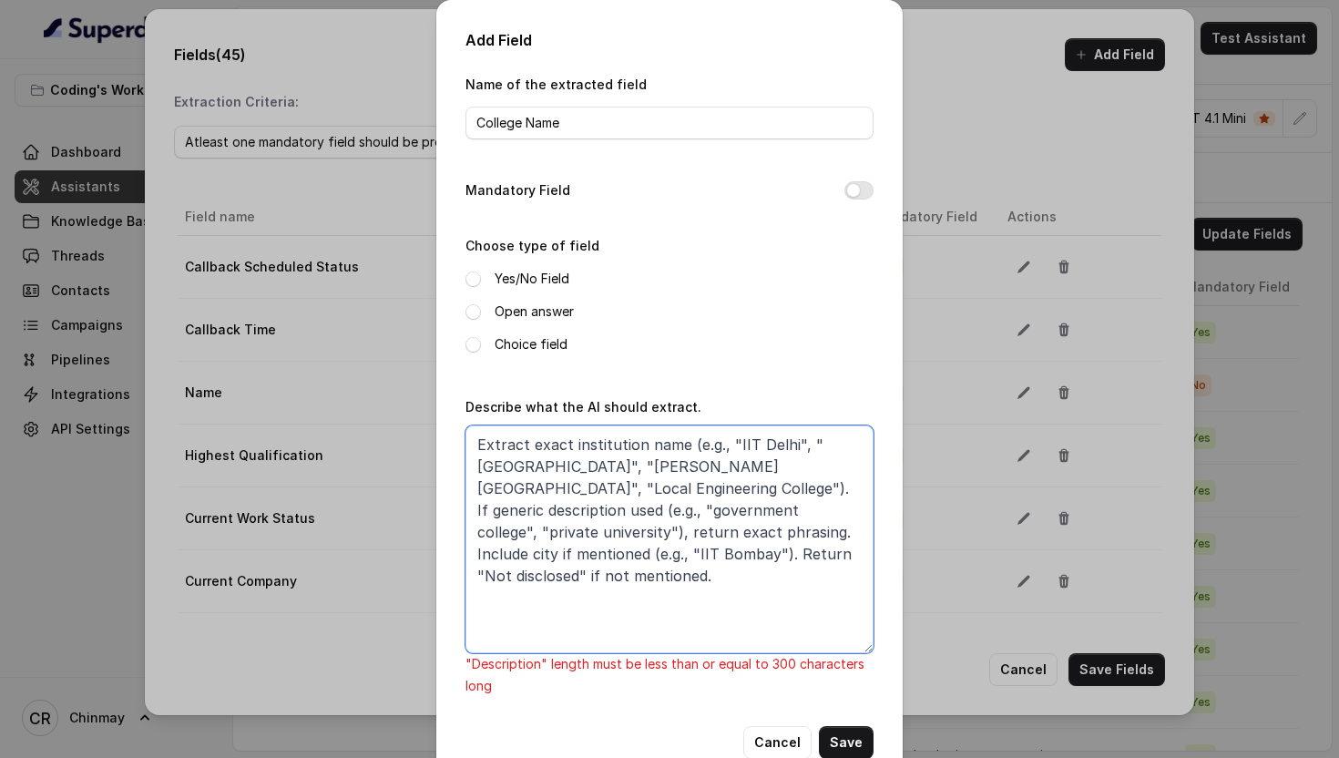
click at [825, 489] on textarea "Extract exact institution name (e.g., "IIT Delhi", "[GEOGRAPHIC_DATA]", "[PERSO…" at bounding box center [670, 539] width 408 height 228
click at [576, 534] on textarea "Extract exact institution name (e.g., "IIT Delhi", "[GEOGRAPHIC_DATA]", "[PERSO…" at bounding box center [670, 539] width 408 height 228
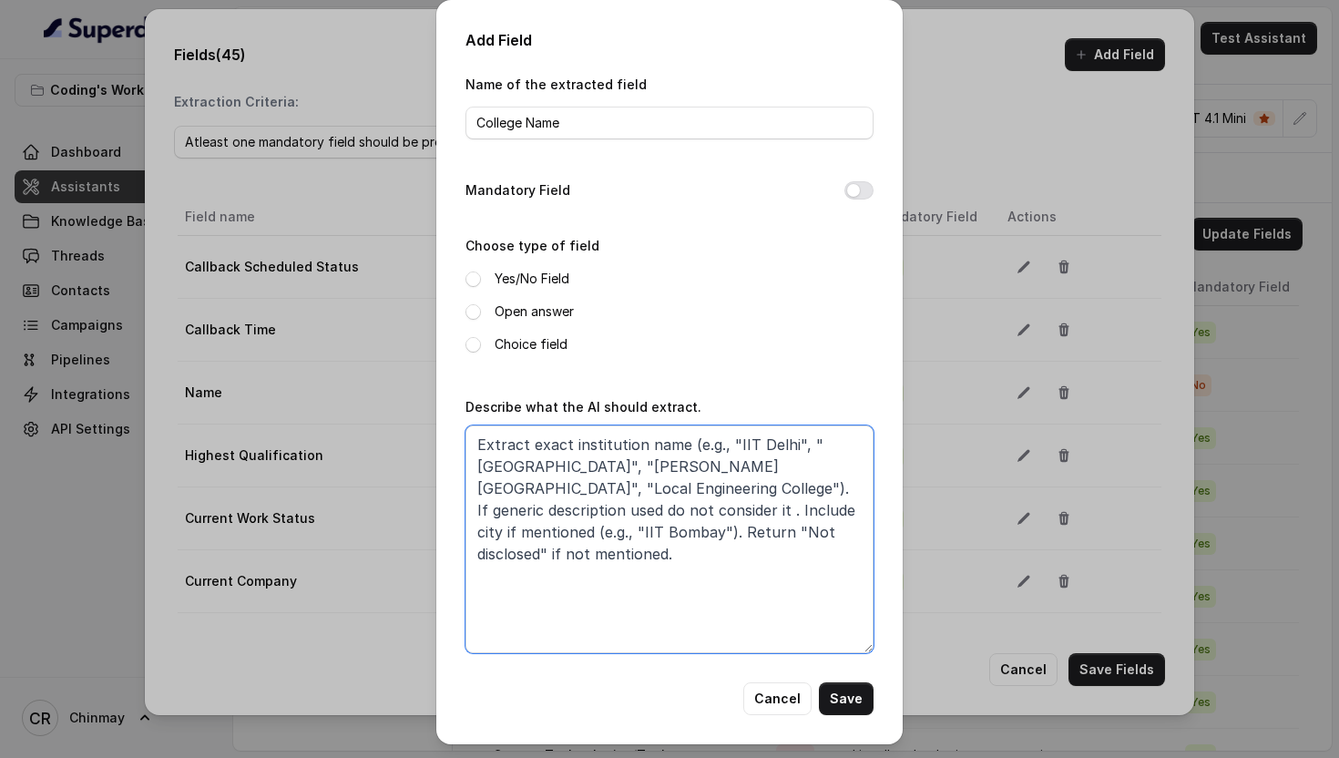
click at [780, 489] on textarea "Extract exact institution name (e.g., "IIT Delhi", "[GEOGRAPHIC_DATA]", "[PERSO…" at bounding box center [670, 539] width 408 height 228
click at [829, 509] on textarea "Extract exact institution name (e.g., "IIT Delhi", "[GEOGRAPHIC_DATA]", "[PERSO…" at bounding box center [670, 539] width 408 height 228
click at [786, 536] on textarea "Extract exact institution name (e.g., "IIT Delhi", "[GEOGRAPHIC_DATA]", "[PERSO…" at bounding box center [670, 539] width 408 height 228
click at [639, 490] on textarea "Extract exact institution name (e.g., "IIT Delhi", "[GEOGRAPHIC_DATA]", "[PERSO…" at bounding box center [670, 539] width 408 height 228
paste textarea "nclude city if mentioned (e.g., "IIT Bombay")I"
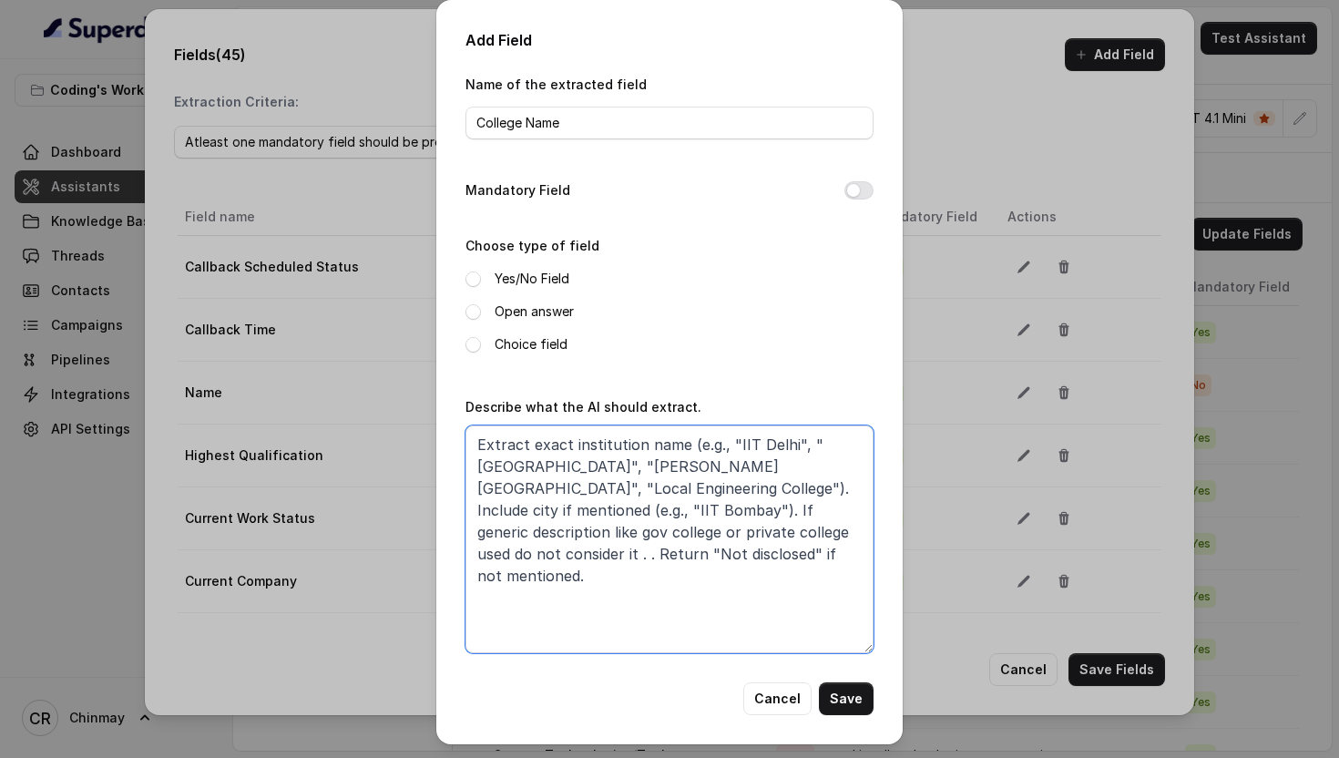
click at [750, 534] on textarea "Extract exact institution name (e.g., "IIT Delhi", "[GEOGRAPHIC_DATA]", "[PERSO…" at bounding box center [670, 539] width 408 height 228
click at [553, 550] on textarea "Extract exact institution name (e.g., "IIT Delhi", "[GEOGRAPHIC_DATA]", "[PERSO…" at bounding box center [670, 539] width 408 height 228
click at [584, 533] on textarea "Extract exact institution name (e.g., "IIT Delhi", "[GEOGRAPHIC_DATA]", "[PERSO…" at bounding box center [670, 539] width 408 height 228
click at [671, 529] on textarea "Extract exact institution name (e.g., "IIT Delhi", "[GEOGRAPHIC_DATA]", "[PERSO…" at bounding box center [670, 539] width 408 height 228
click at [658, 534] on textarea "Extract exact institution name (e.g., "IIT Delhi", "[GEOGRAPHIC_DATA]", "[PERSO…" at bounding box center [670, 539] width 408 height 228
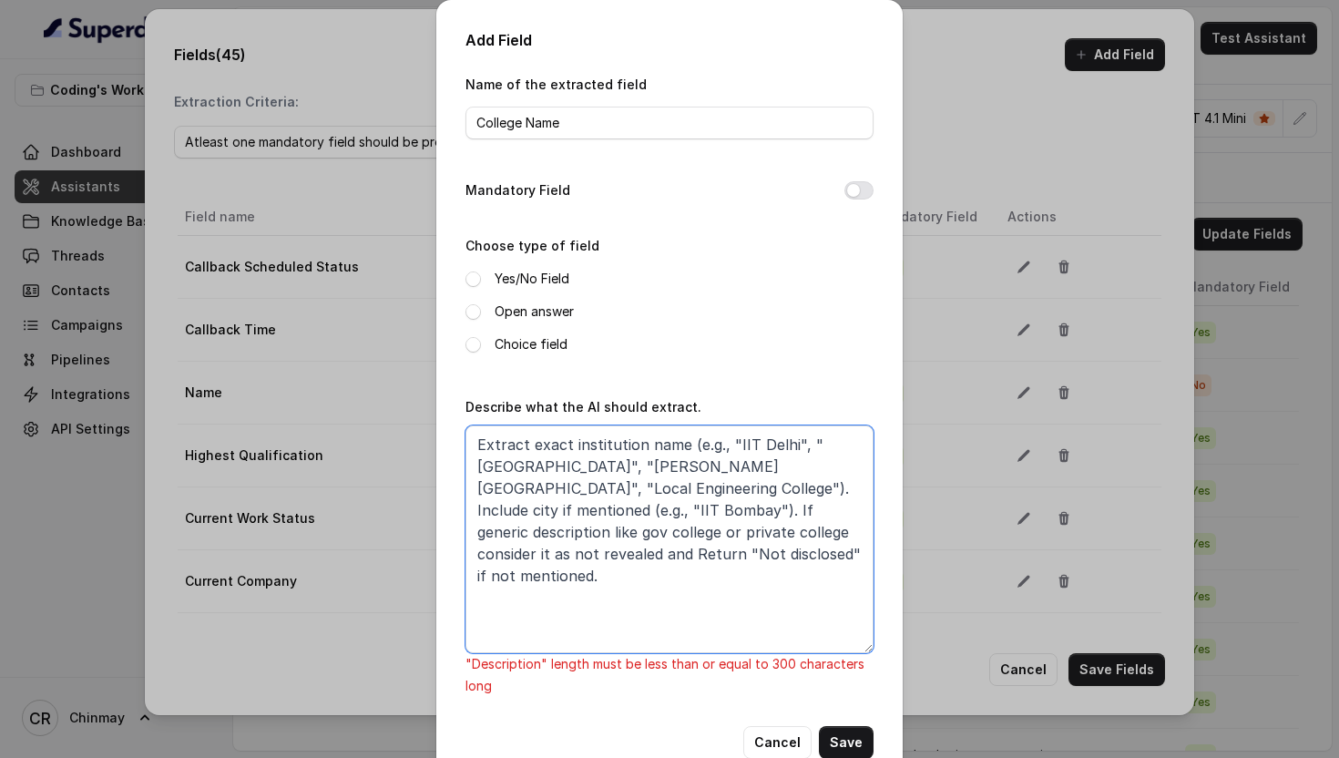
drag, startPoint x: 586, startPoint y: 556, endPoint x: 752, endPoint y: 556, distance: 166.7
click at [752, 556] on textarea "Extract exact institution name (e.g., "IIT Delhi", "[GEOGRAPHIC_DATA]", "[PERSO…" at bounding box center [670, 539] width 408 height 228
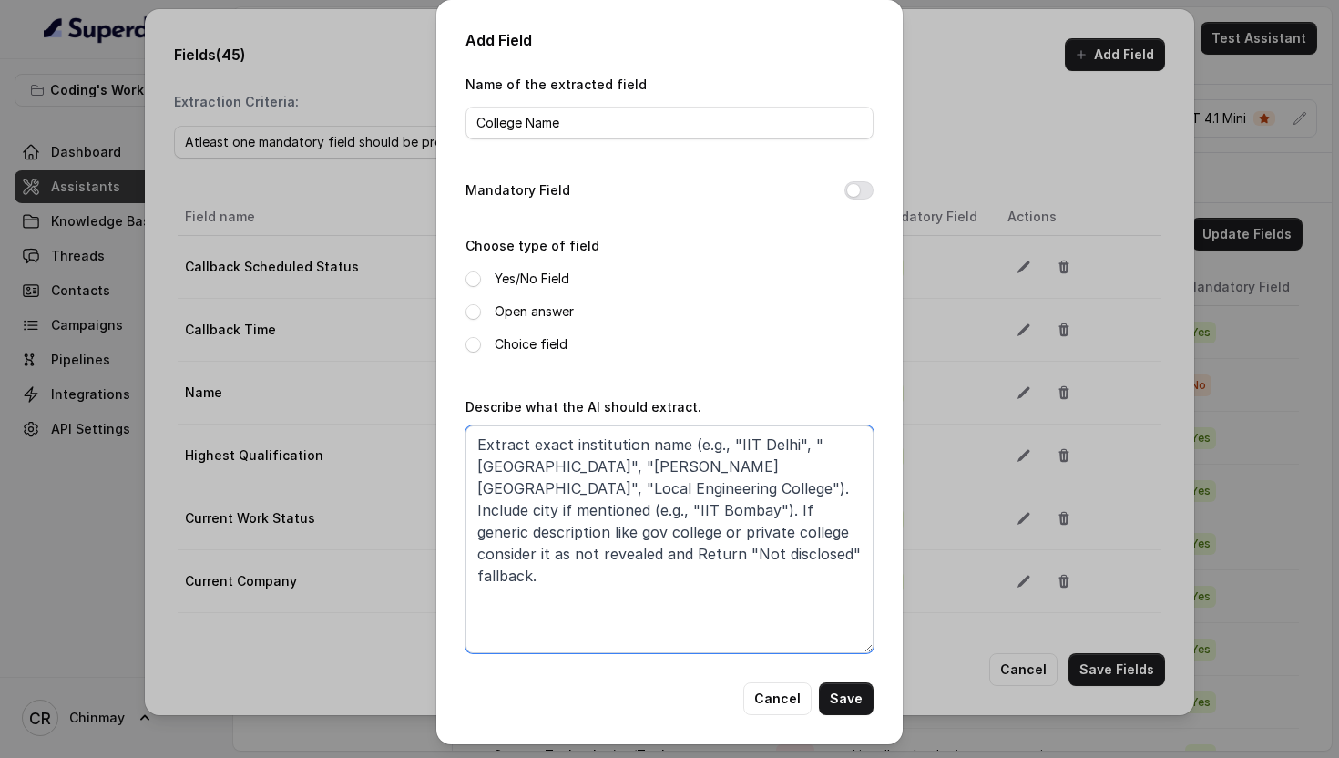
click at [584, 549] on textarea "Extract exact institution name (e.g., "IIT Delhi", "[GEOGRAPHIC_DATA]", "[PERSO…" at bounding box center [670, 539] width 408 height 228
type textarea "Extract exact institution name (e.g., "IIT Delhi", "[GEOGRAPHIC_DATA]", "[PERSO…"
click at [865, 187] on button "Mandatory Field" at bounding box center [858, 190] width 29 height 18
click at [473, 302] on div "Open answer" at bounding box center [670, 312] width 408 height 22
click at [473, 310] on span at bounding box center [473, 311] width 15 height 15
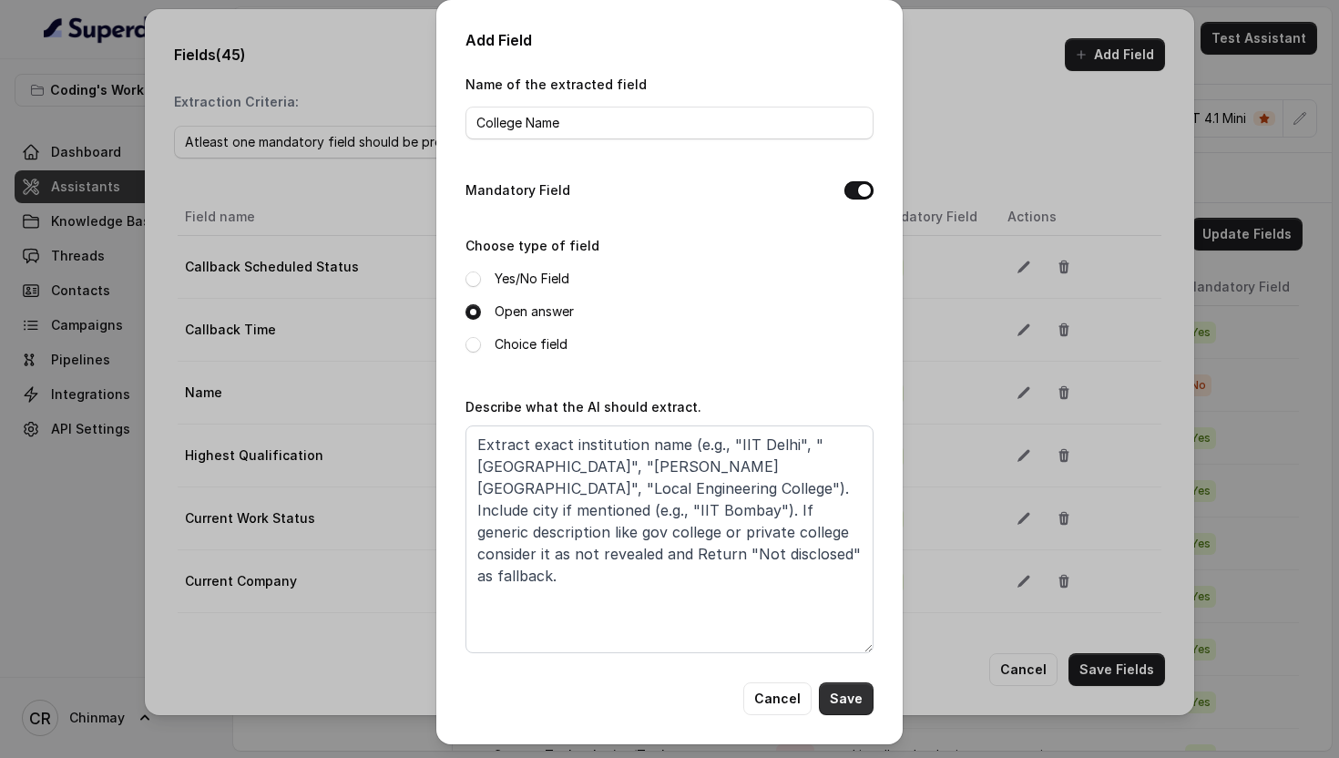
click at [835, 706] on button "Save" at bounding box center [846, 698] width 55 height 33
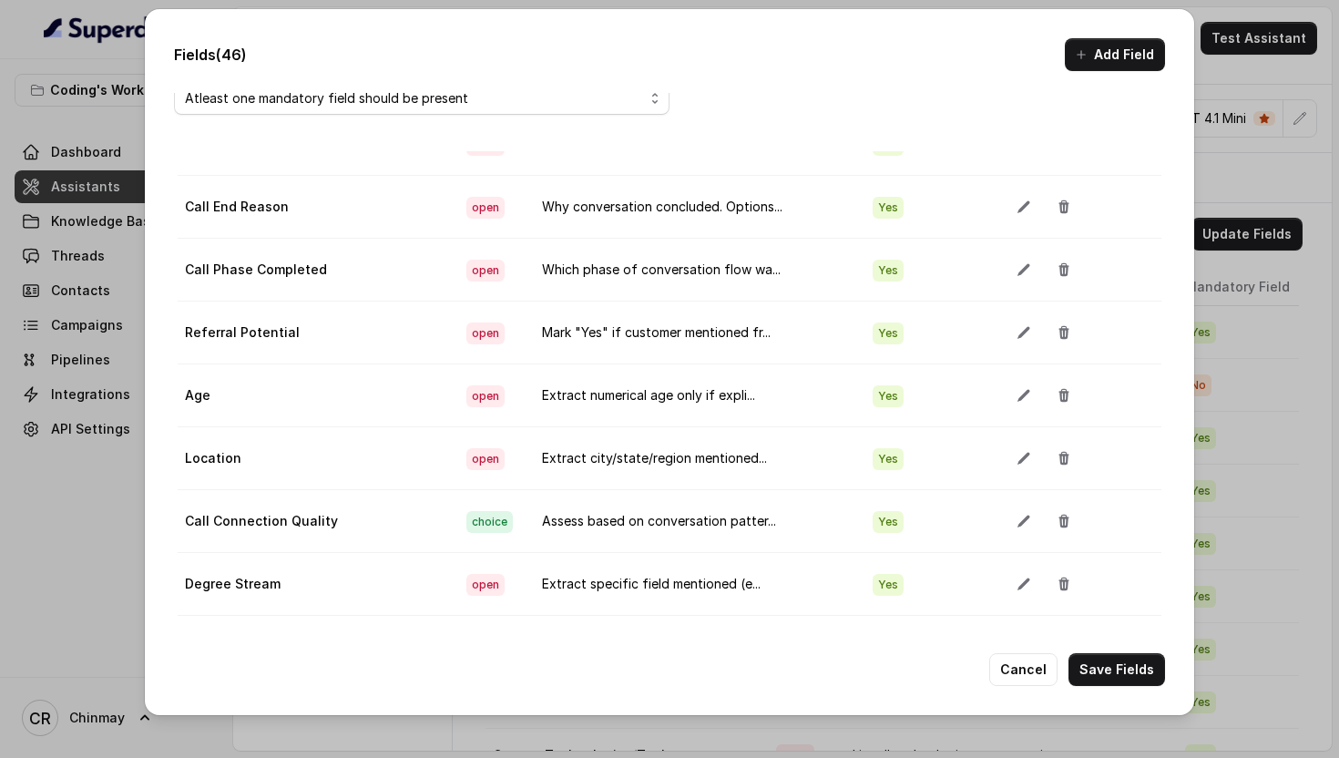
scroll to position [102, 0]
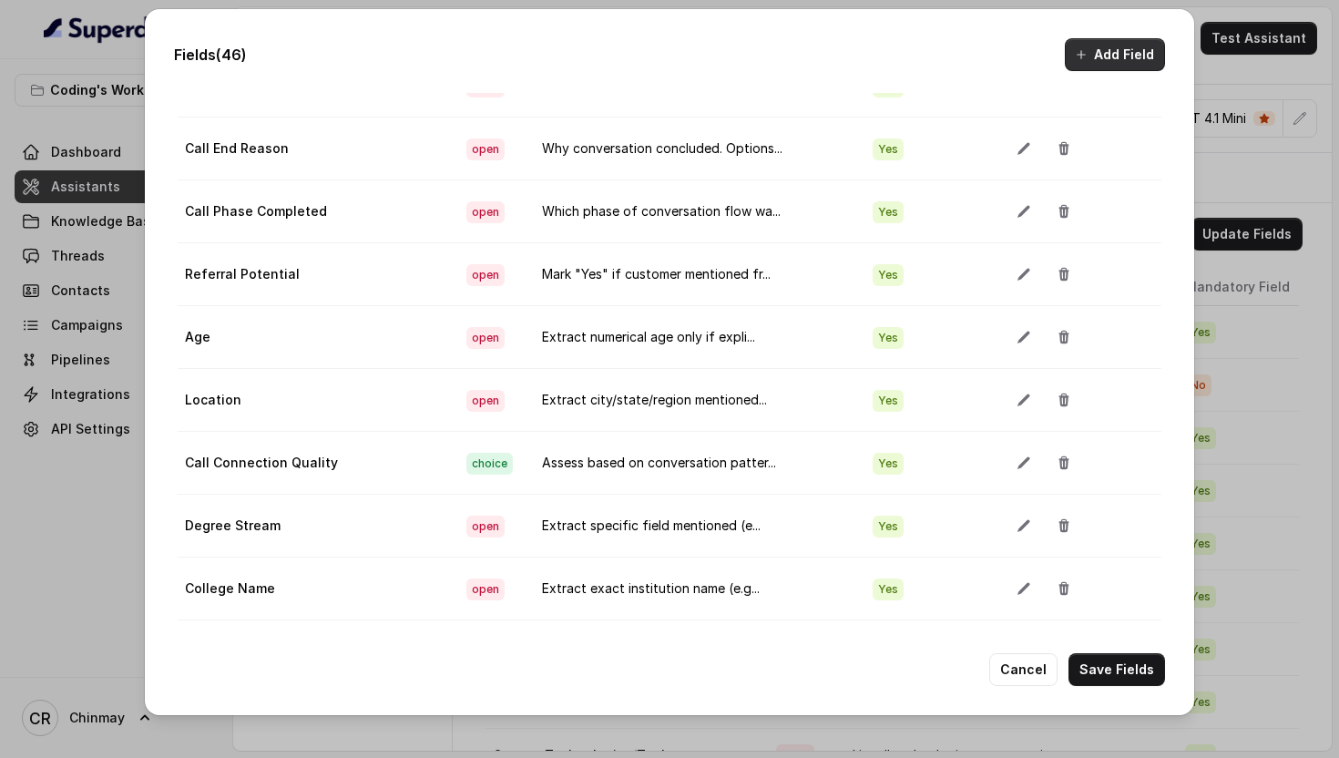
click at [1089, 60] on icon "button" at bounding box center [1081, 54] width 15 height 15
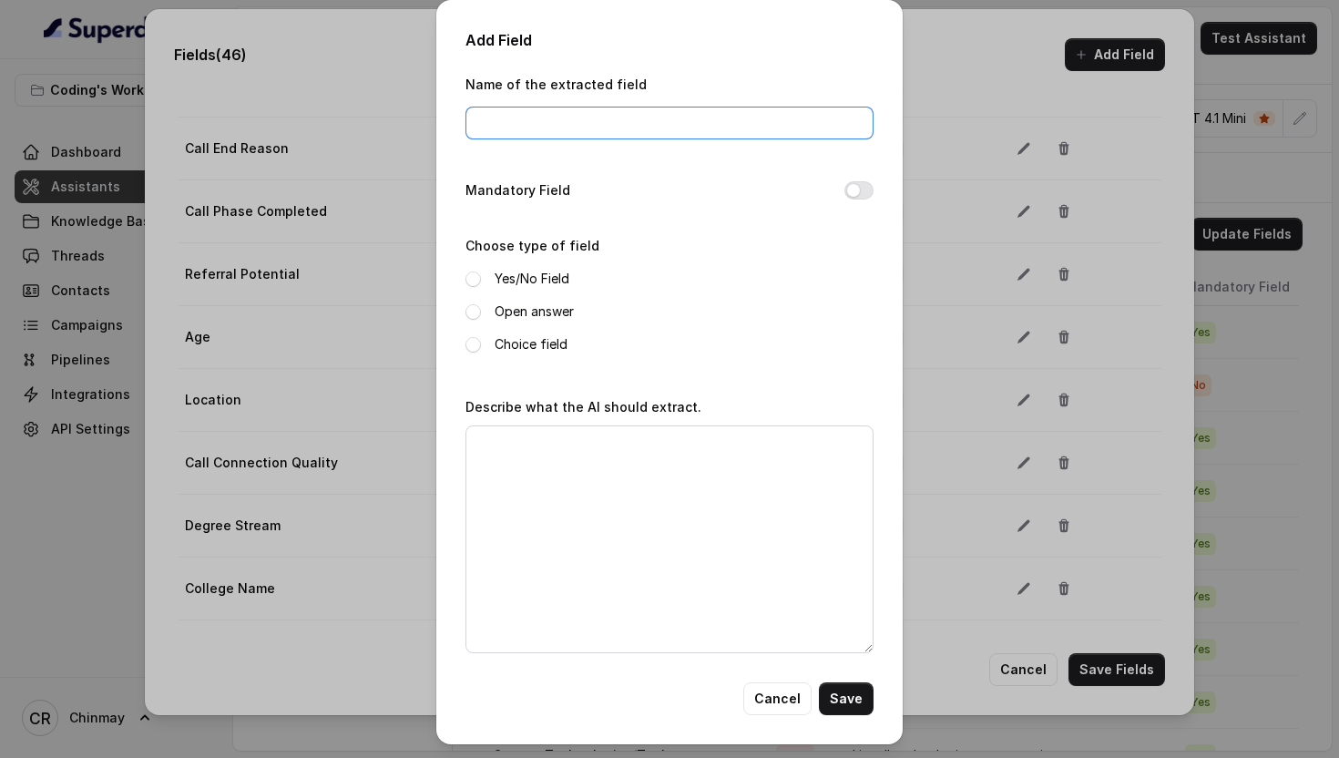
click at [626, 134] on input "Name of the extracted field" at bounding box center [670, 123] width 408 height 33
paste input "Graduation Year"
type input "Graduation Year"
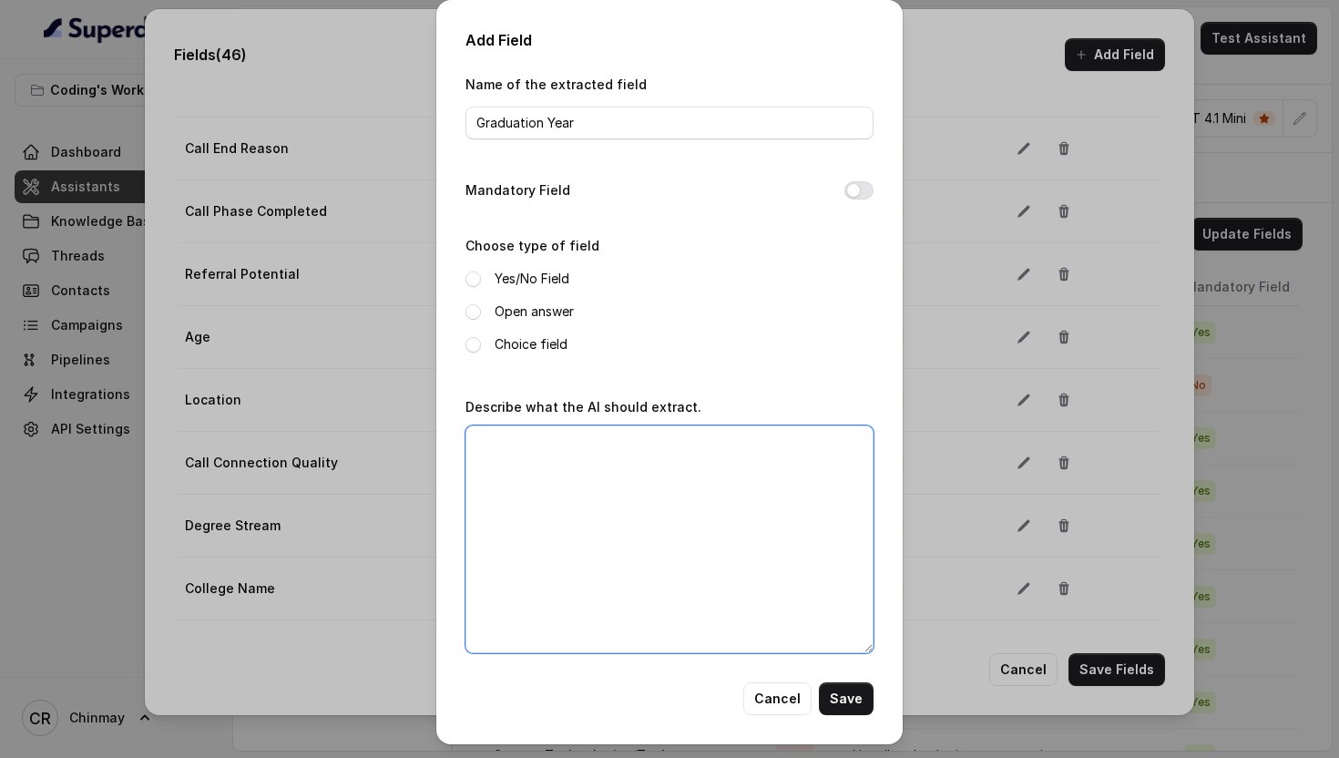
click at [624, 558] on textarea "Describe what the AI should extract." at bounding box center [670, 539] width 408 height 228
paste textarea "Extract completion year as four-digit number only (e.g., "2020", "2018", "2022"…"
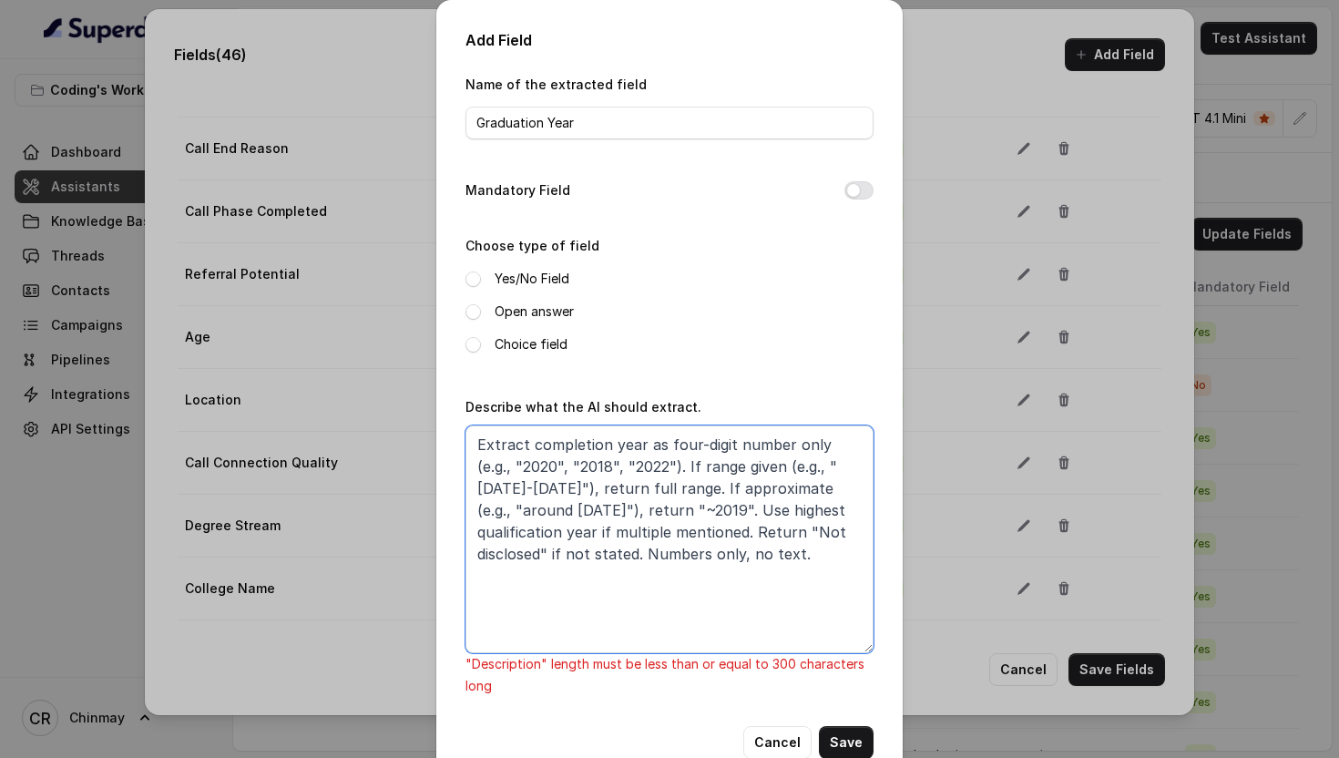
click at [594, 507] on textarea "Extract completion year as four-digit number only (e.g., "2020", "2018", "2022"…" at bounding box center [670, 539] width 408 height 228
click at [611, 531] on textarea "Extract completion year as four-digit number only (e.g., "2020", "2018", "2022"…" at bounding box center [670, 539] width 408 height 228
click at [527, 556] on textarea "Extract completion year as four-digit number only (e.g., "2020", "2018", "2022"…" at bounding box center [670, 539] width 408 height 228
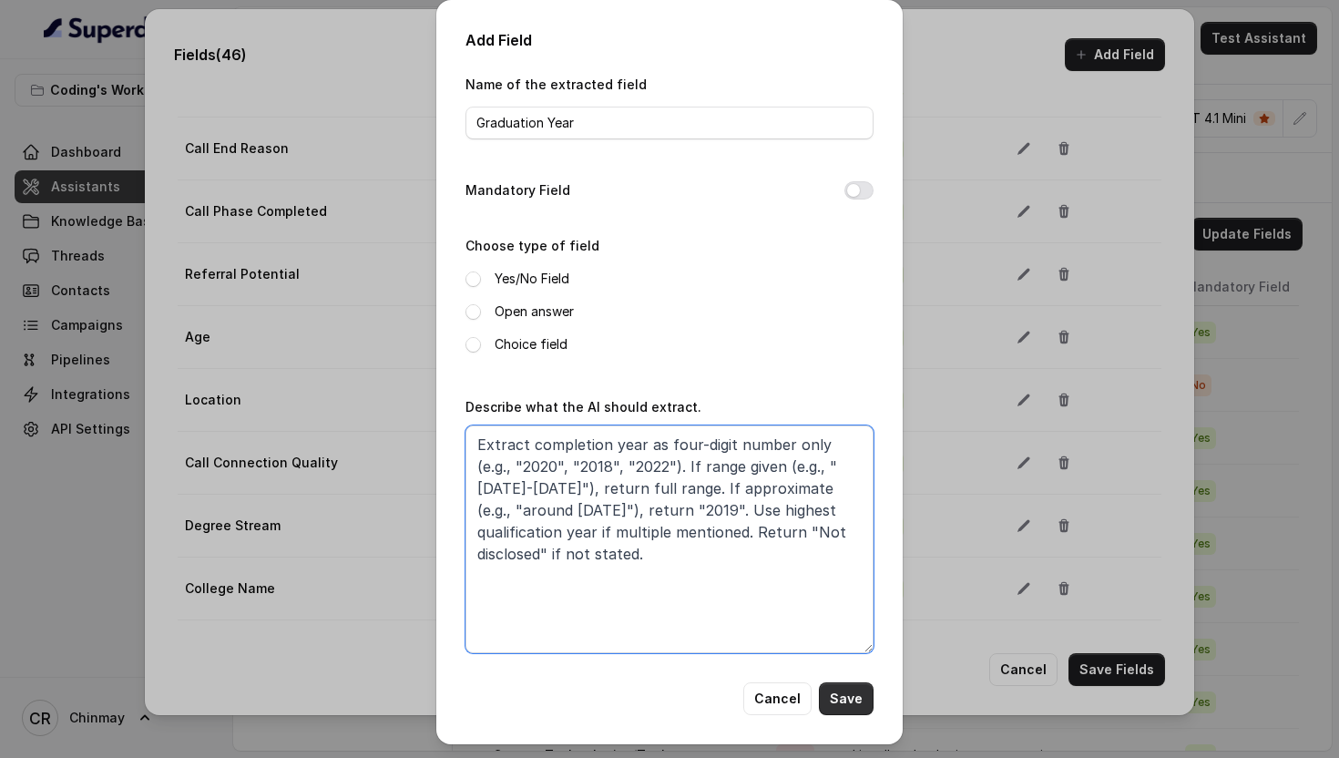
type textarea "Extract completion year as four-digit number only (e.g., "2020", "2018", "2022"…"
click at [853, 706] on button "Save" at bounding box center [846, 698] width 55 height 33
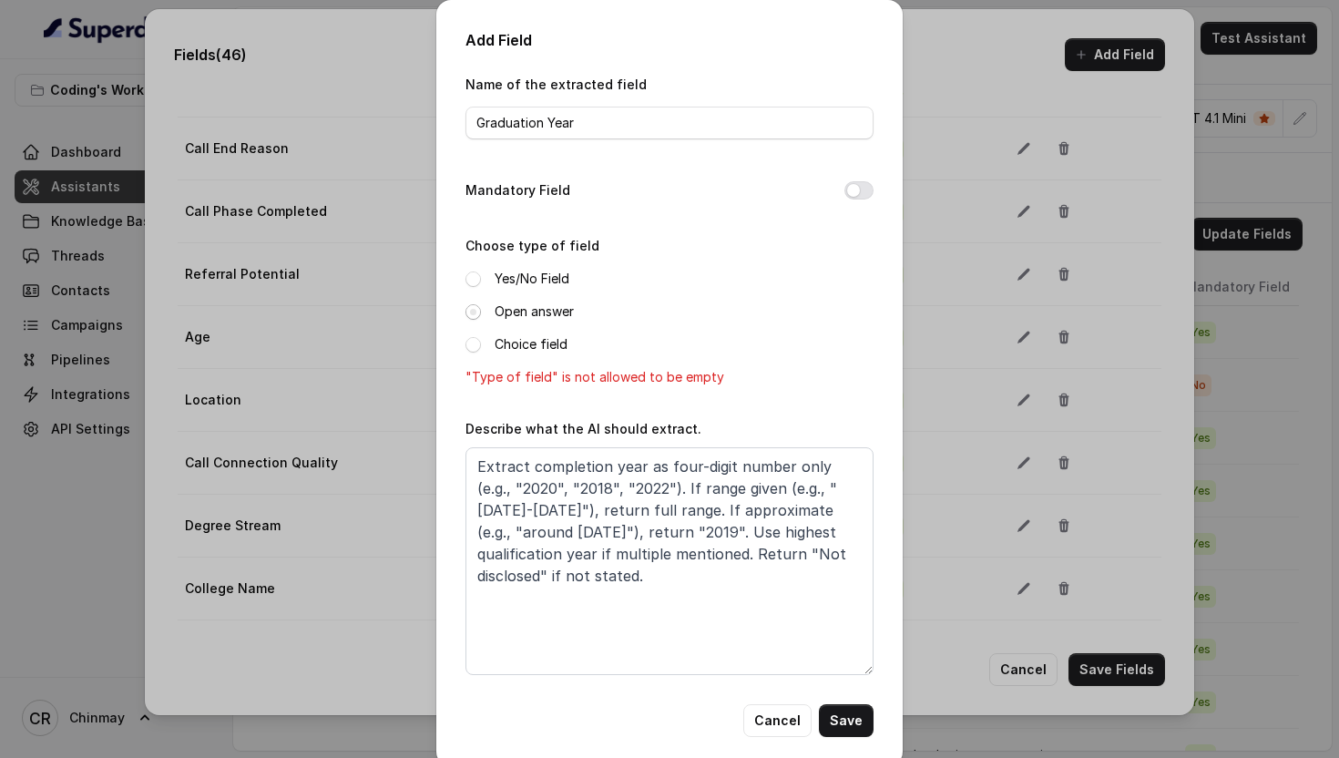
click at [470, 311] on span at bounding box center [473, 311] width 15 height 15
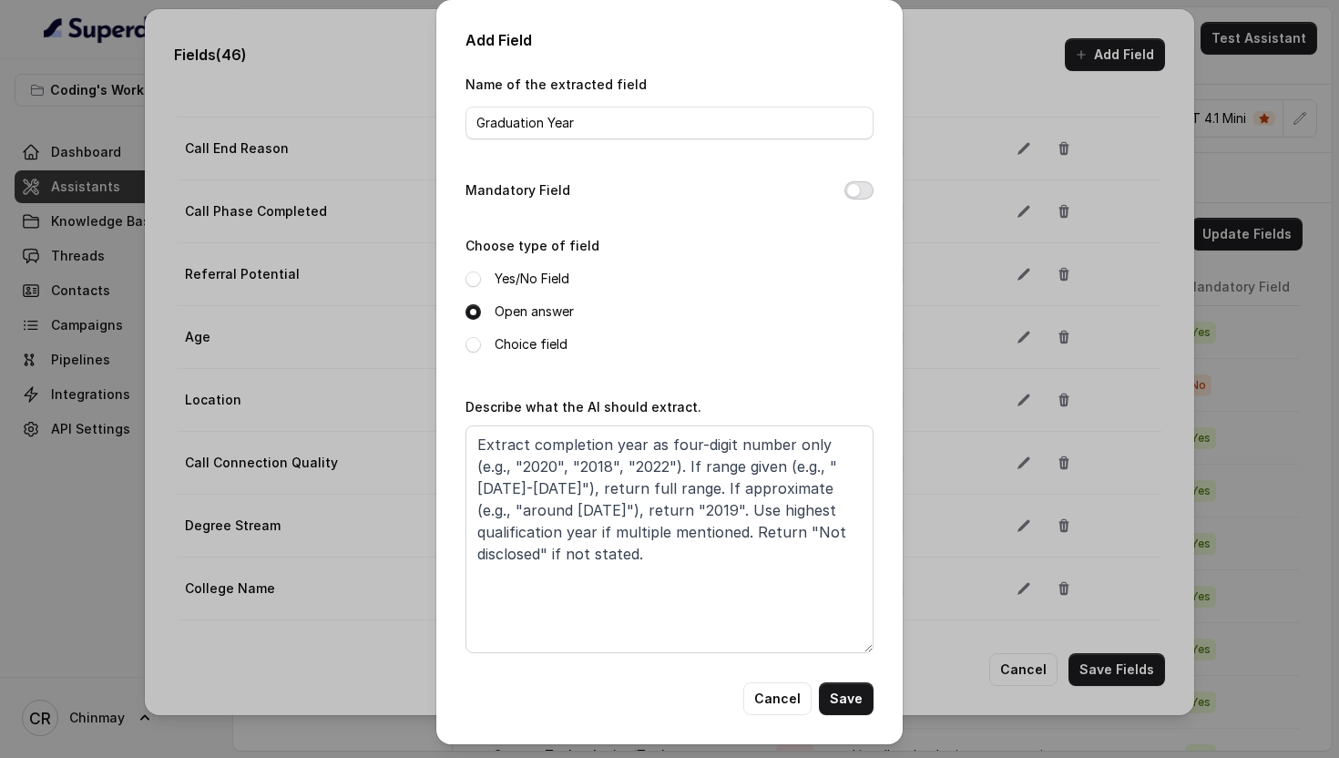
click at [864, 188] on button "Mandatory Field" at bounding box center [858, 190] width 29 height 18
click at [849, 697] on button "Save" at bounding box center [846, 698] width 55 height 33
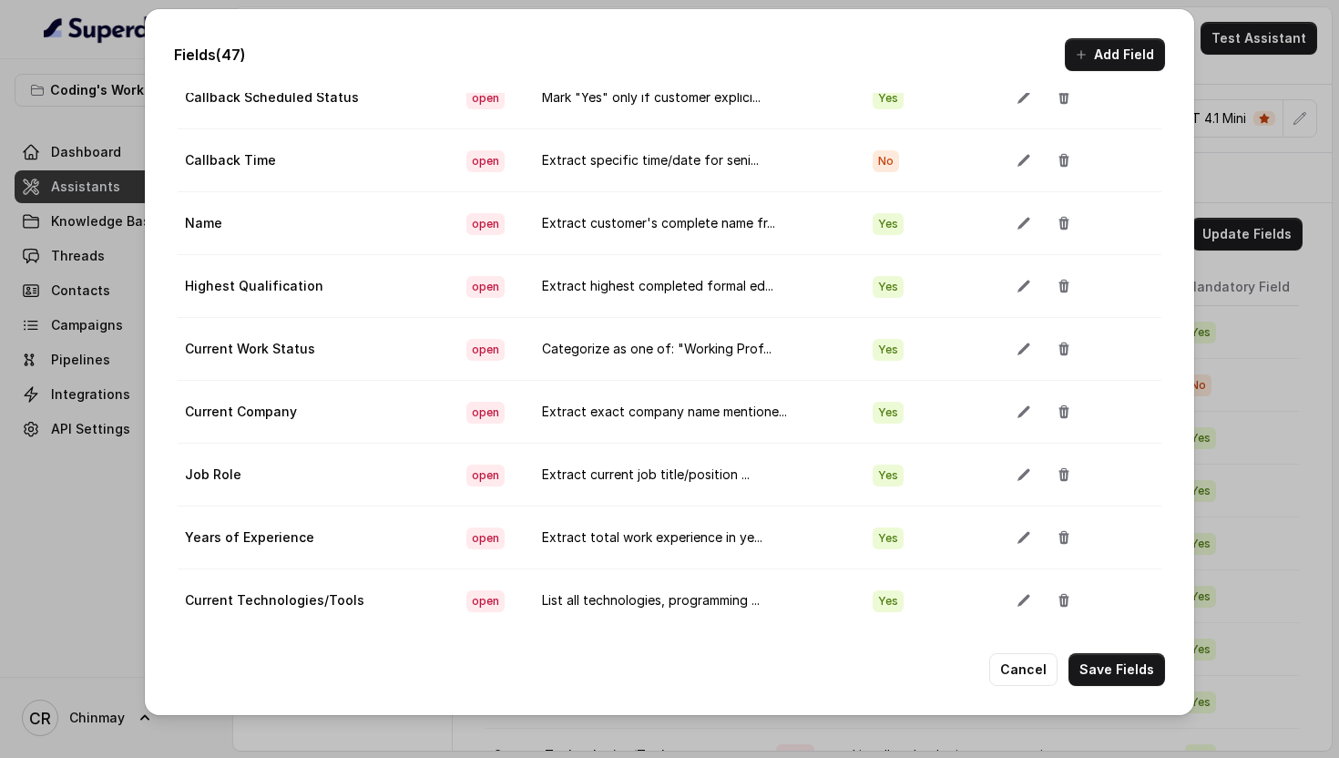
scroll to position [0, 0]
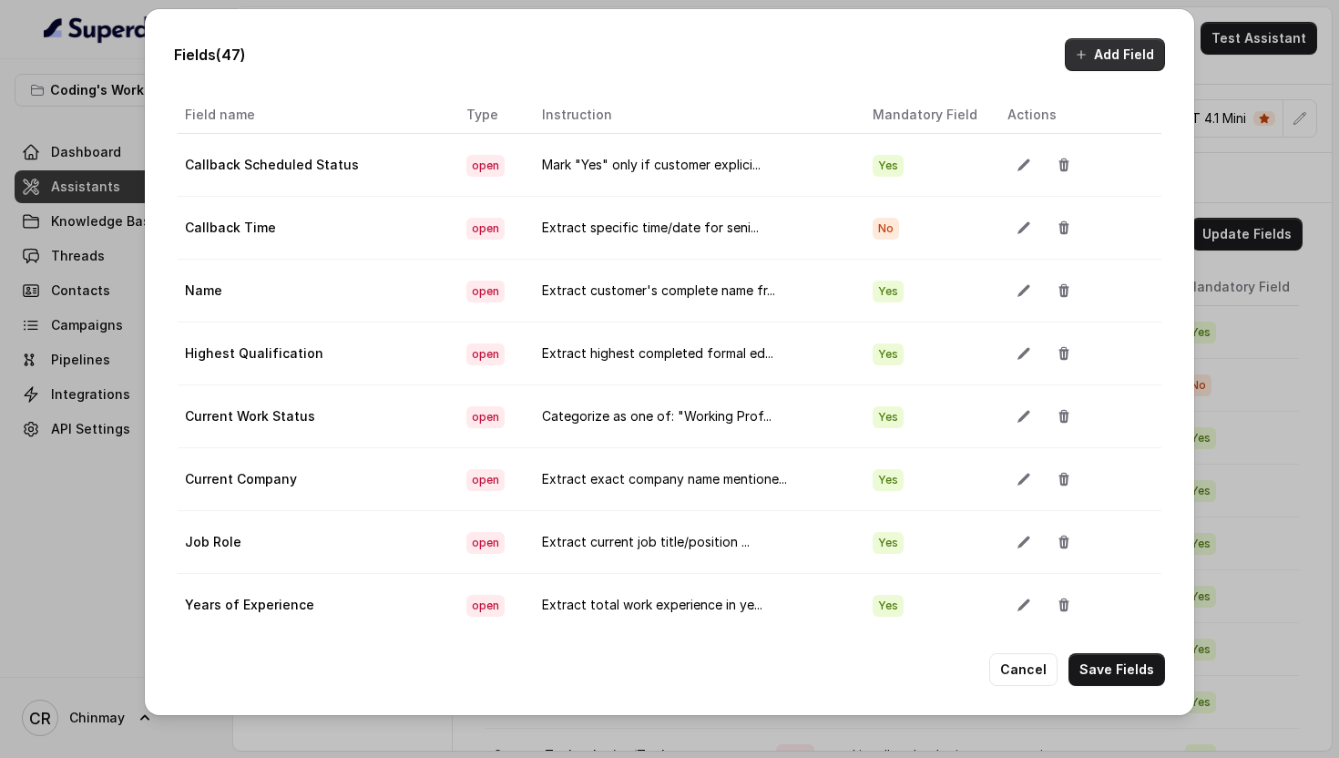
click at [1091, 46] on button "Add Field" at bounding box center [1115, 54] width 100 height 33
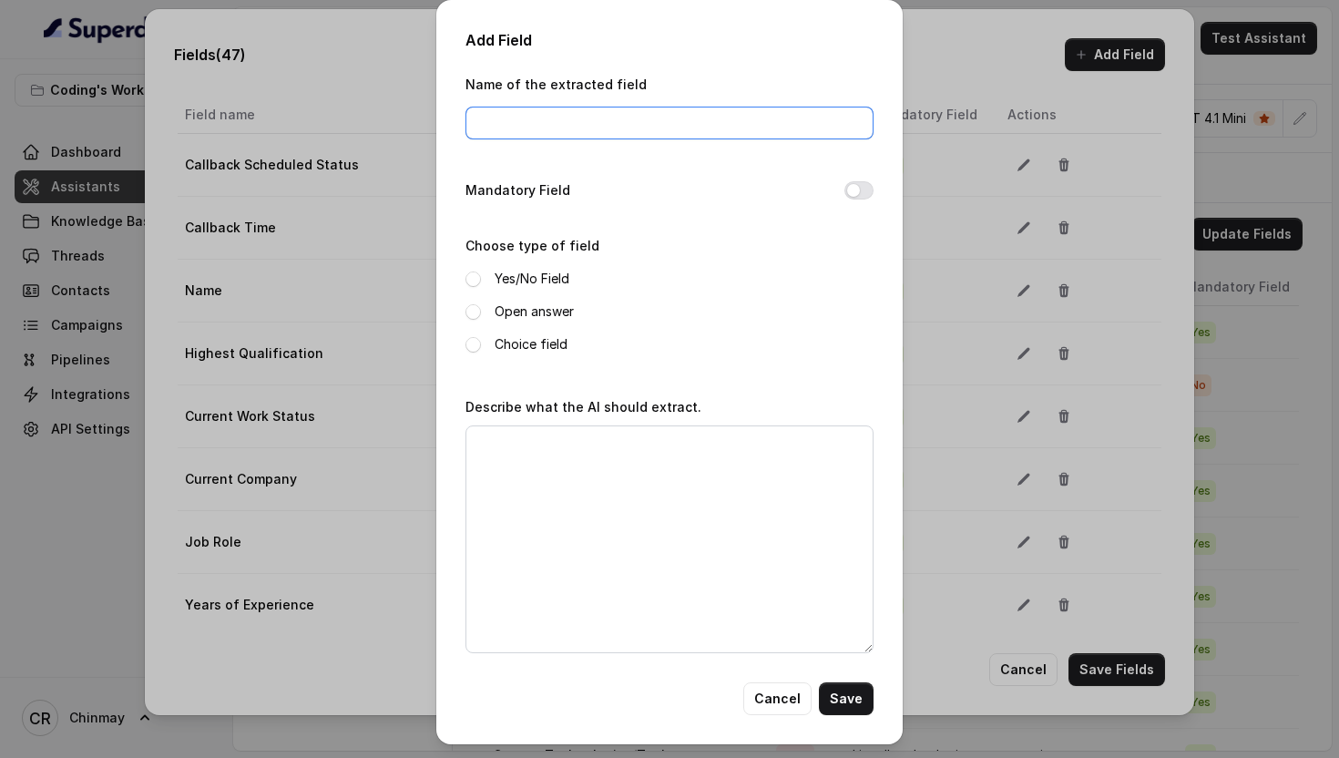
click at [656, 128] on input "Name of the extracted field" at bounding box center [670, 123] width 408 height 33
paste input "Employment Status"
type input "Employment Status"
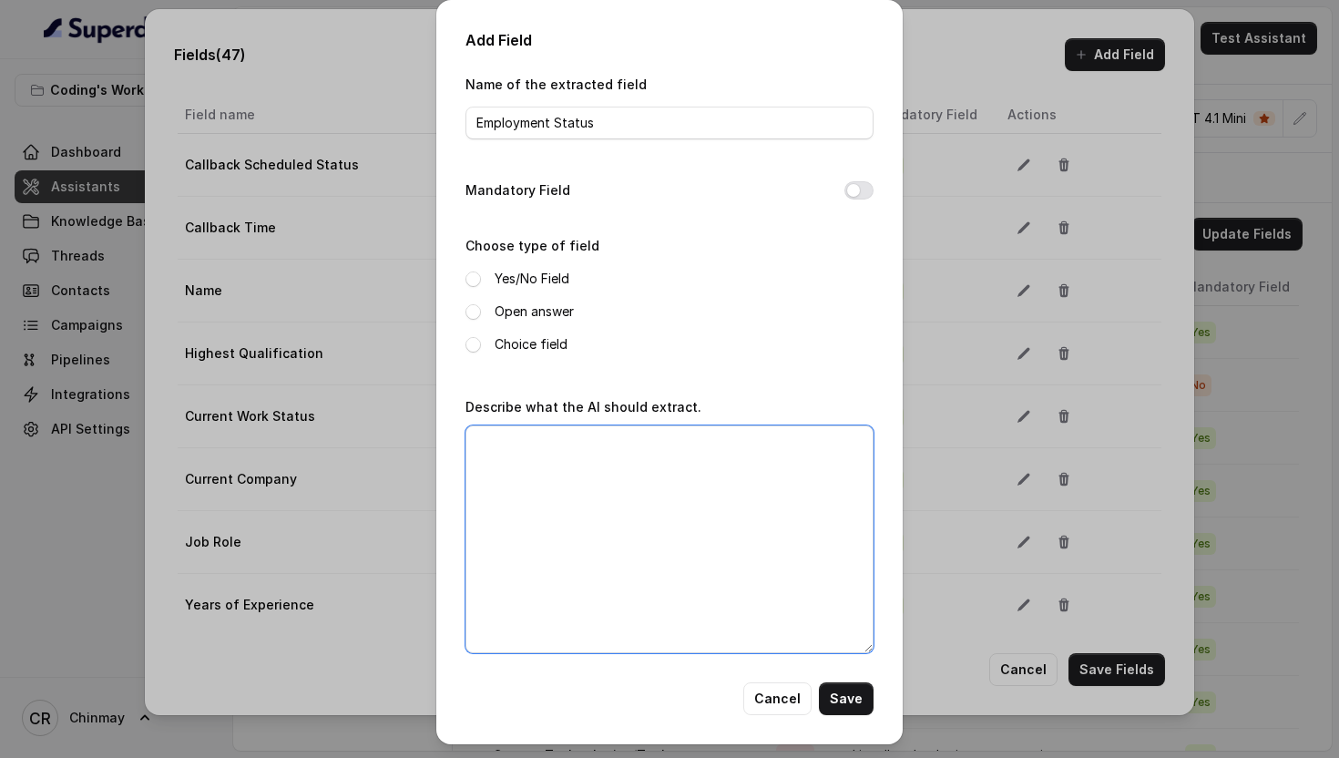
click at [569, 496] on textarea "Describe what the AI should extract." at bounding box center [670, 539] width 408 height 228
paste textarea "Categorize current work situation from explicit statements: "Student" (actively…"
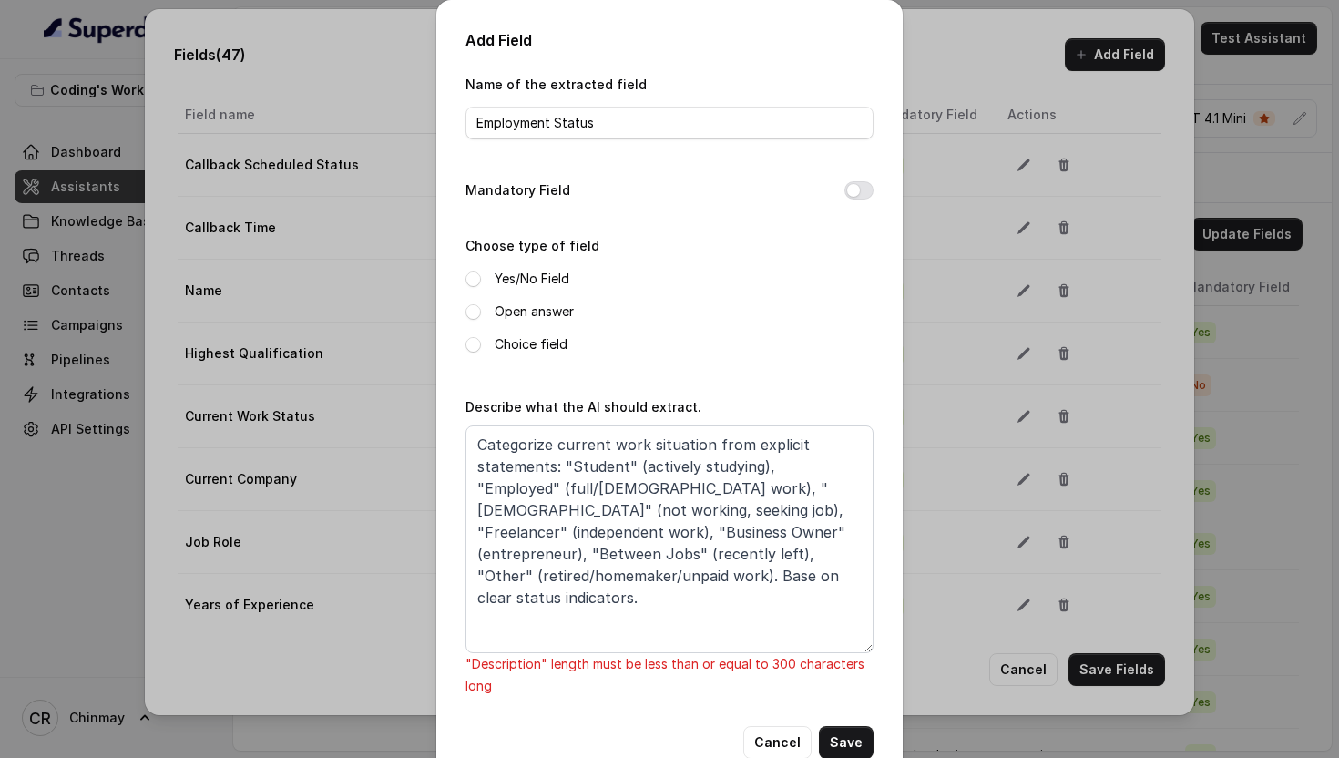
click at [847, 198] on div "Mandatory Field" at bounding box center [670, 192] width 408 height 26
click at [850, 194] on button "Mandatory Field" at bounding box center [858, 190] width 29 height 18
click at [541, 445] on textarea "Categorize current work situation from explicit statements: "Student" (actively…" at bounding box center [670, 539] width 408 height 228
click at [647, 359] on div "Choose type of field Yes/No Field Open answer Choice field" at bounding box center [670, 300] width 408 height 132
click at [753, 464] on textarea "Categorise current work situation from explicit statements: "Student" (actively…" at bounding box center [670, 539] width 408 height 228
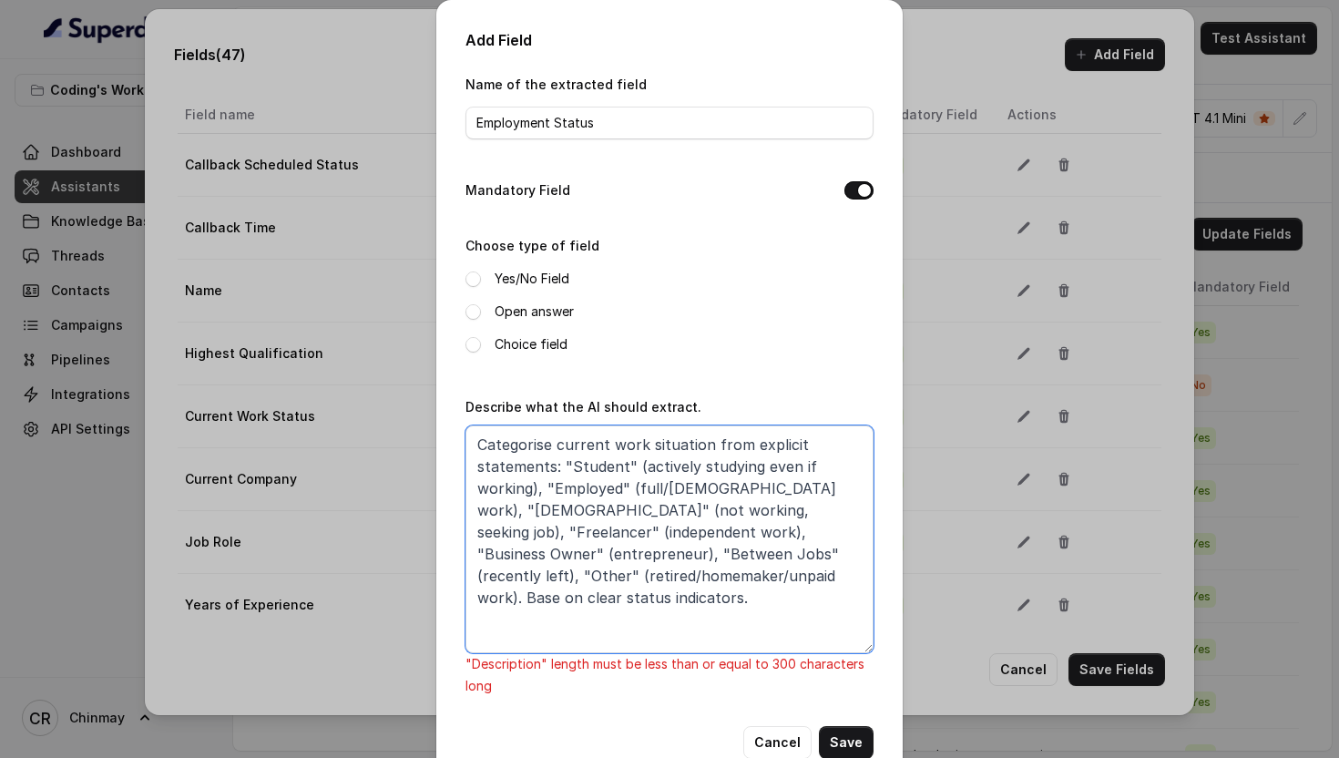
click at [545, 484] on textarea "Categorise current work situation from explicit statements: "Student" (actively…" at bounding box center [670, 539] width 408 height 228
click at [476, 551] on textarea "Categorise current work situation from explicit statements: "Student" (actively…" at bounding box center [670, 539] width 408 height 228
click at [806, 507] on textarea "Categorise current work situation from explicit statements: "Student" (actively…" at bounding box center [670, 539] width 408 height 228
click at [775, 531] on textarea "Categorise current work situation from explicit statements: "Student" (actively…" at bounding box center [670, 539] width 408 height 228
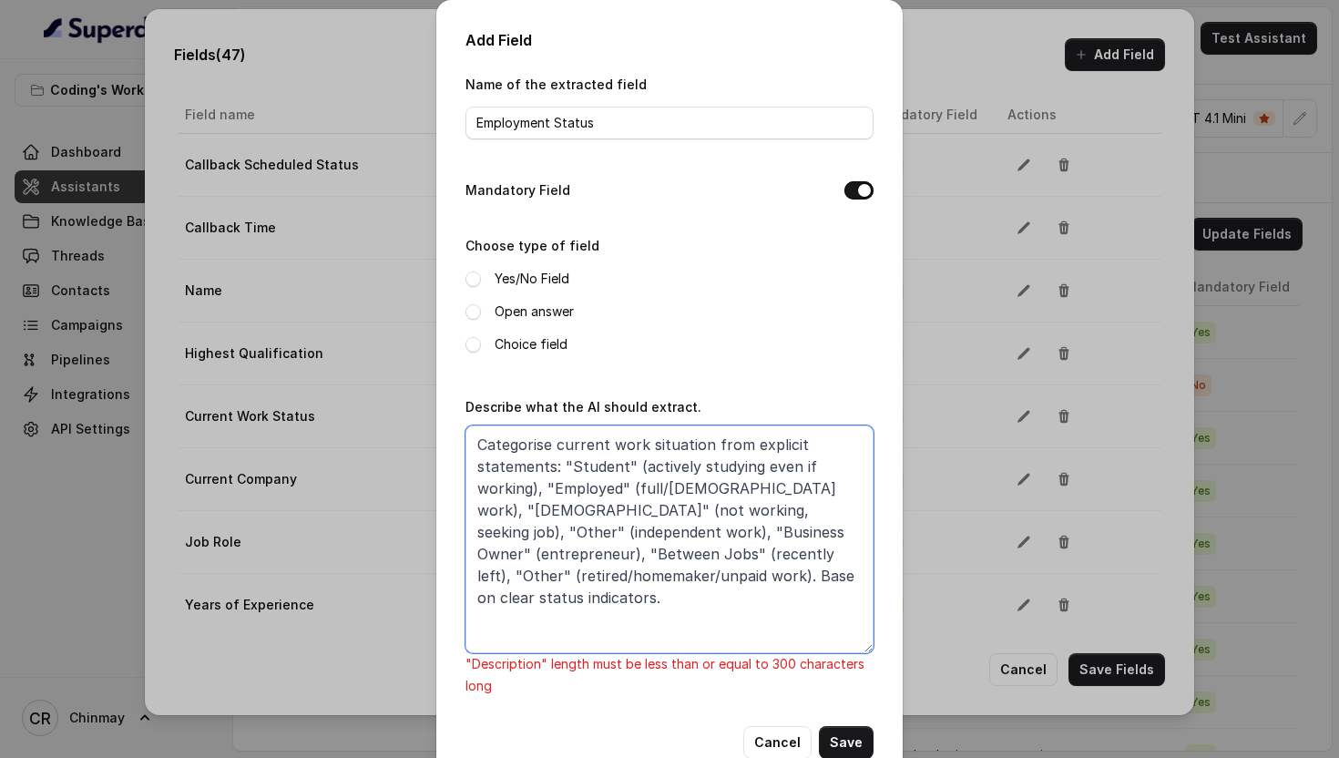
click at [775, 531] on textarea "Categorise current work situation from explicit statements: "Student" (actively…" at bounding box center [670, 539] width 408 height 228
click at [605, 534] on textarea "Categorise current work situation from explicit statements: "Student" (actively…" at bounding box center [670, 539] width 408 height 228
paste textarea "entrepreneur"
click at [606, 527] on textarea "Categorise current work situation from explicit statements: "Student" (actively…" at bounding box center [670, 539] width 408 height 228
click at [722, 527] on textarea "Categorise current work situation from explicit statements: "Student" (actively…" at bounding box center [670, 539] width 408 height 228
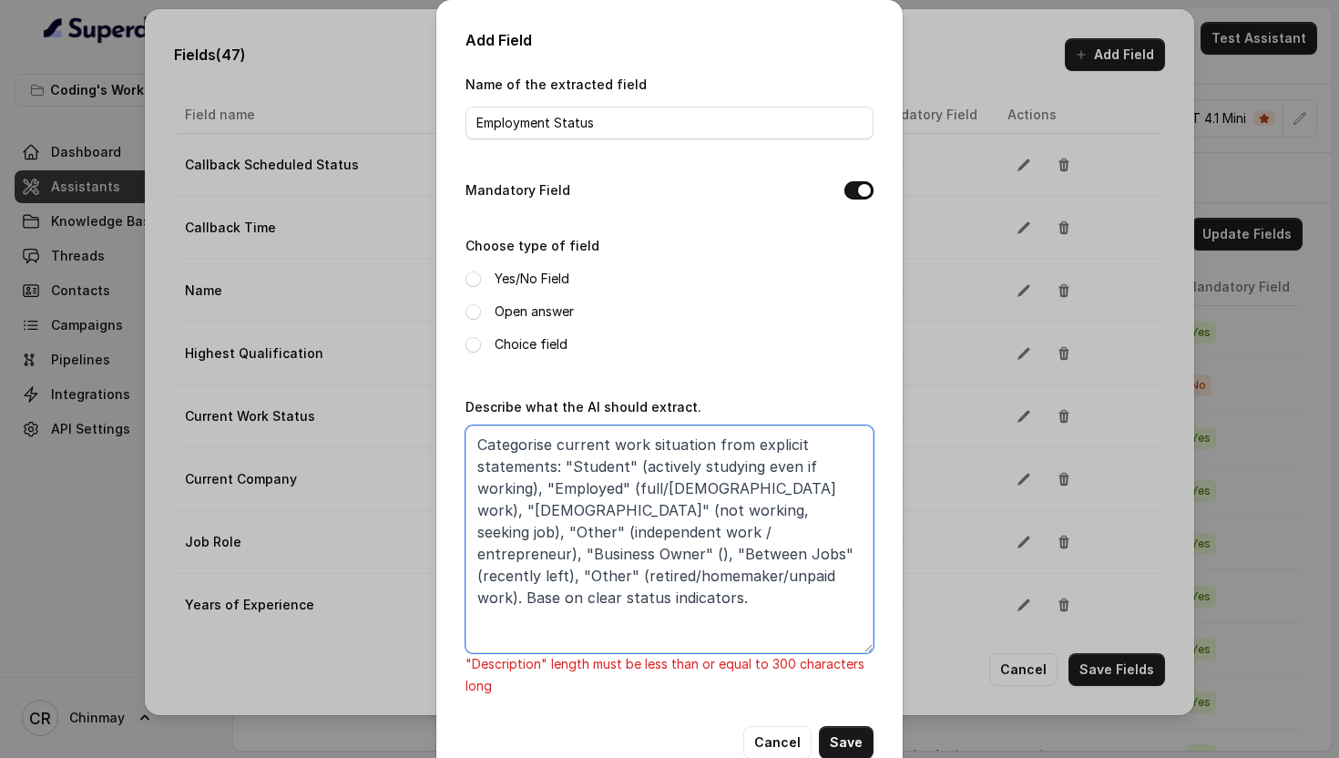
click at [492, 553] on textarea "Categorise current work situation from explicit statements: "Student" (actively…" at bounding box center [670, 539] width 408 height 228
click at [729, 532] on textarea "Categorise current work situation from explicit statements: "Student" (actively…" at bounding box center [670, 539] width 408 height 228
click at [639, 554] on textarea "Categorise current work situation from explicit statements: "Student" (actively…" at bounding box center [670, 539] width 408 height 228
click at [509, 574] on textarea "Categorise current work situation from explicit statements: "Student" (actively…" at bounding box center [670, 539] width 408 height 228
click at [709, 527] on textarea "Categorise current work situation from explicit statements: "Student" (actively…" at bounding box center [670, 539] width 408 height 228
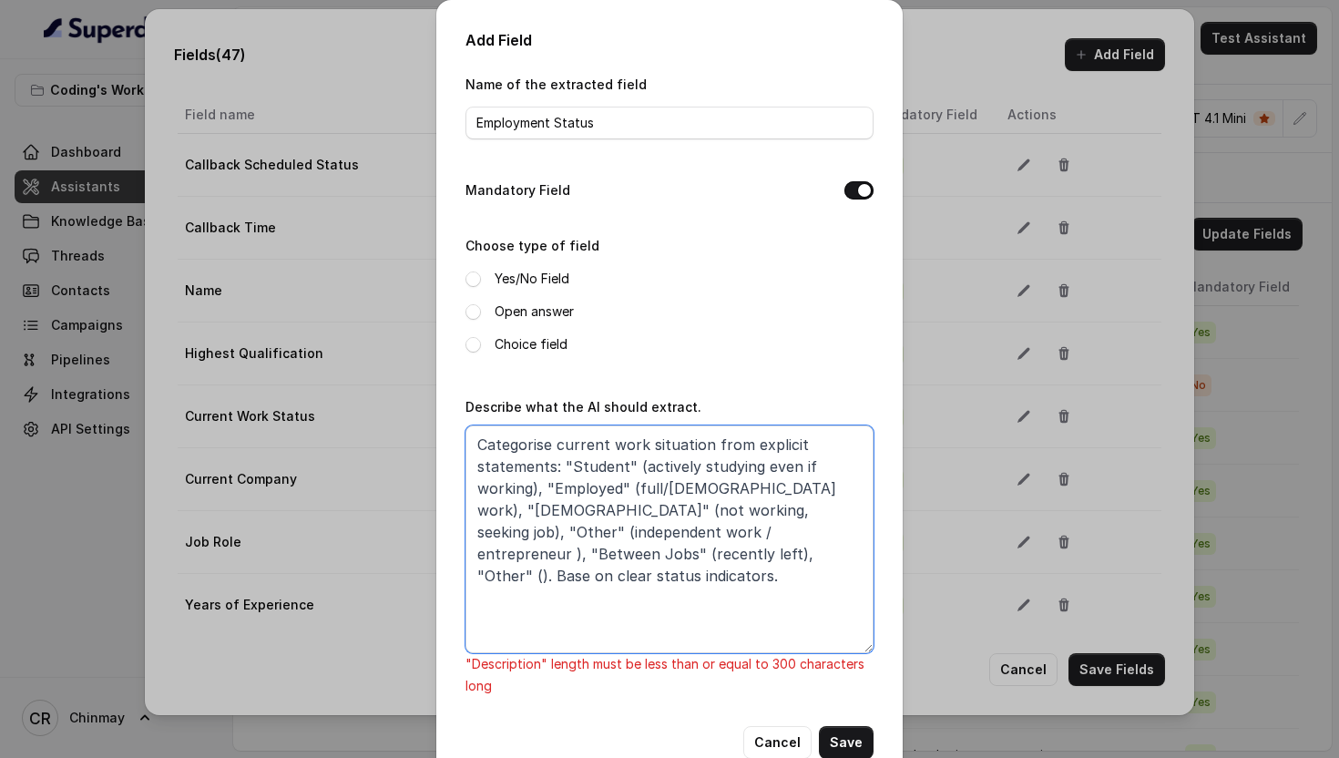
paste textarea "retired/homemaker/unpaid work"
click at [721, 532] on textarea "Categorise current work situation from explicit statements: "Student" (actively…" at bounding box center [670, 539] width 408 height 228
click at [663, 557] on textarea "Categorise current work situation from explicit statements: "Student" (actively…" at bounding box center [670, 539] width 408 height 228
click at [579, 577] on textarea "Categorise current work situation from explicit statements: "Student" (actively…" at bounding box center [670, 539] width 408 height 228
click at [608, 565] on textarea "Categorise current work situation from explicit statements: "Student" (actively…" at bounding box center [670, 539] width 408 height 228
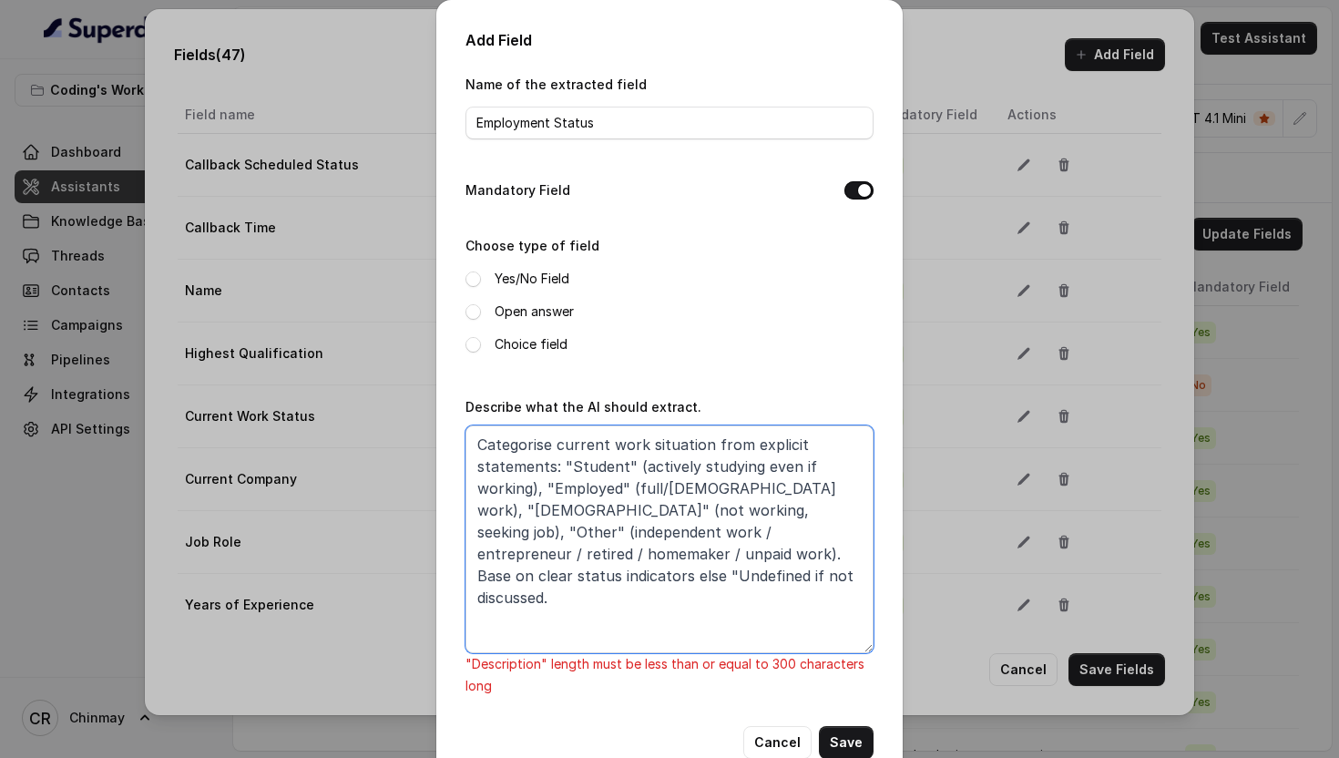
click at [662, 574] on textarea "Categorise current work situation from explicit statements: "Student" (actively…" at bounding box center [670, 539] width 408 height 228
click at [722, 527] on textarea "Categorise current work situation from explicit statements: "Student" (actively…" at bounding box center [670, 539] width 408 height 228
click at [619, 530] on textarea "Categorise current work situation from explicit statements: "Student" (actively…" at bounding box center [670, 539] width 408 height 228
click at [512, 551] on textarea "Categorise current work situation from explicit statements: "Student" (actively…" at bounding box center [670, 539] width 408 height 228
click at [775, 530] on textarea "Categorise current work situation from explicit statements: "Student" (actively…" at bounding box center [670, 539] width 408 height 228
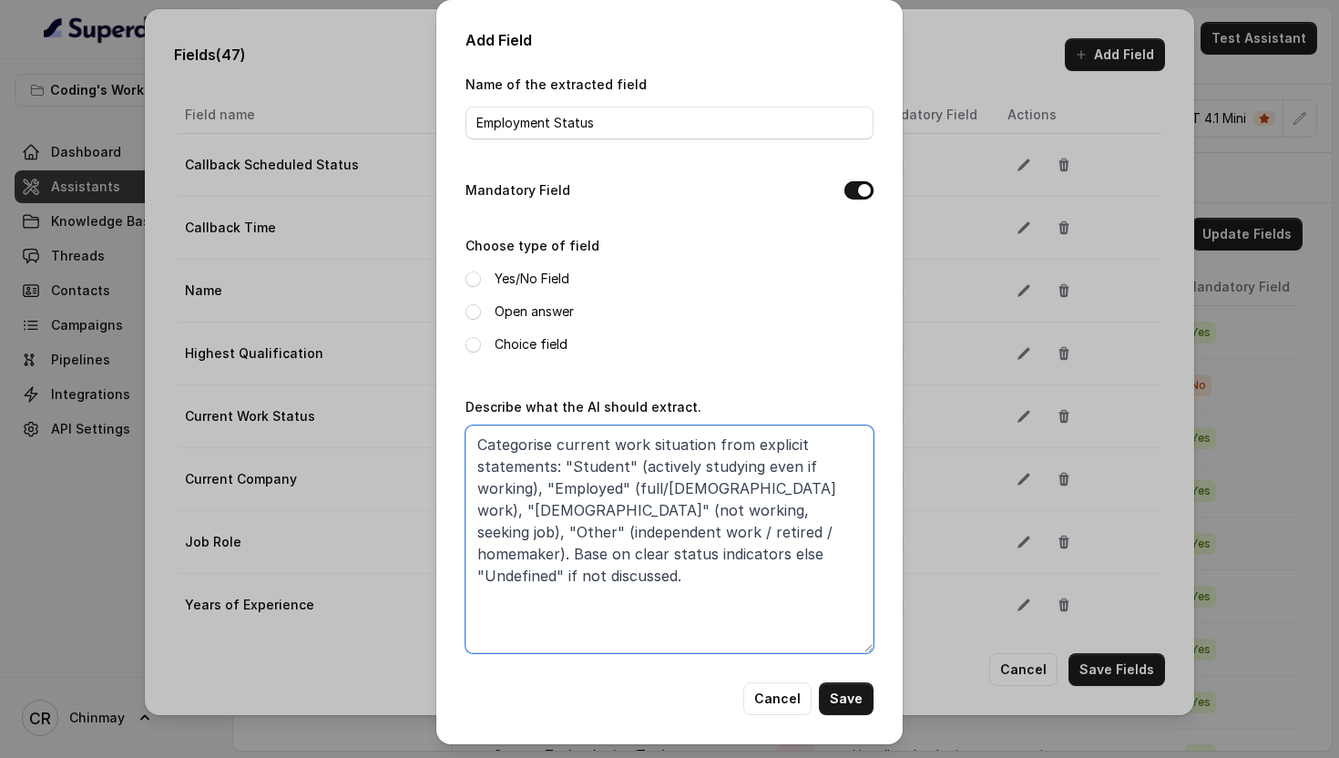
click at [678, 527] on textarea "Categorise current work situation from explicit statements: "Student" (actively…" at bounding box center [670, 539] width 408 height 228
click at [622, 529] on textarea "Categorise current work situation from explicit statements: "Student" (actively…" at bounding box center [670, 539] width 408 height 228
click at [702, 529] on textarea "Categorise current work situation from explicit statements: "Student" (actively…" at bounding box center [670, 539] width 408 height 228
click at [763, 489] on textarea "Categorise current work situation from explicit statements: "Student" (actively…" at bounding box center [670, 539] width 408 height 228
click at [803, 558] on textarea "Categorise current work situation from explicit statements: "Student" (actively…" at bounding box center [670, 539] width 408 height 228
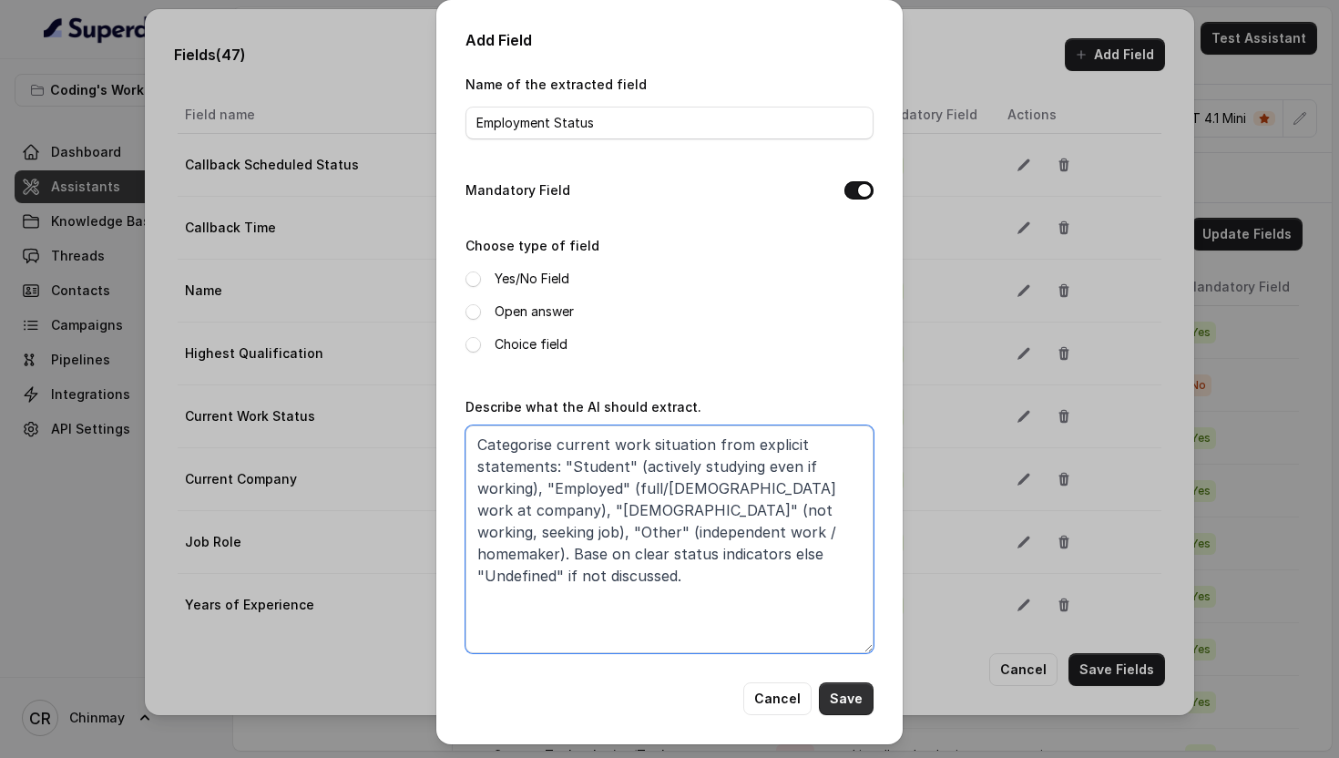
type textarea "Categorise current work situation from explicit statements: "Student" (actively…"
click at [853, 696] on button "Save" at bounding box center [846, 698] width 55 height 33
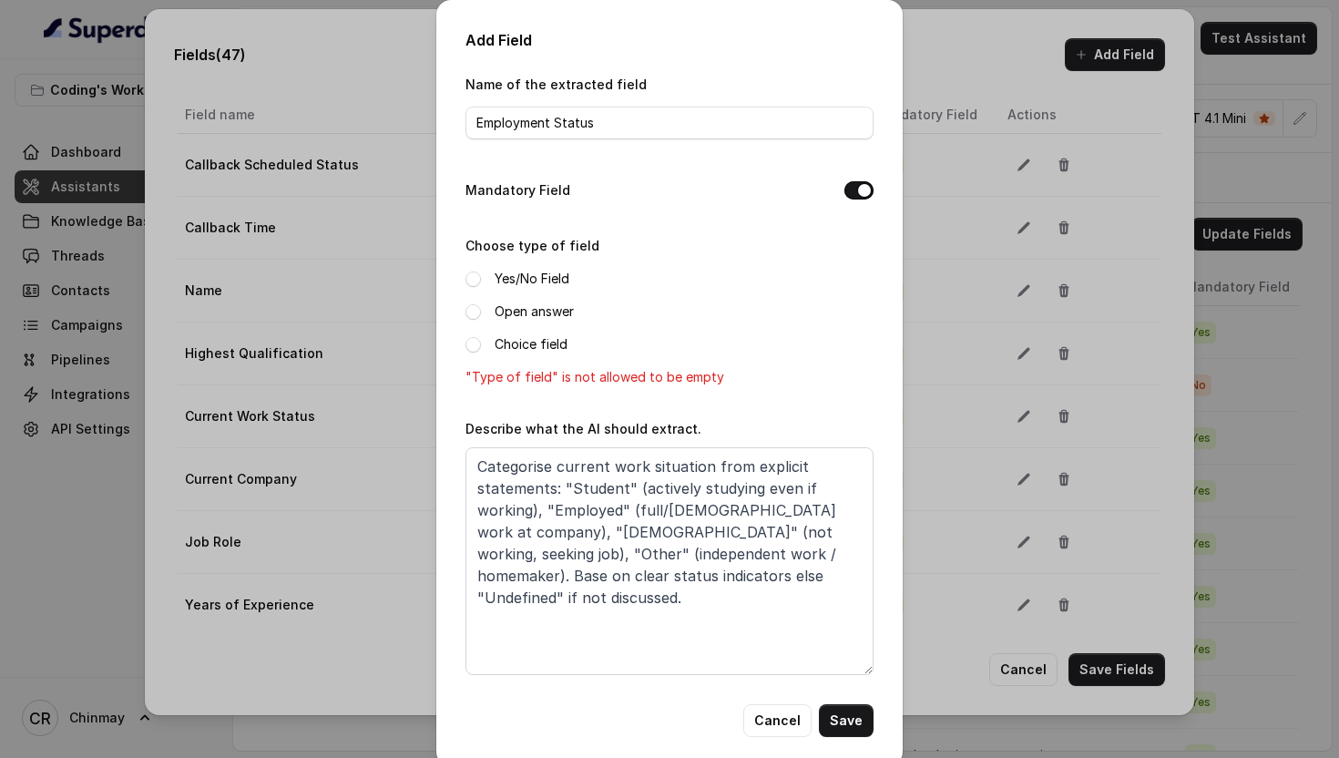
click at [478, 353] on div "Choice field" at bounding box center [670, 344] width 408 height 22
click at [476, 347] on span at bounding box center [473, 344] width 15 height 15
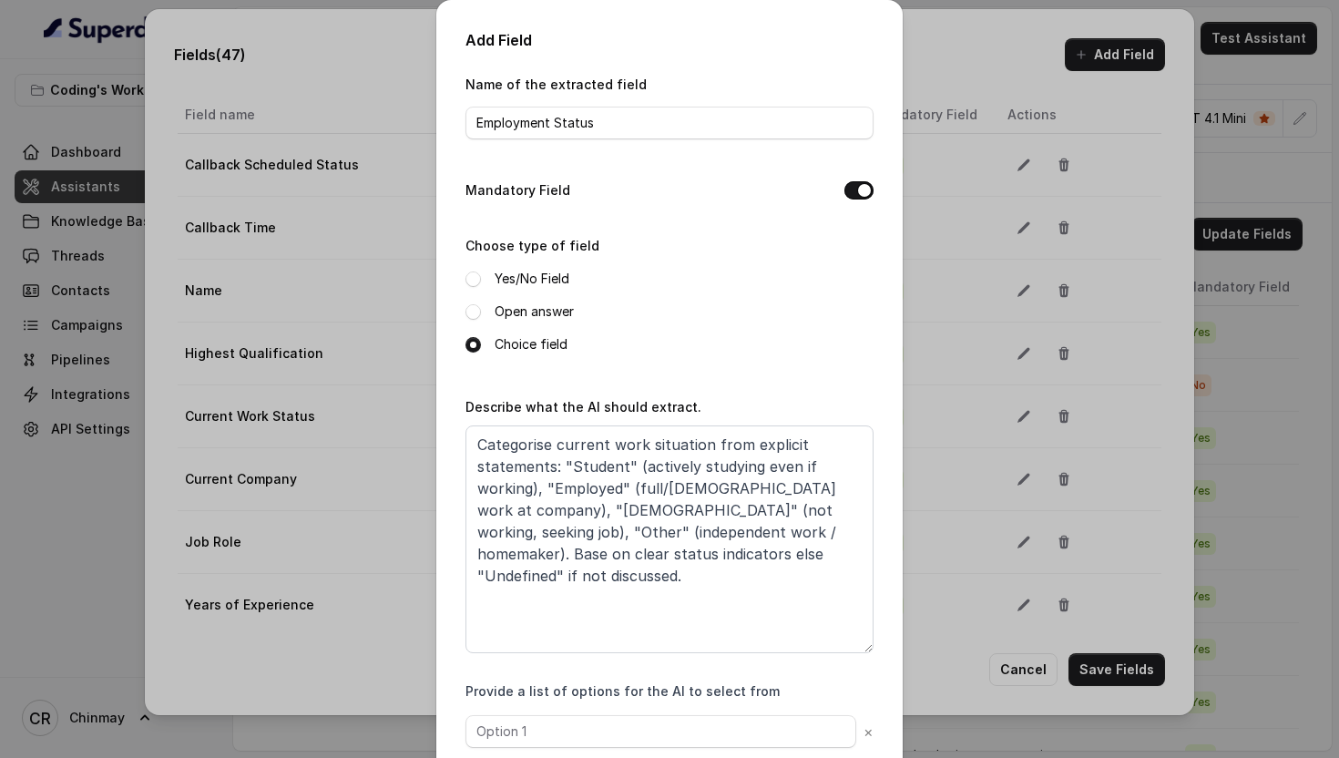
scroll to position [101, 0]
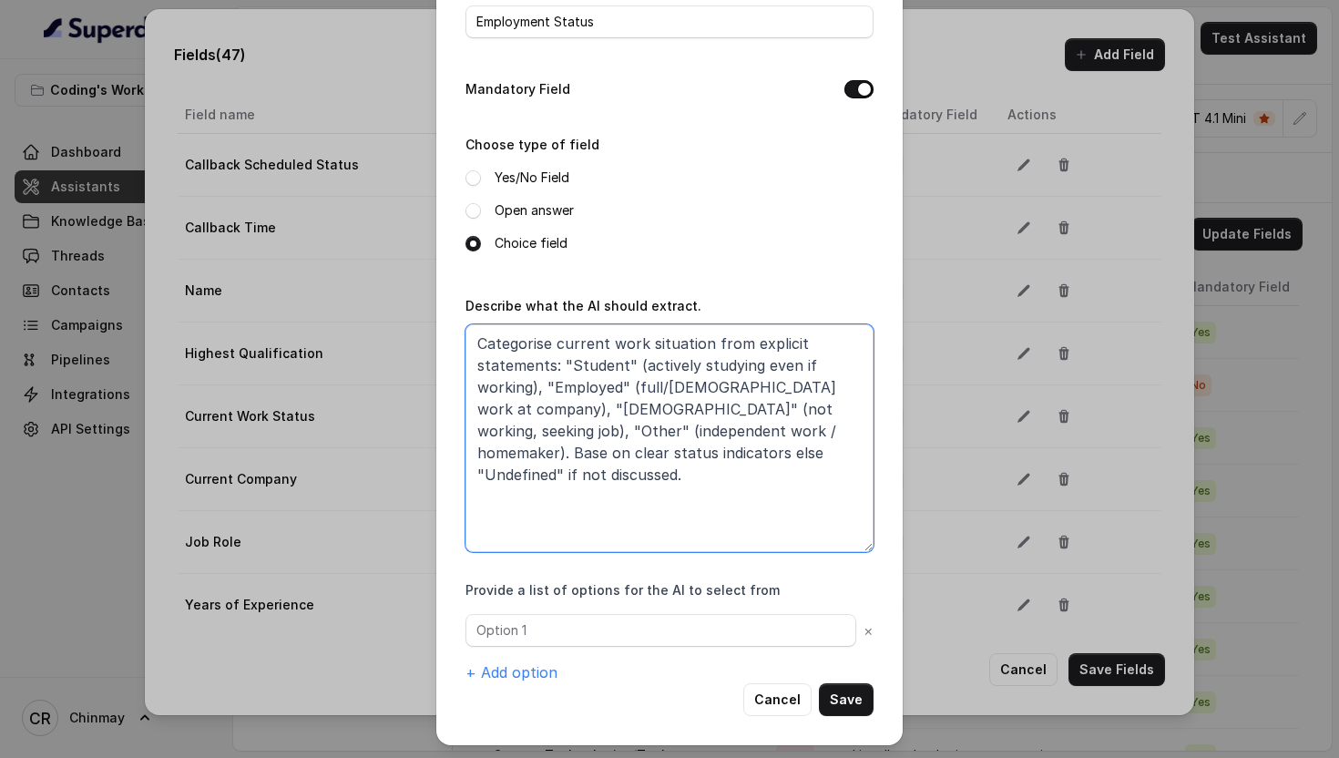
click at [582, 366] on textarea "Categorise current work situation from explicit statements: "Student" (actively…" at bounding box center [670, 438] width 408 height 228
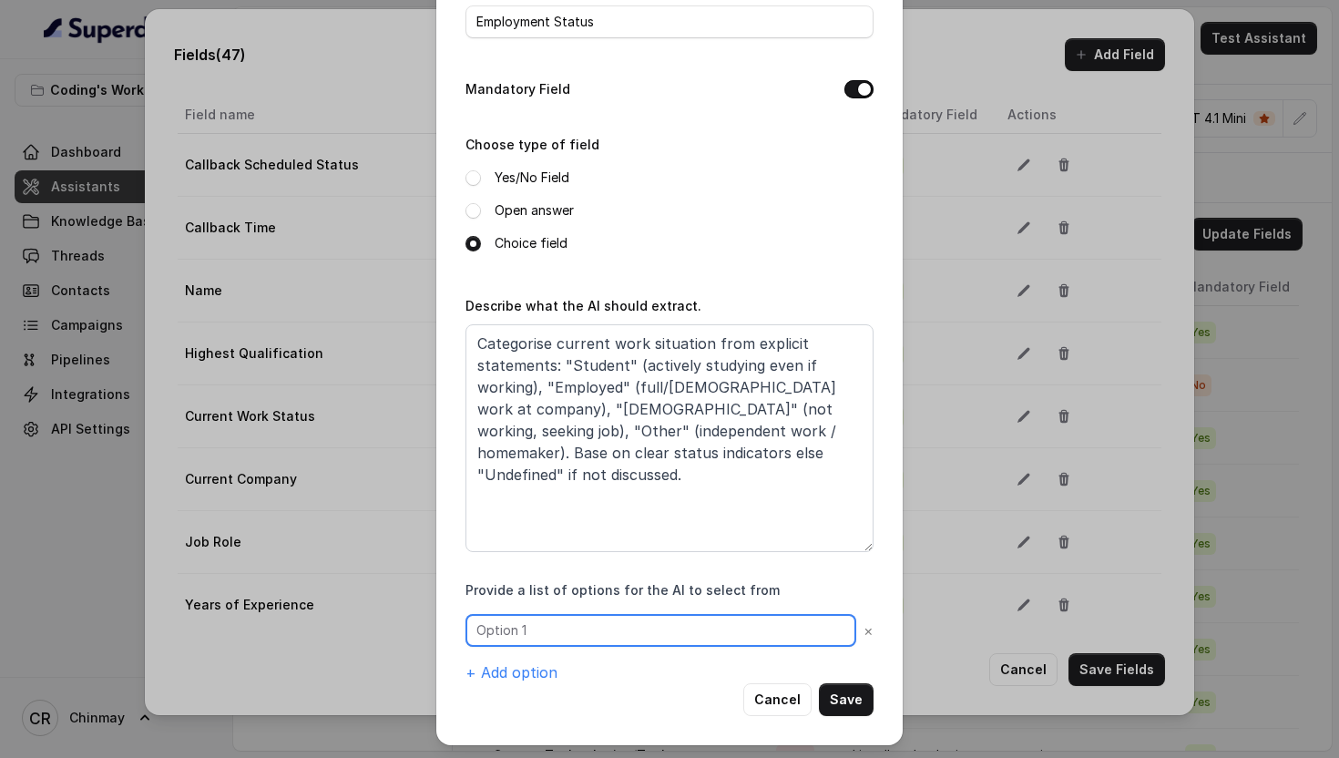
click at [533, 633] on input "text" at bounding box center [661, 630] width 391 height 33
paste input "Student"
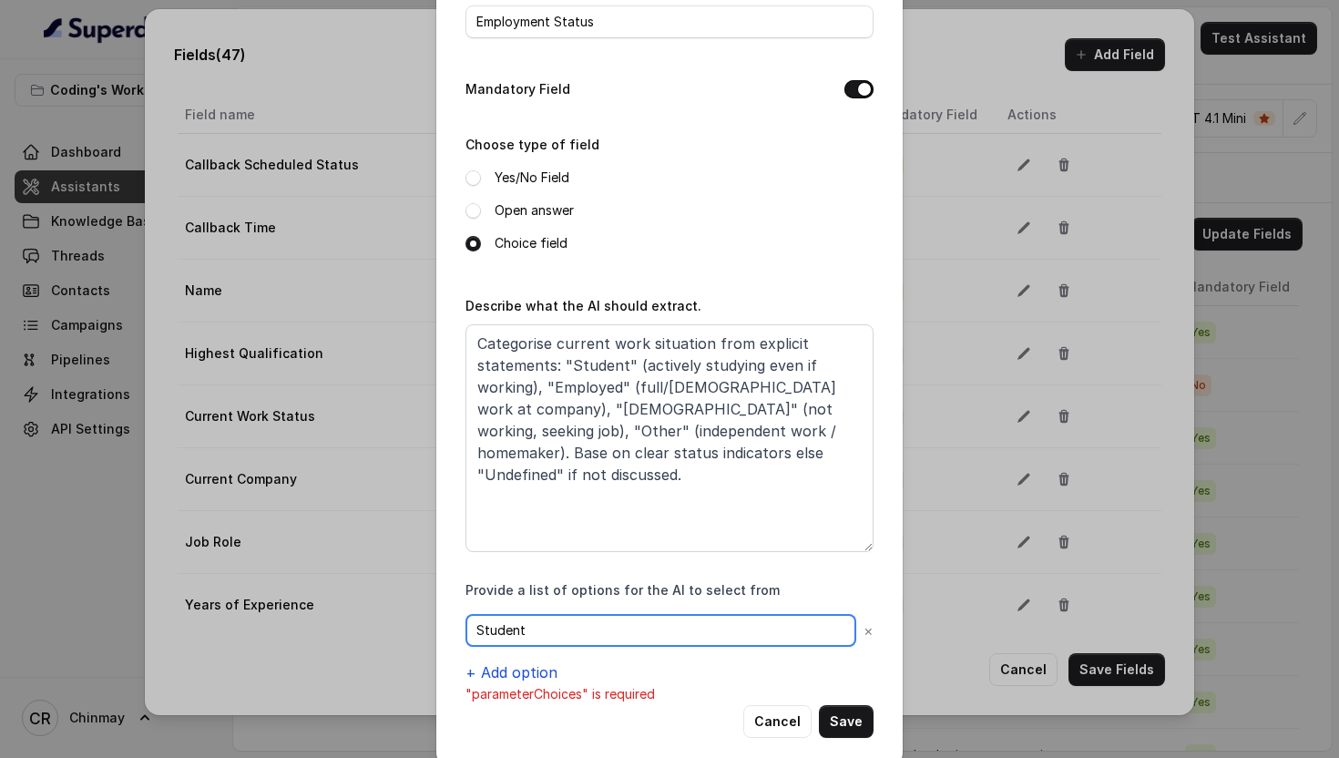
type input "Student"
click at [523, 665] on button "+ Add option" at bounding box center [512, 672] width 92 height 22
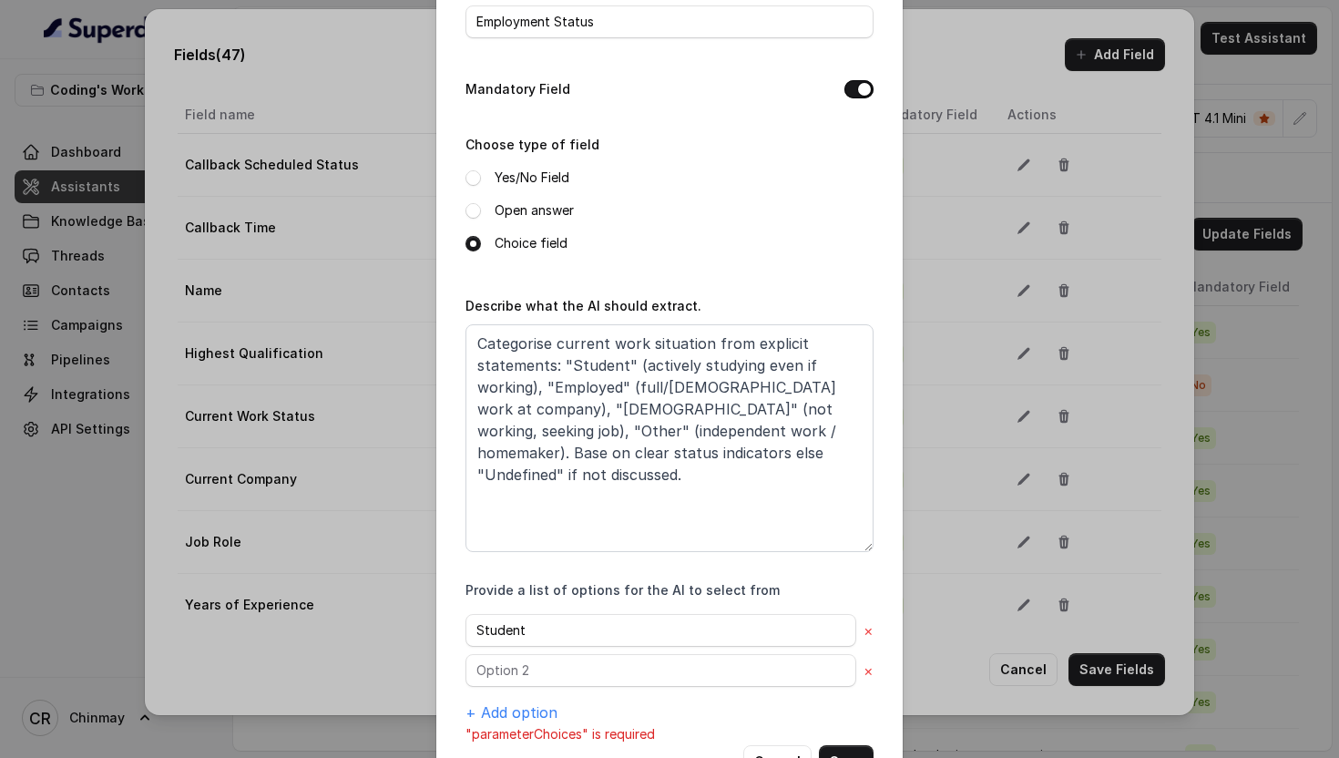
scroll to position [163, 0]
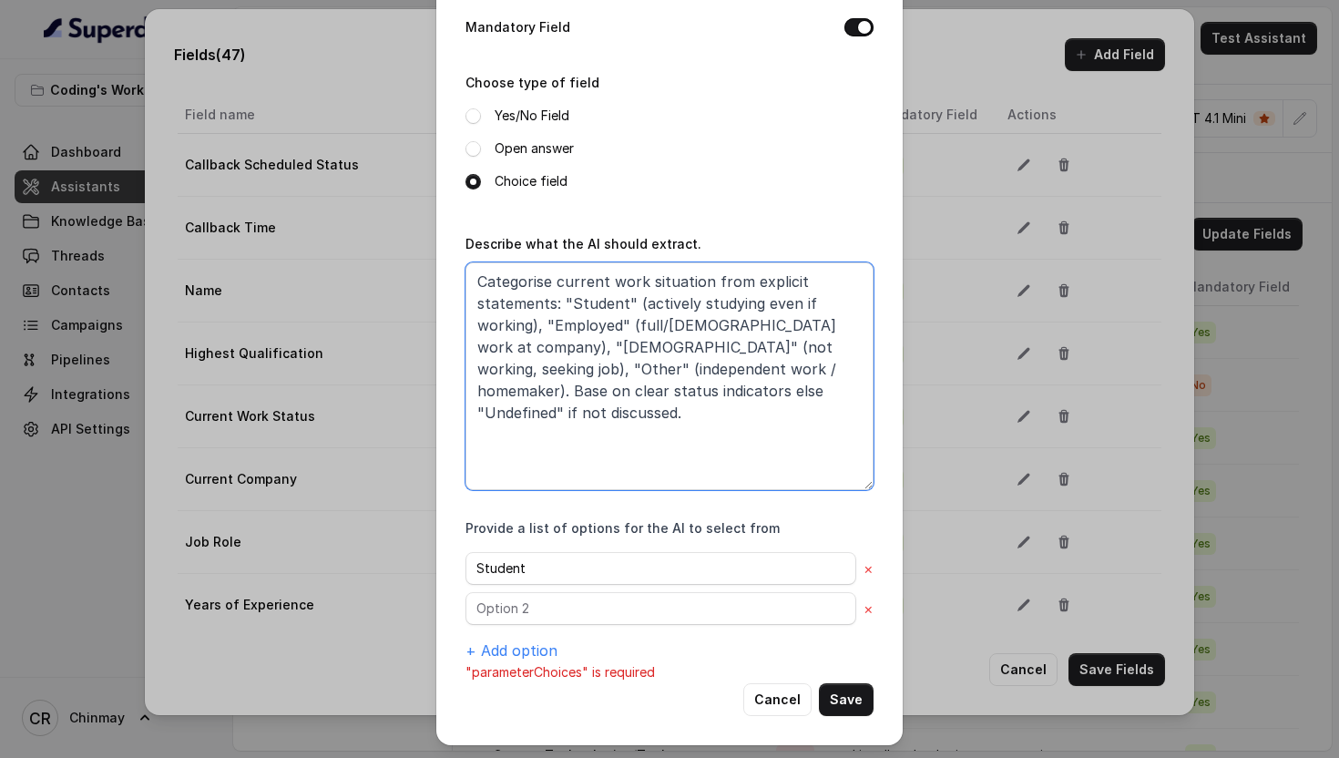
click at [581, 323] on textarea "Categorise current work situation from explicit statements: "Student" (actively…" at bounding box center [670, 376] width 408 height 228
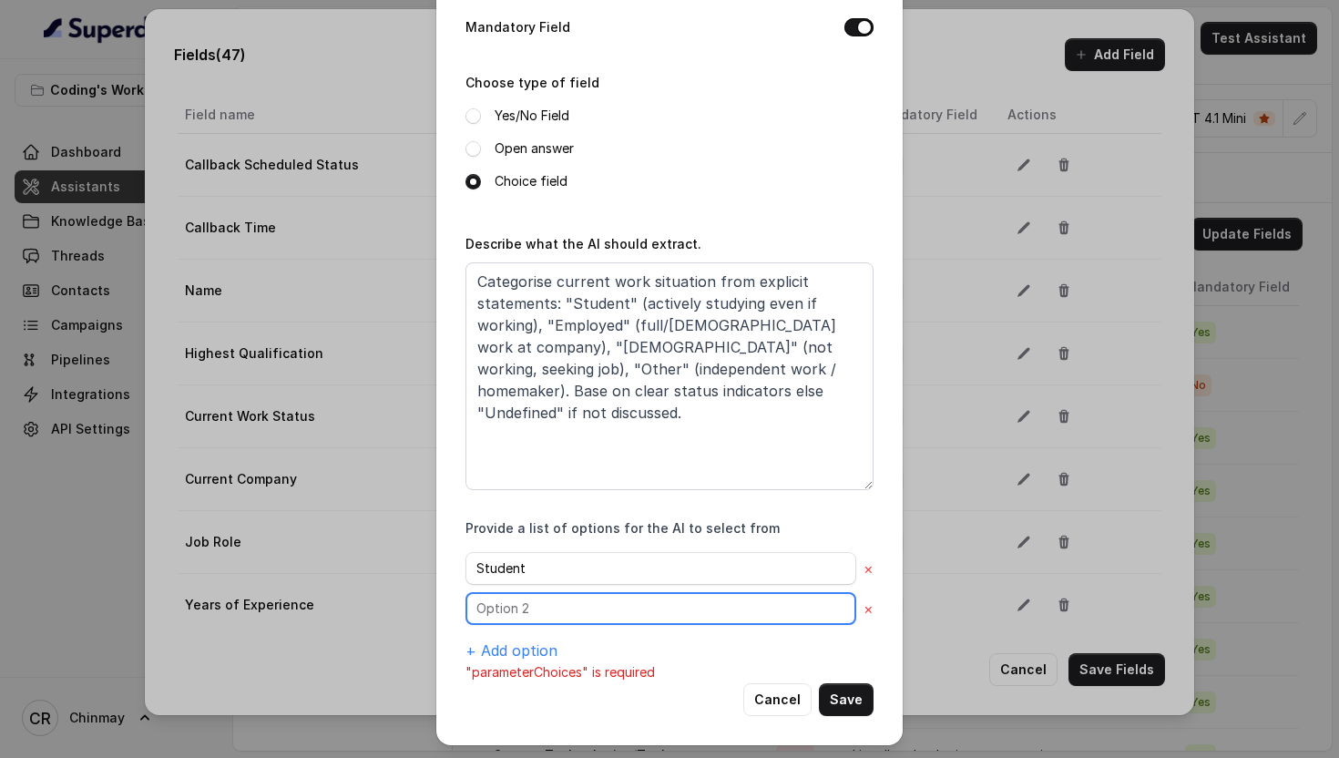
click at [508, 608] on input "text" at bounding box center [661, 608] width 391 height 33
paste input "Employed"
type input "Employed"
click at [528, 649] on button "+ Add option" at bounding box center [512, 651] width 92 height 22
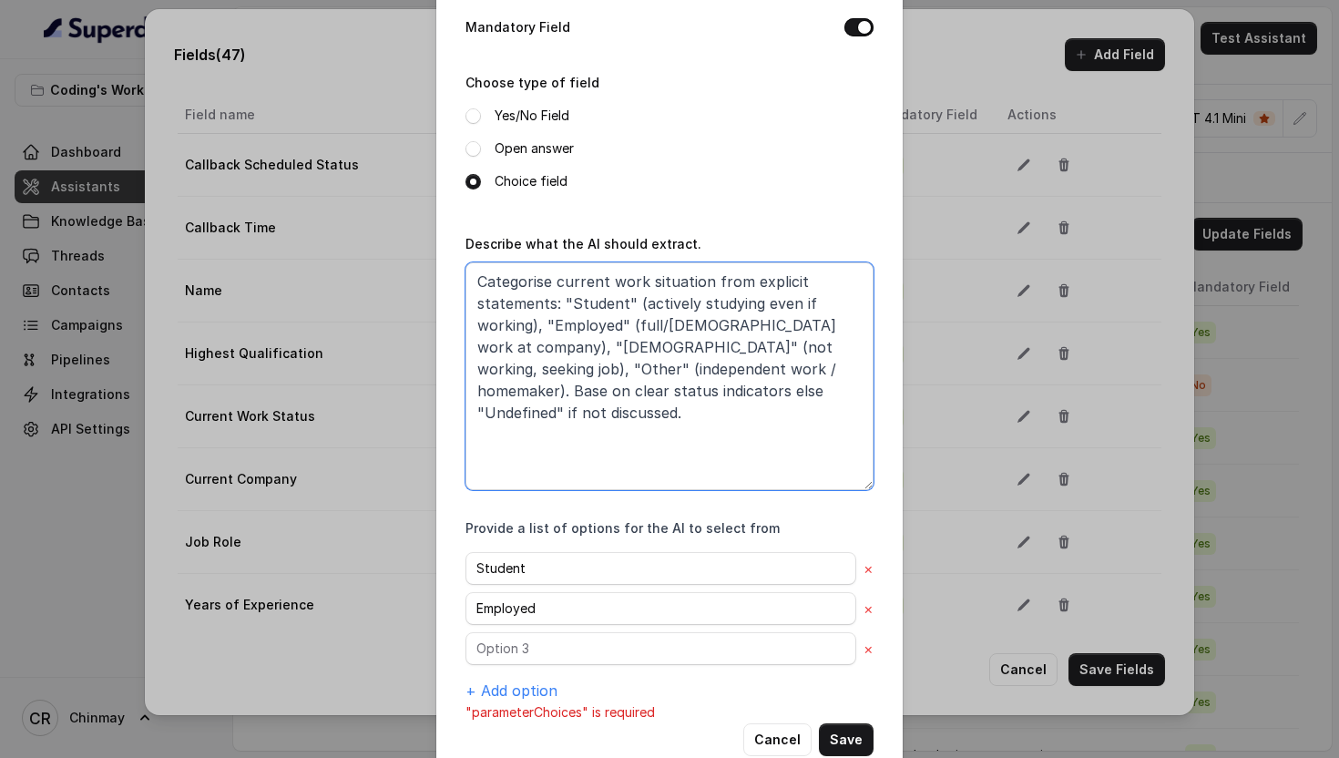
click at [540, 344] on textarea "Categorise current work situation from explicit statements: "Student" (actively…" at bounding box center [670, 376] width 408 height 228
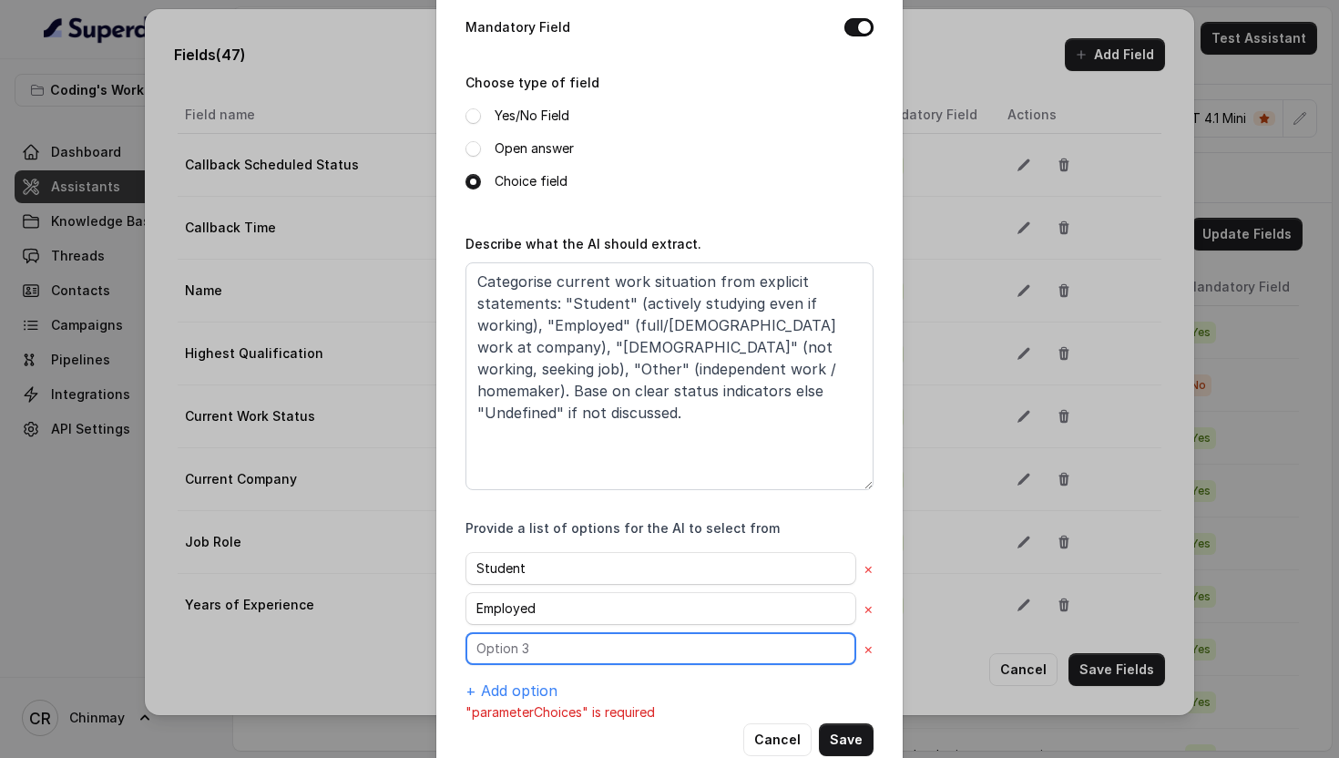
click at [543, 661] on input "text" at bounding box center [661, 648] width 391 height 33
paste input "Unemployed"
type input "Unemployed"
click at [528, 687] on button "+ Add option" at bounding box center [512, 691] width 92 height 22
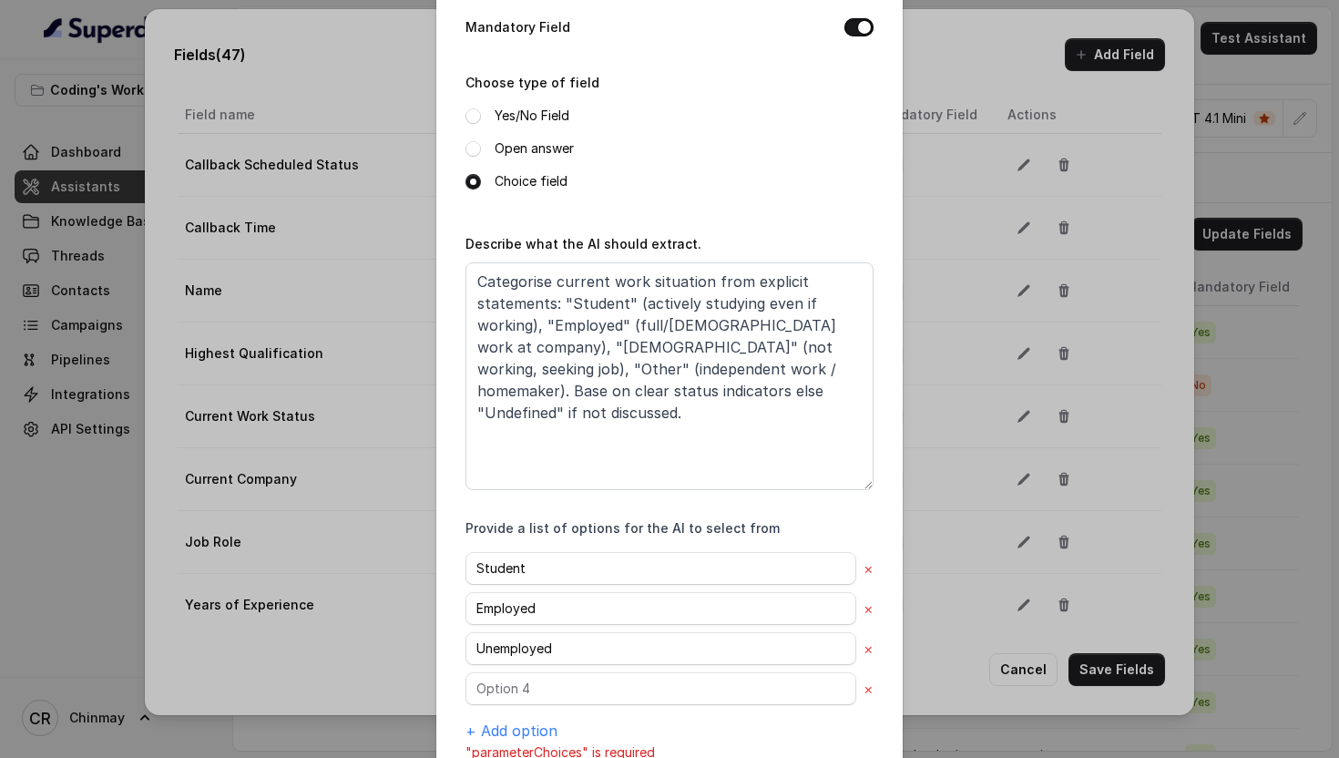
scroll to position [243, 0]
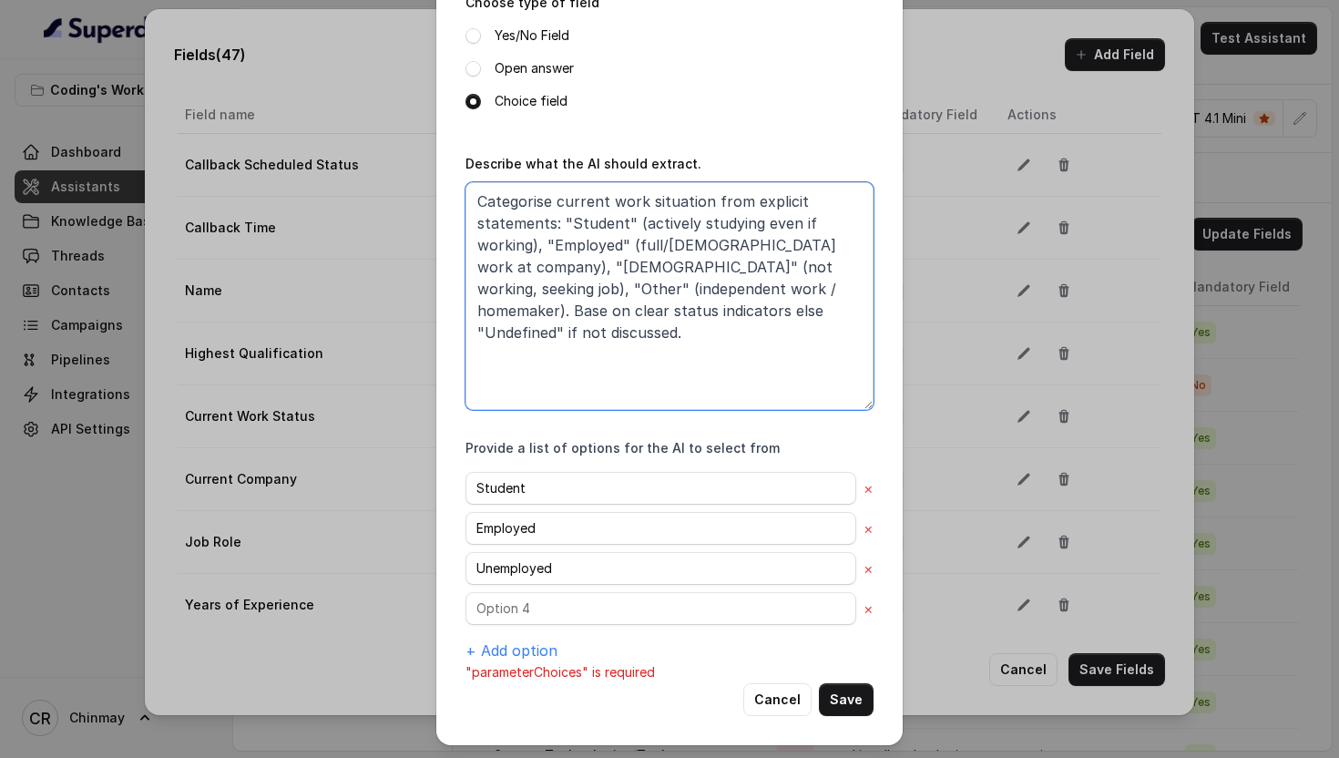
click at [792, 263] on textarea "Categorise current work situation from explicit statements: "Student" (actively…" at bounding box center [670, 296] width 408 height 228
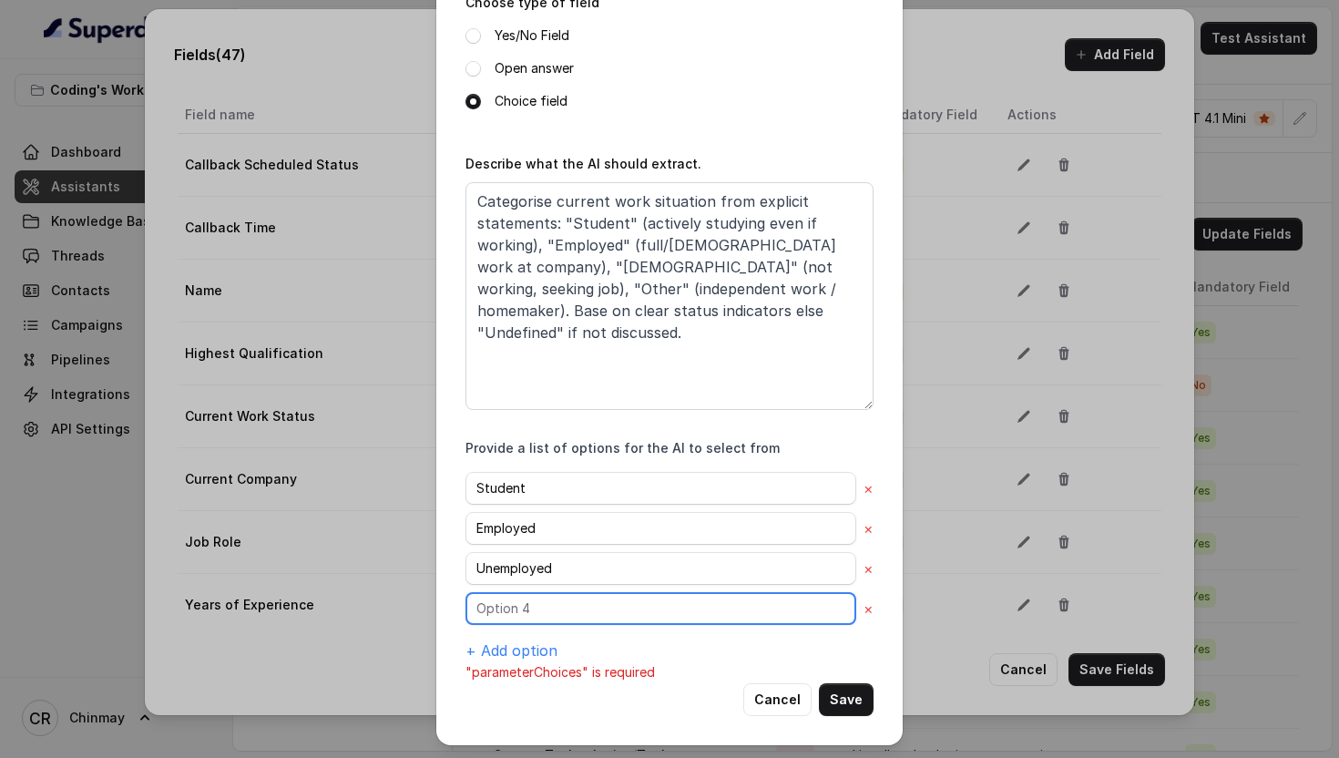
click at [519, 607] on input "text" at bounding box center [661, 608] width 391 height 33
paste input "Other"
type input "Other"
click at [520, 650] on button "+ Add option" at bounding box center [512, 651] width 92 height 22
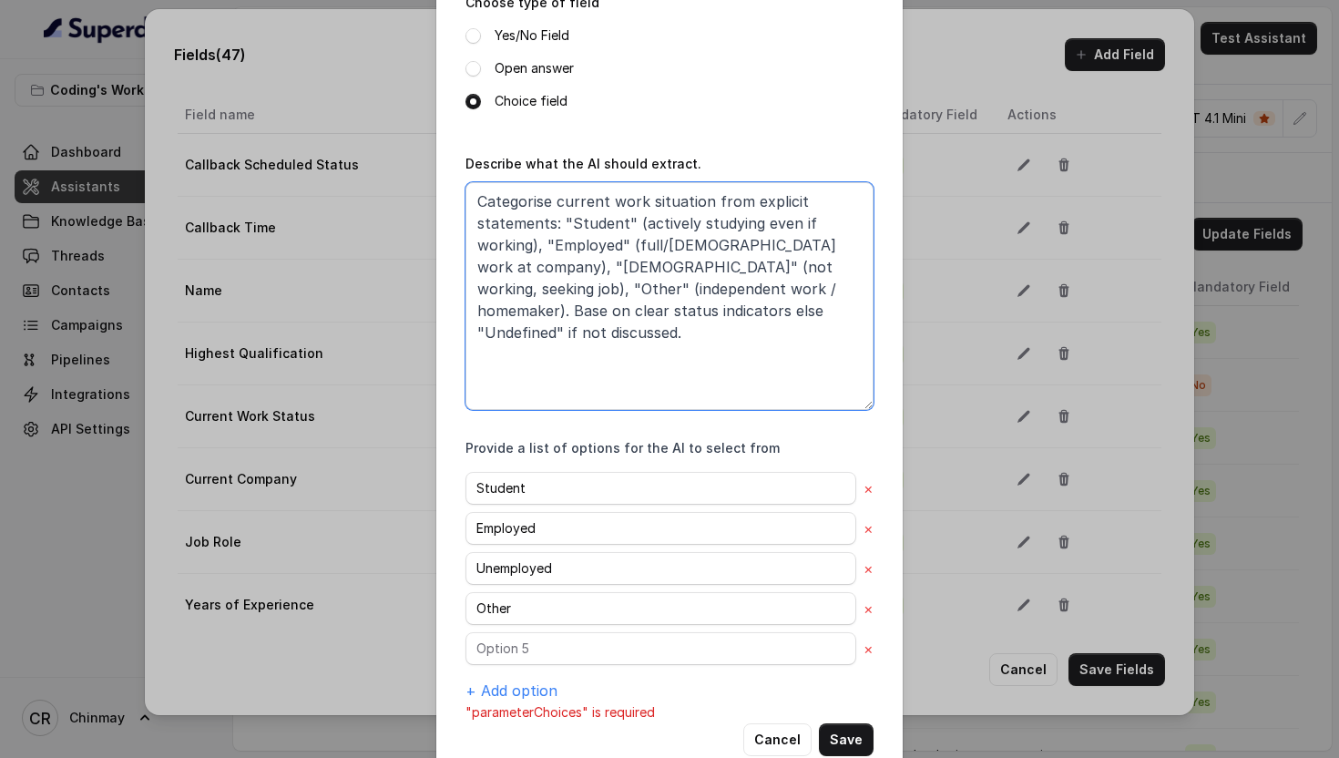
click at [612, 315] on textarea "Categorise current work situation from explicit statements: "Student" (actively…" at bounding box center [670, 296] width 408 height 228
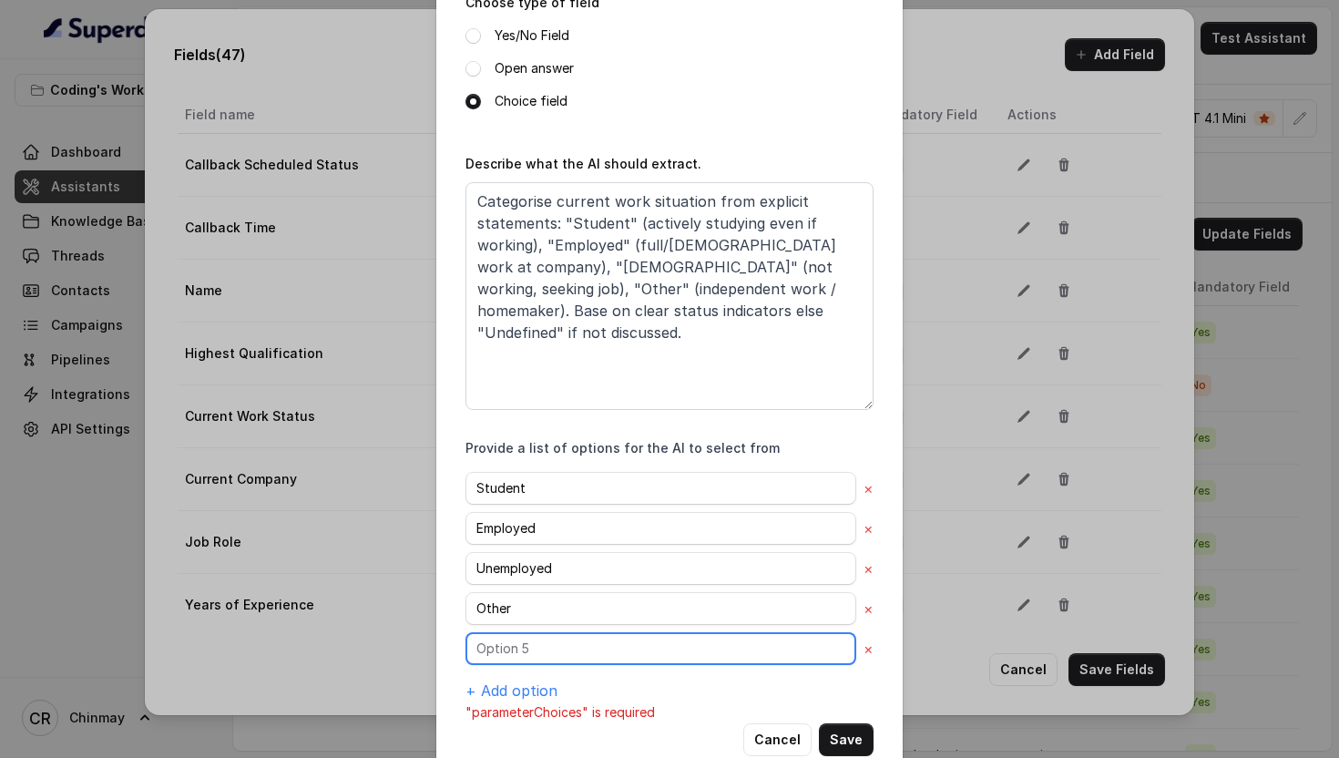
click at [568, 637] on input "text" at bounding box center [661, 648] width 391 height 33
paste input "Undefined"
type input "Undefined"
click at [834, 727] on button "Save" at bounding box center [846, 739] width 55 height 33
click at [834, 727] on div "Fields (47) Add Field Extraction Criteria: Atleast one mandatory field should b…" at bounding box center [669, 379] width 1339 height 758
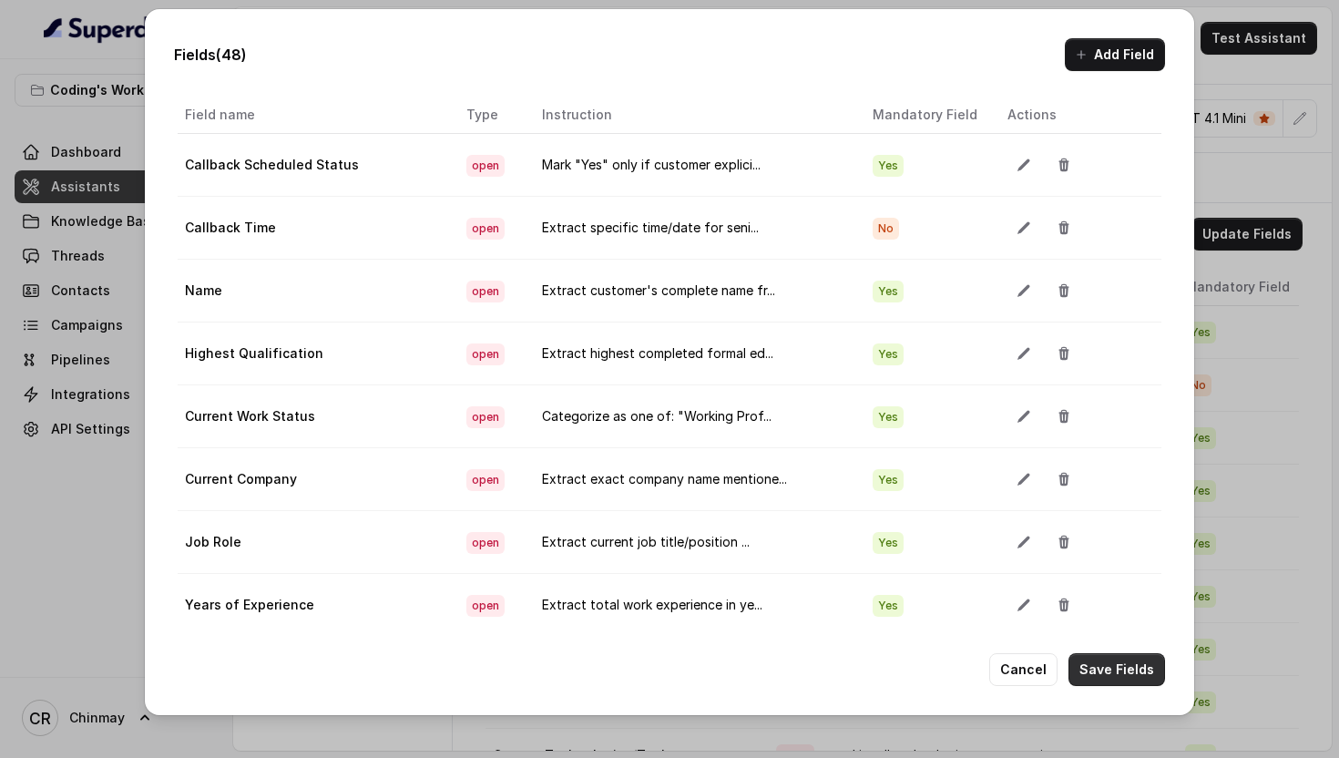
click at [1124, 660] on button "Save Fields" at bounding box center [1117, 669] width 97 height 33
